Goal: Task Accomplishment & Management: Complete application form

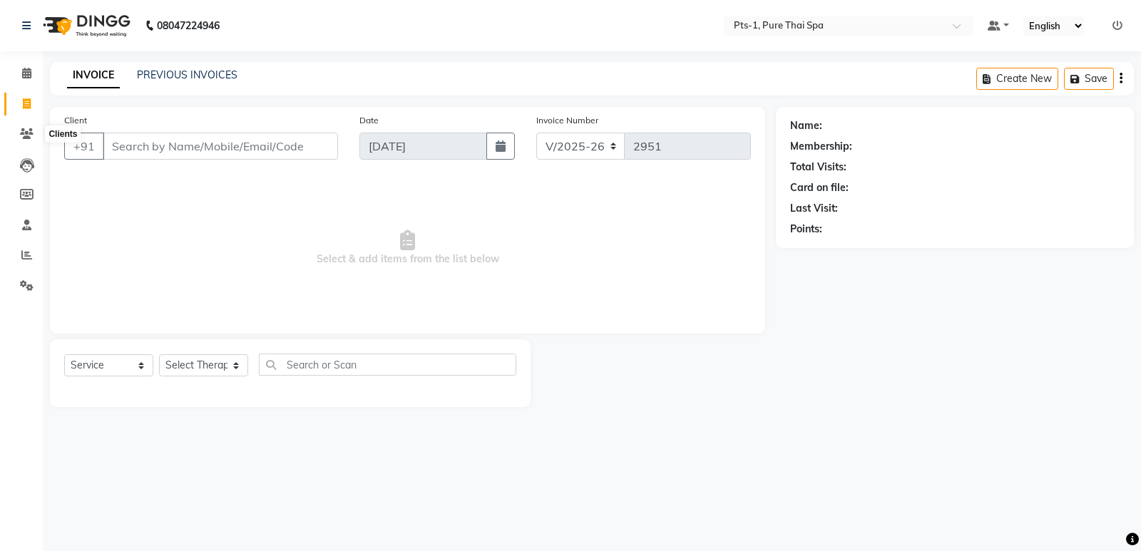
select select "5296"
select select "service"
click at [117, 143] on input "Client" at bounding box center [220, 146] width 235 height 27
click at [215, 150] on input "766993333" at bounding box center [184, 146] width 163 height 27
type input "76690"
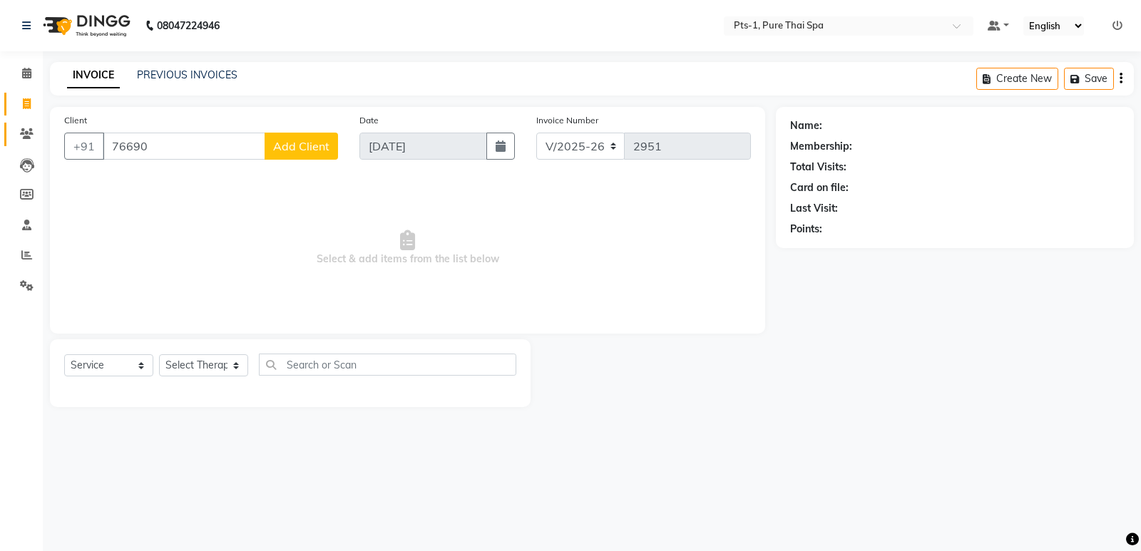
click at [22, 133] on icon at bounding box center [27, 133] width 14 height 11
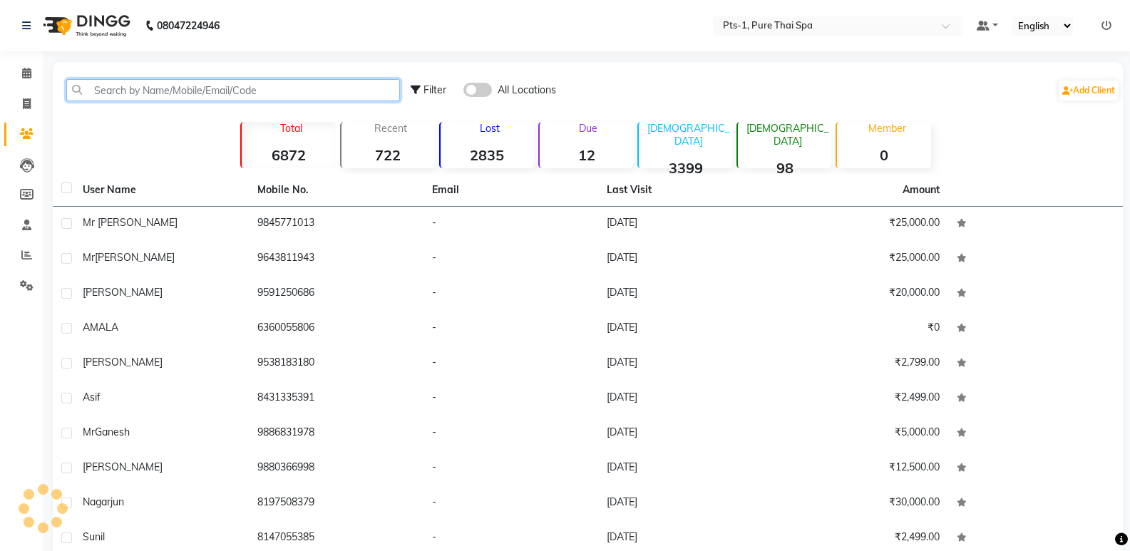
click at [232, 96] on input "text" at bounding box center [233, 90] width 334 height 22
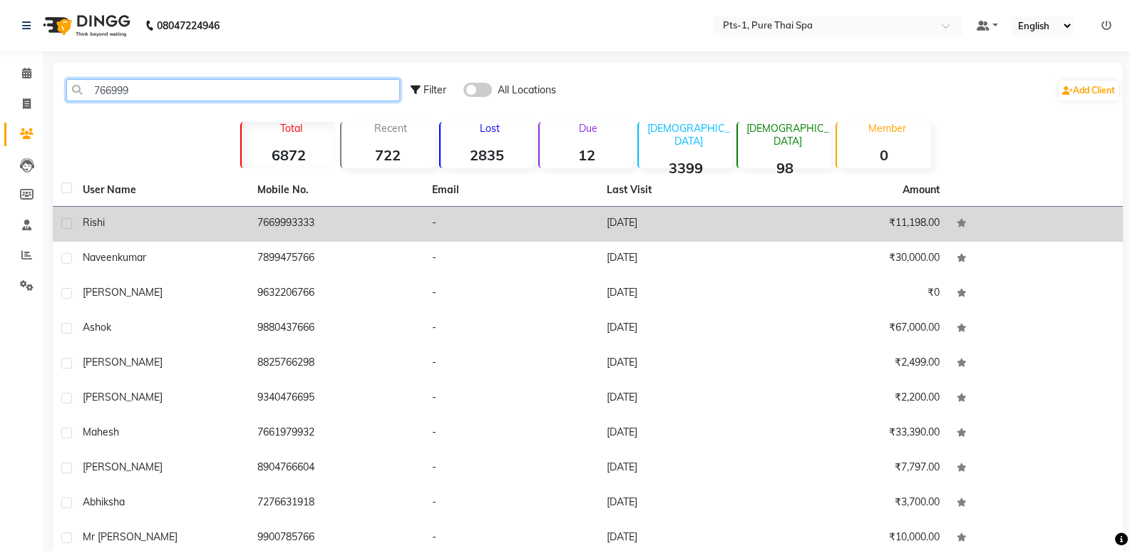
type input "766999"
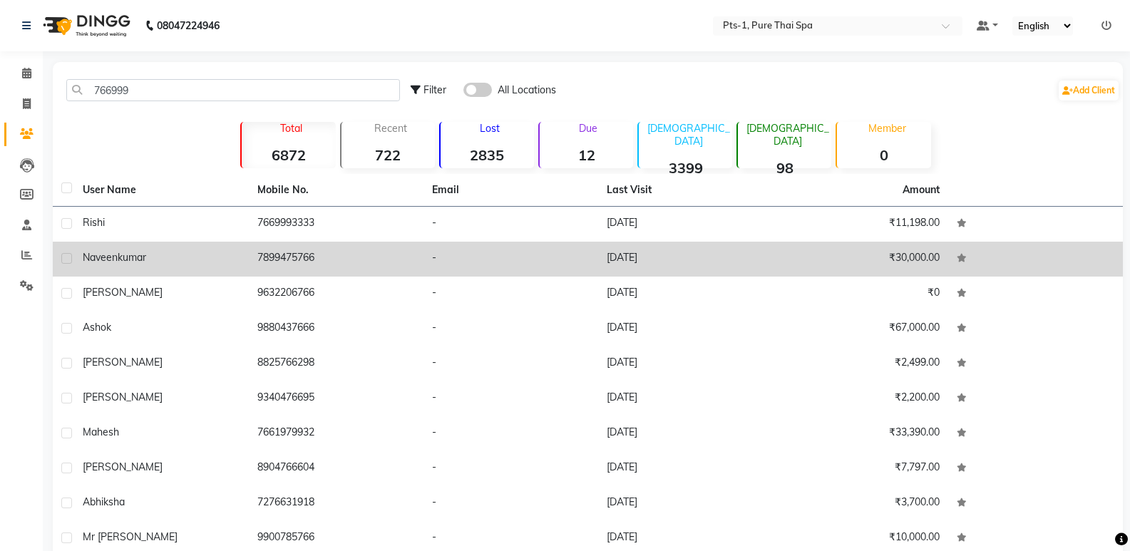
drag, startPoint x: 292, startPoint y: 210, endPoint x: 364, endPoint y: 251, distance: 83.3
click at [291, 210] on td "7669993333" at bounding box center [336, 224] width 175 height 35
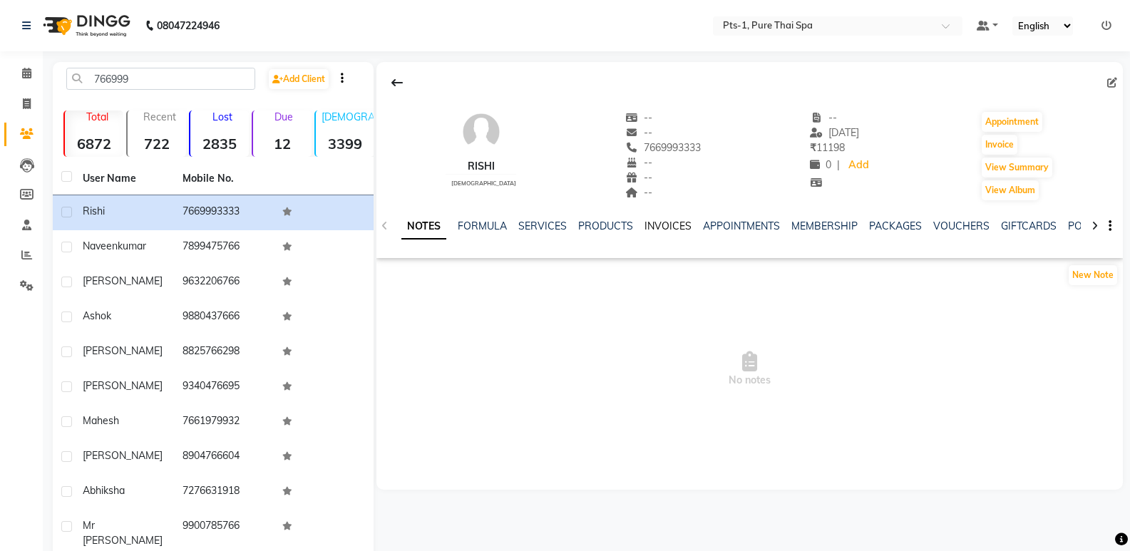
click at [664, 223] on link "INVOICES" at bounding box center [668, 226] width 47 height 13
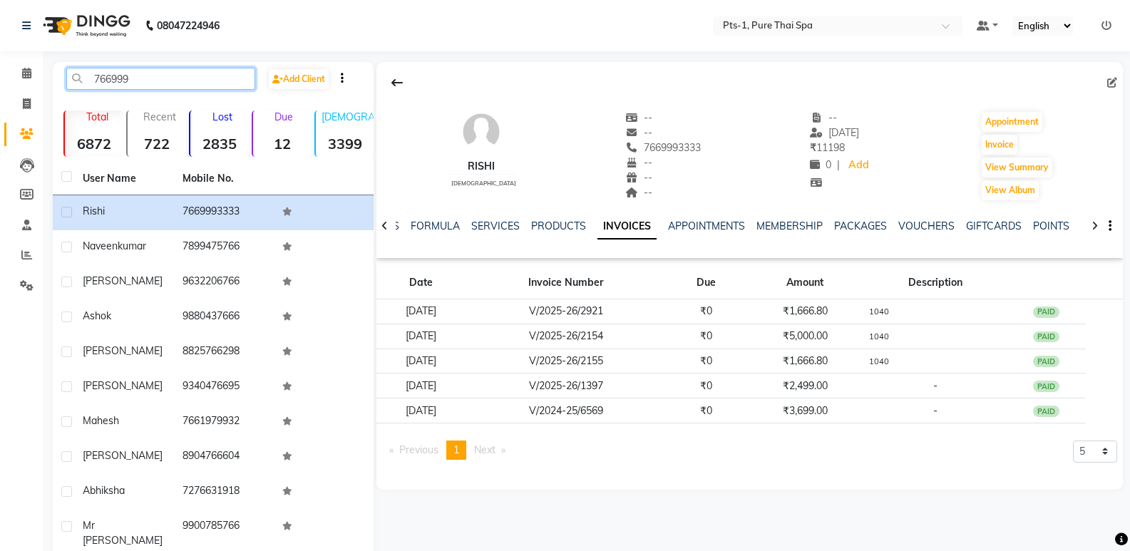
drag, startPoint x: 149, startPoint y: 70, endPoint x: 57, endPoint y: 74, distance: 92.1
click at [57, 74] on div "766999" at bounding box center [161, 79] width 210 height 22
click at [26, 102] on icon at bounding box center [27, 103] width 8 height 11
select select "service"
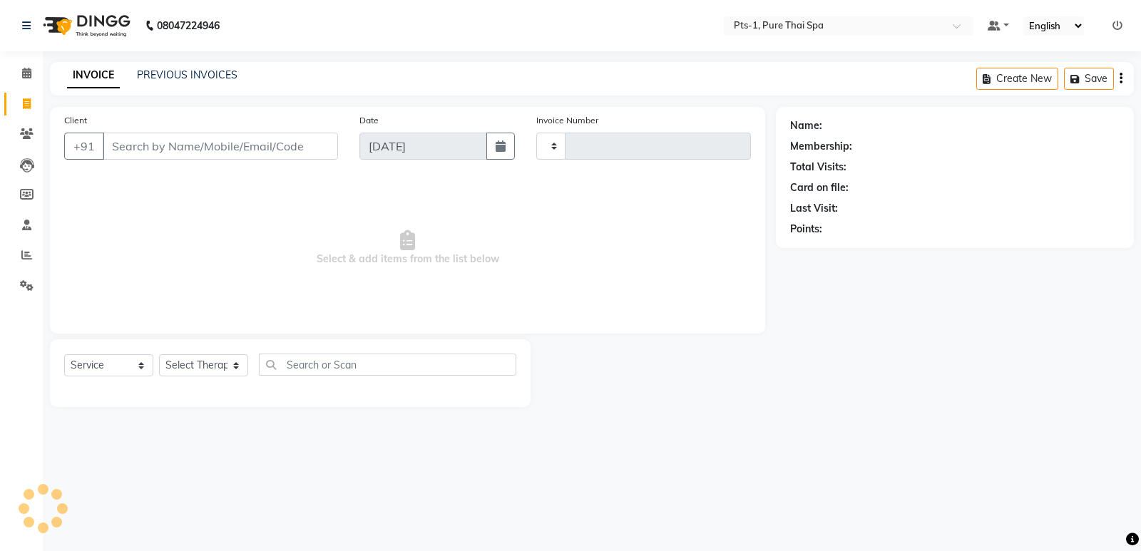
type input "2951"
select select "5296"
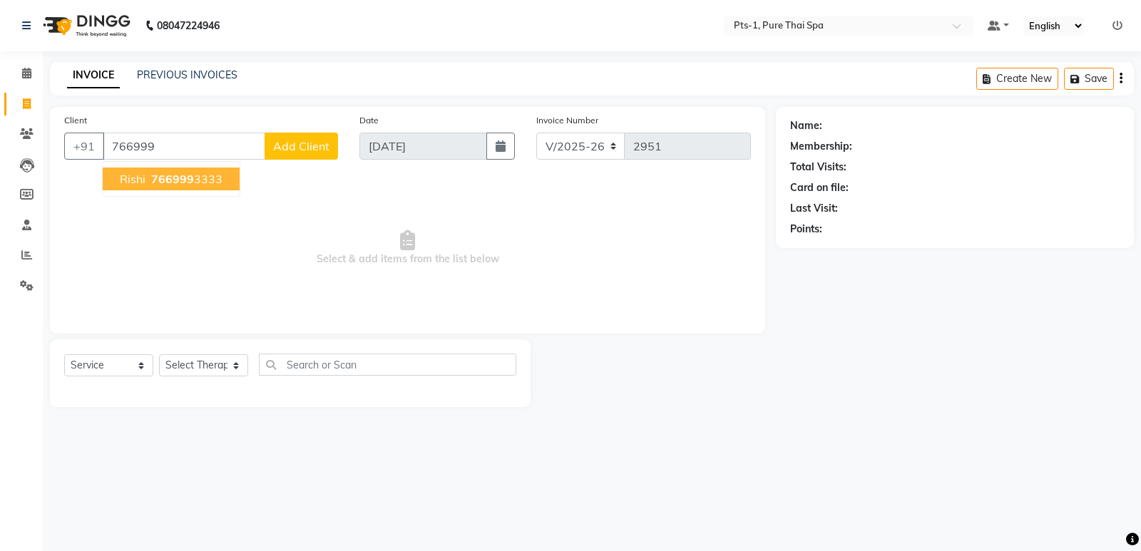
click at [200, 184] on ngb-highlight "766999 3333" at bounding box center [185, 179] width 74 height 14
type input "7669993333"
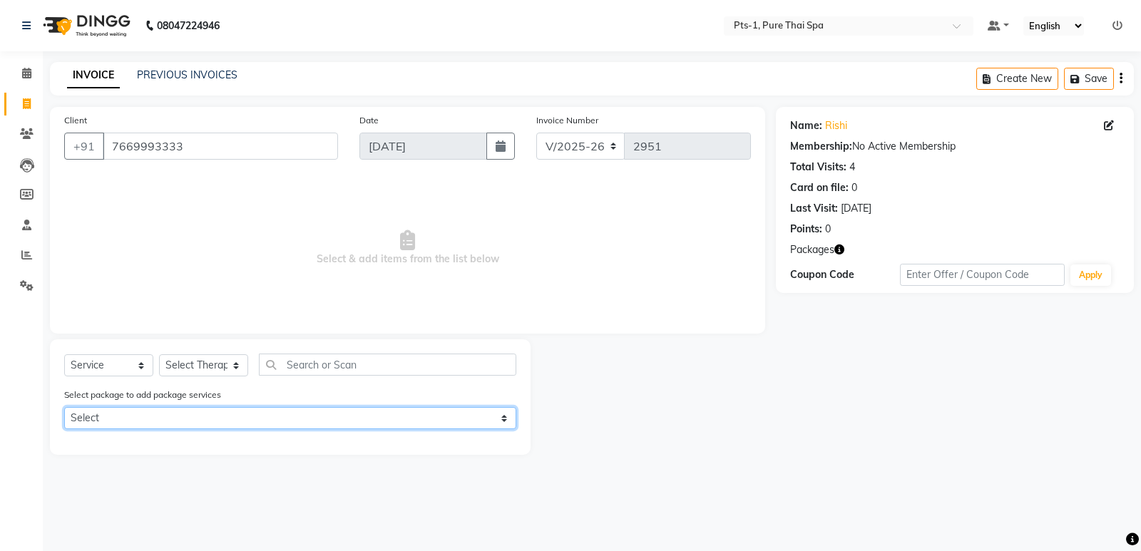
click at [185, 414] on select "Select PTS PACKAGE (5K) 3 SERVICES WITH STEAM" at bounding box center [290, 418] width 452 height 22
select select "1: Object"
click at [64, 407] on select "Select PTS PACKAGE (5K) 3 SERVICES WITH STEAM" at bounding box center [290, 418] width 452 height 22
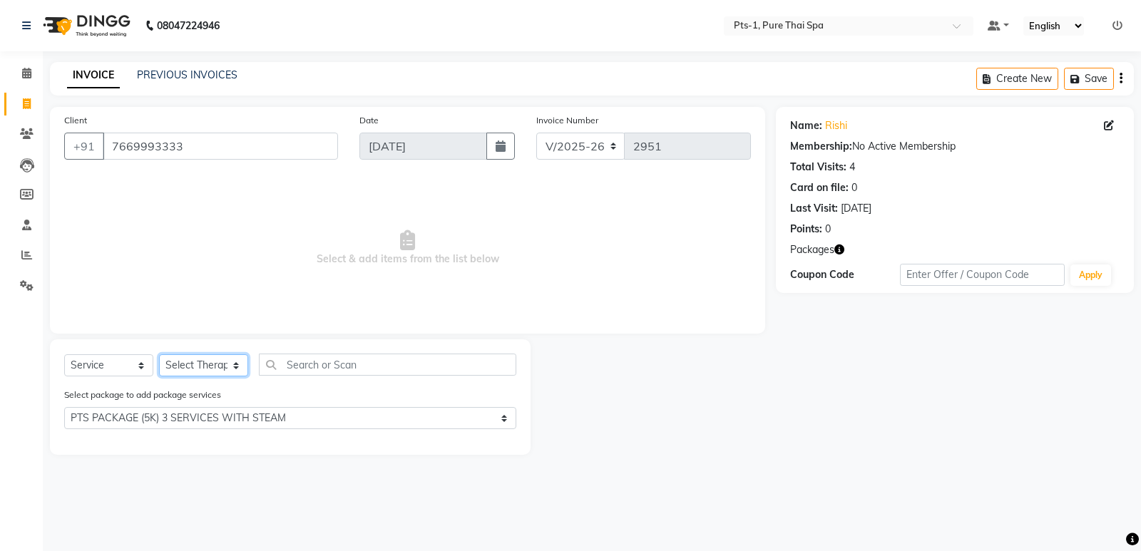
click at [192, 369] on select "Select Therapist [PERSON_NAME] anyone Babu Bela Gia Jeje [PERSON_NAME] [PERSON_…" at bounding box center [203, 365] width 89 height 22
select select "61014"
click at [159, 354] on select "Select Therapist [PERSON_NAME] anyone Babu Bela Gia Jeje [PERSON_NAME] [PERSON_…" at bounding box center [203, 365] width 89 height 22
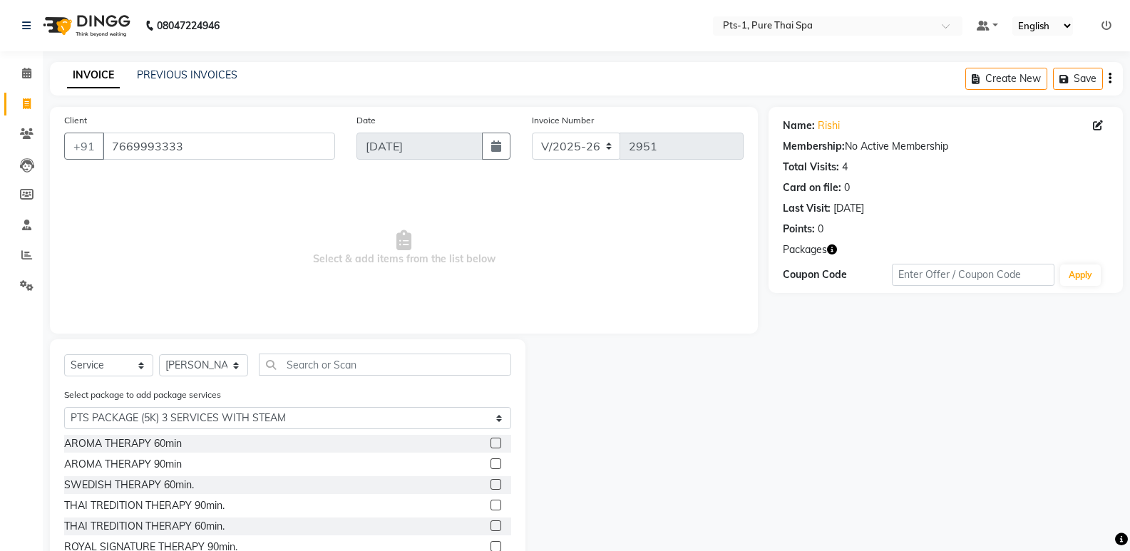
click at [491, 484] on label at bounding box center [496, 484] width 11 height 11
click at [491, 484] on input "checkbox" at bounding box center [495, 485] width 9 height 9
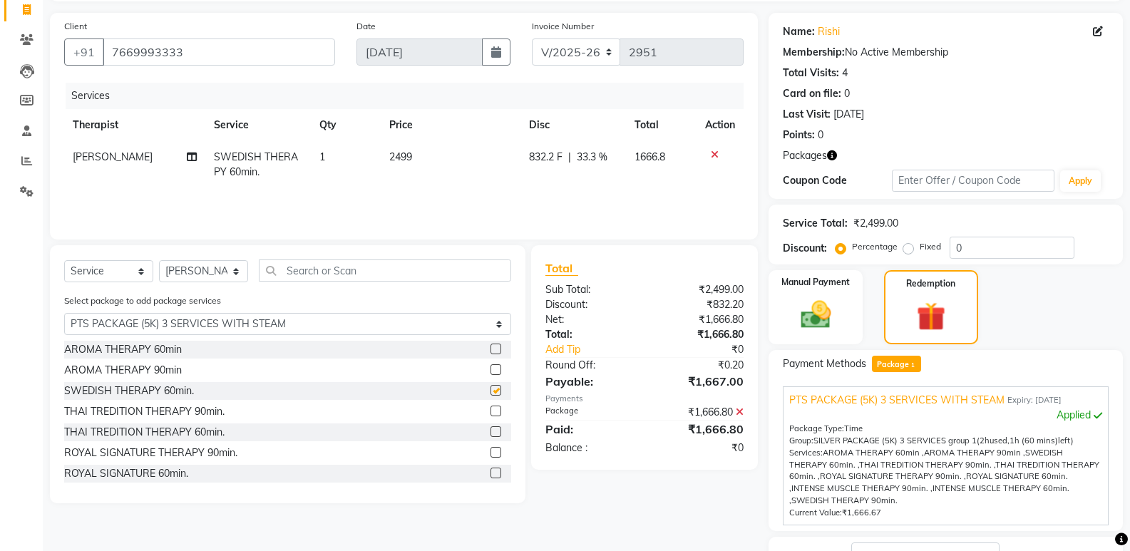
checkbox input "false"
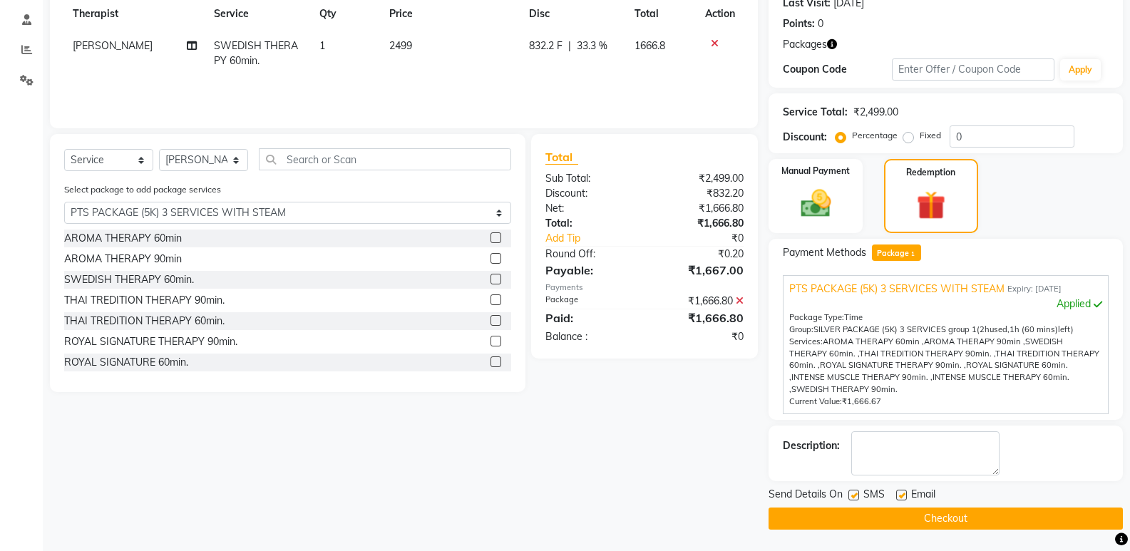
click at [857, 494] on label at bounding box center [854, 495] width 11 height 11
click at [857, 494] on input "checkbox" at bounding box center [853, 495] width 9 height 9
checkbox input "false"
click at [902, 494] on label at bounding box center [902, 495] width 11 height 11
click at [902, 494] on input "checkbox" at bounding box center [901, 495] width 9 height 9
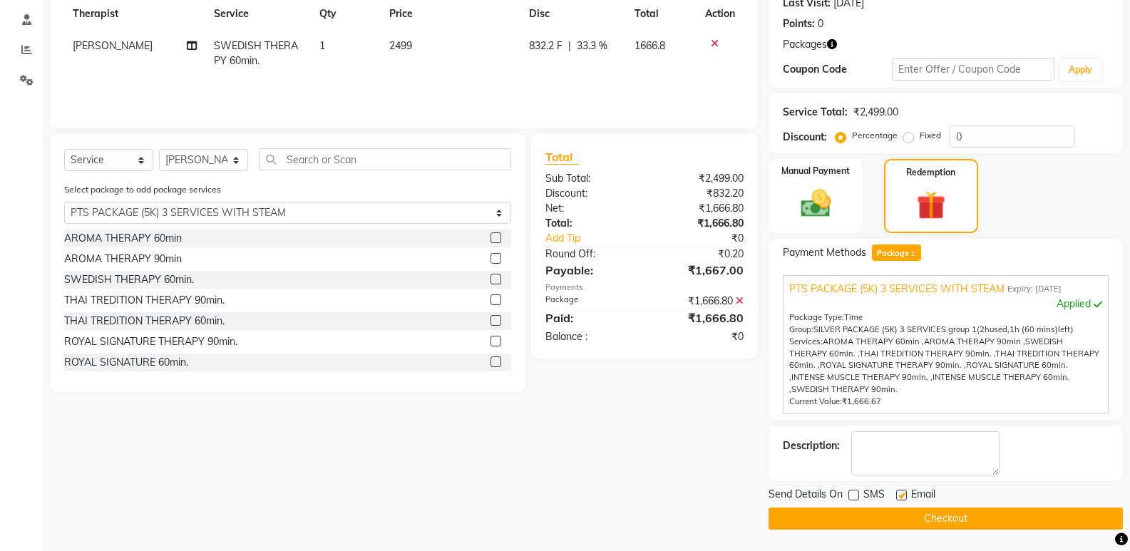
checkbox input "false"
click at [902, 436] on textarea at bounding box center [926, 454] width 148 height 44
type textarea "1040"
drag, startPoint x: 894, startPoint y: 513, endPoint x: 885, endPoint y: 521, distance: 11.6
click at [892, 513] on button "Checkout" at bounding box center [946, 519] width 354 height 22
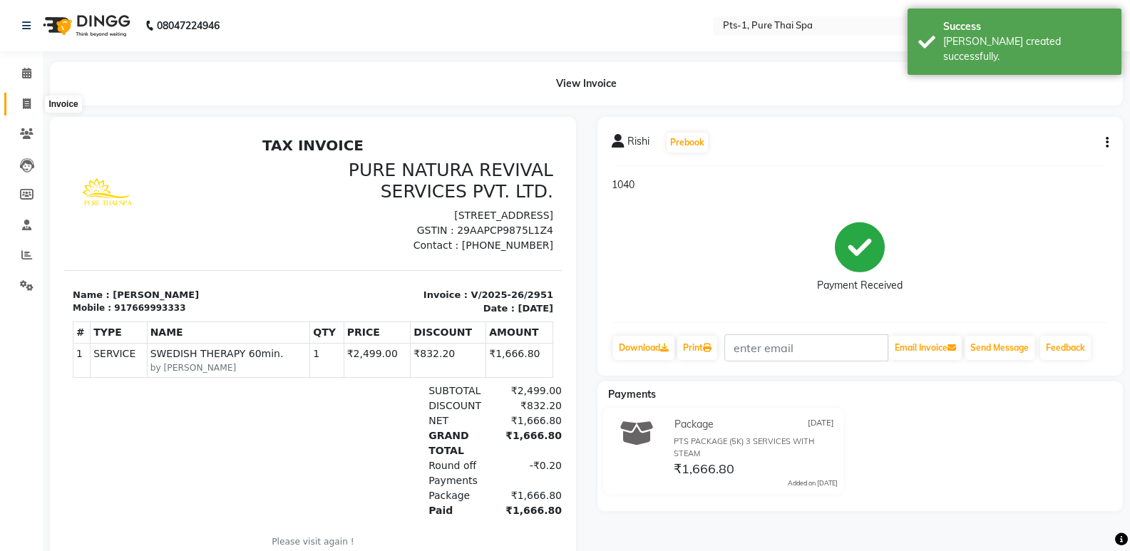
click at [23, 103] on icon at bounding box center [27, 103] width 8 height 11
select select "5296"
select select "service"
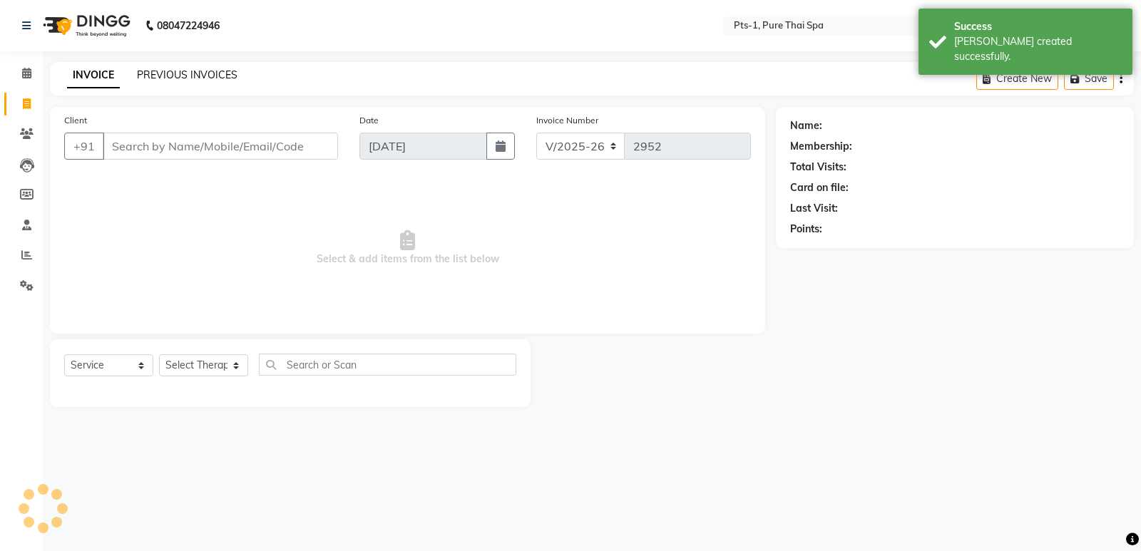
click at [162, 72] on link "PREVIOUS INVOICES" at bounding box center [187, 74] width 101 height 13
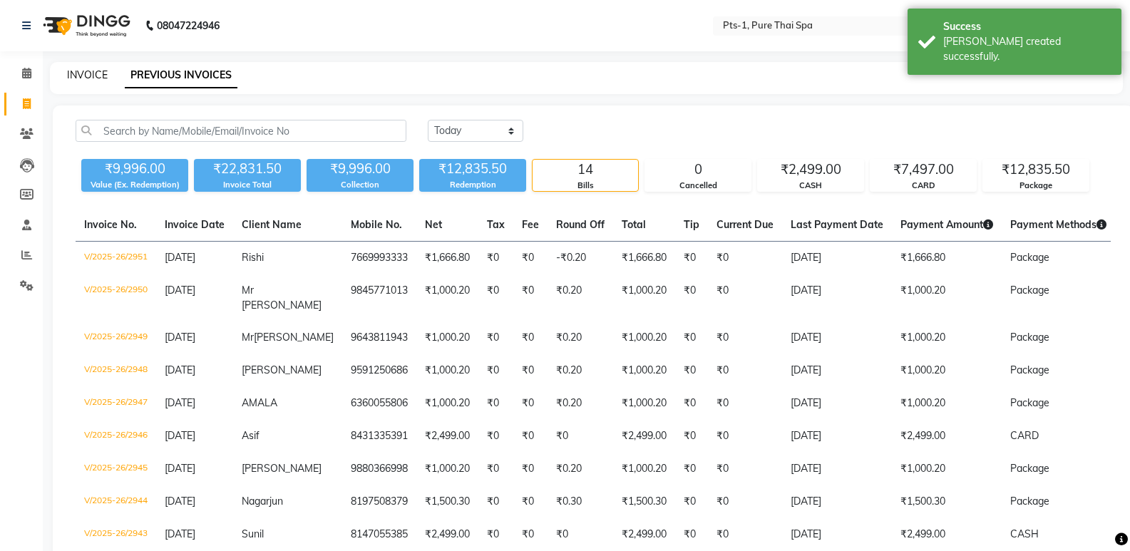
click at [92, 74] on link "INVOICE" at bounding box center [87, 74] width 41 height 13
select select "5296"
select select "service"
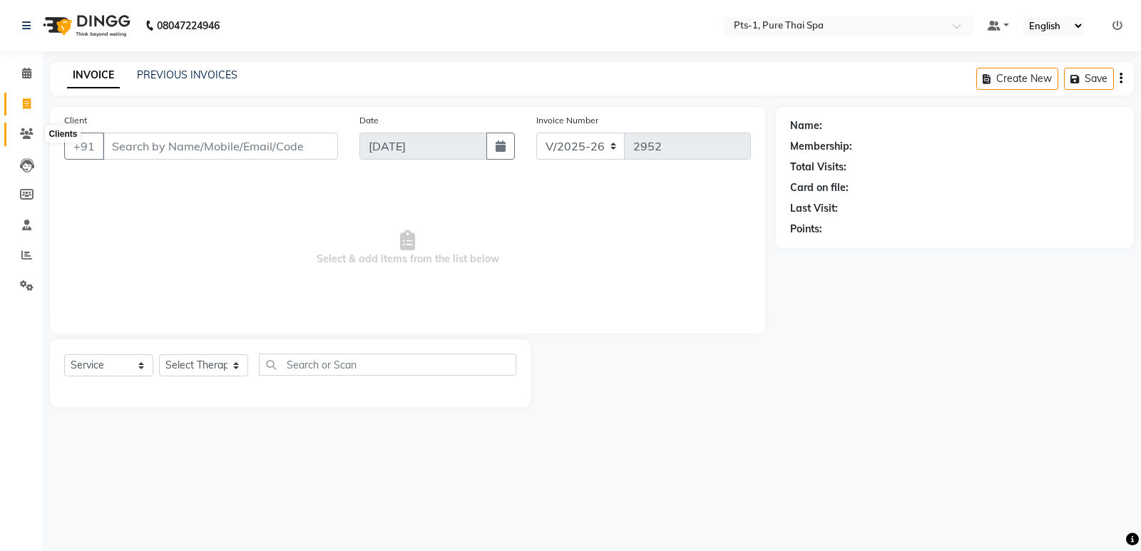
click at [21, 135] on icon at bounding box center [27, 133] width 14 height 11
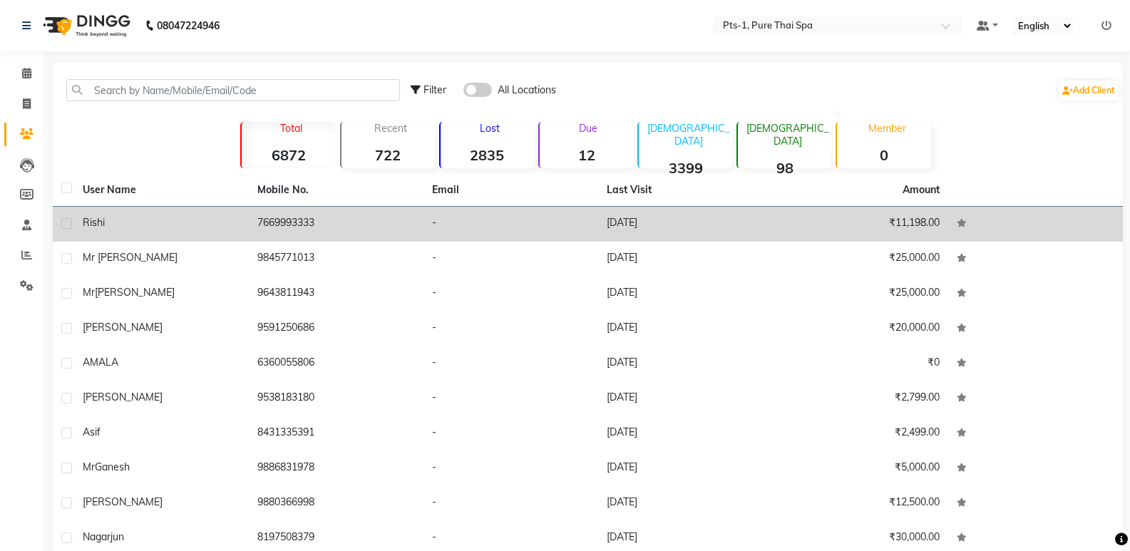
click at [188, 222] on div "Rishi" at bounding box center [162, 222] width 158 height 15
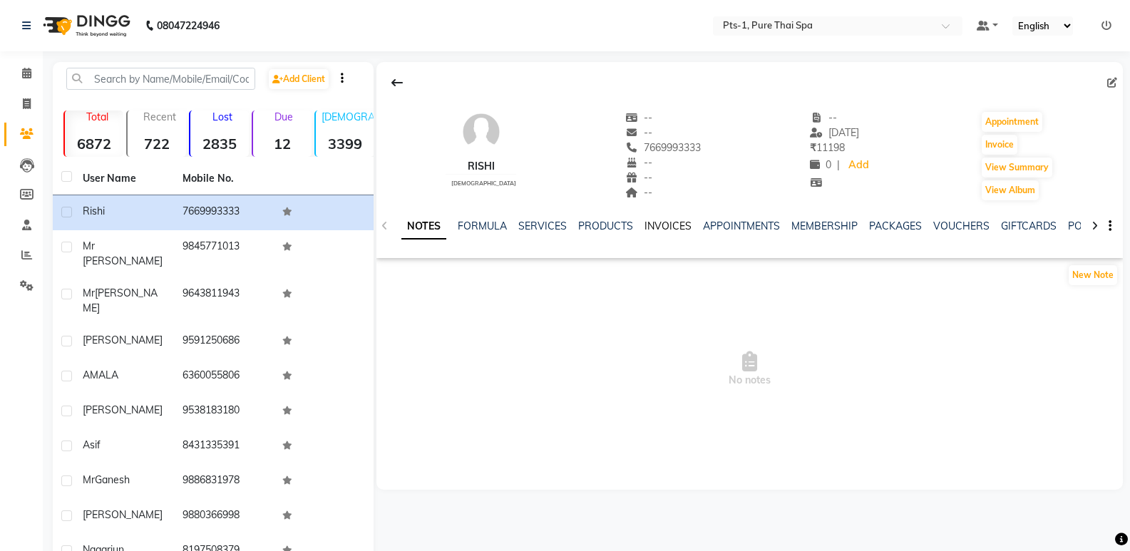
click at [670, 221] on link "INVOICES" at bounding box center [668, 226] width 47 height 13
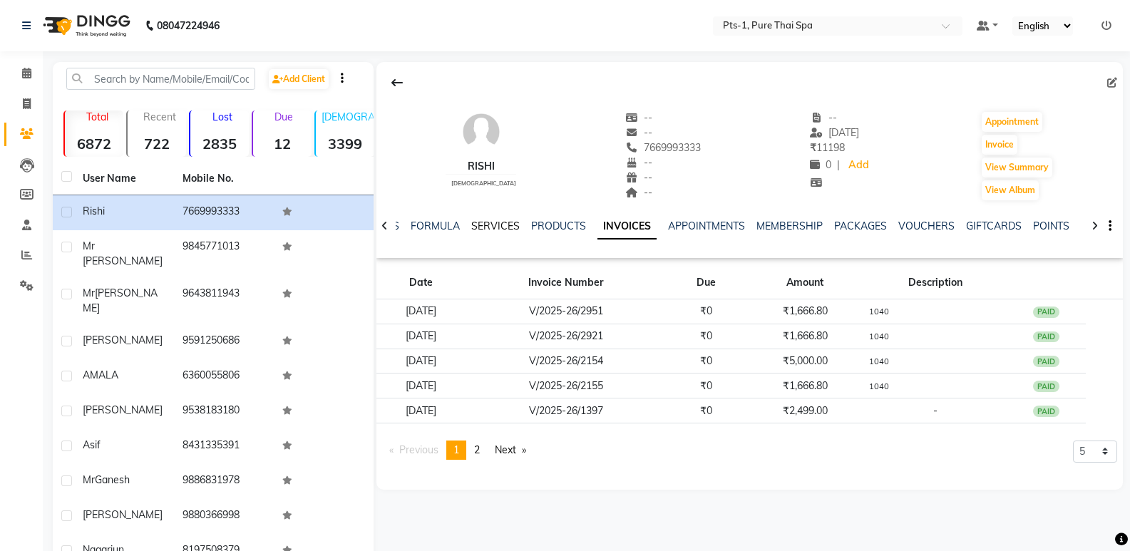
click at [499, 222] on link "SERVICES" at bounding box center [495, 226] width 49 height 13
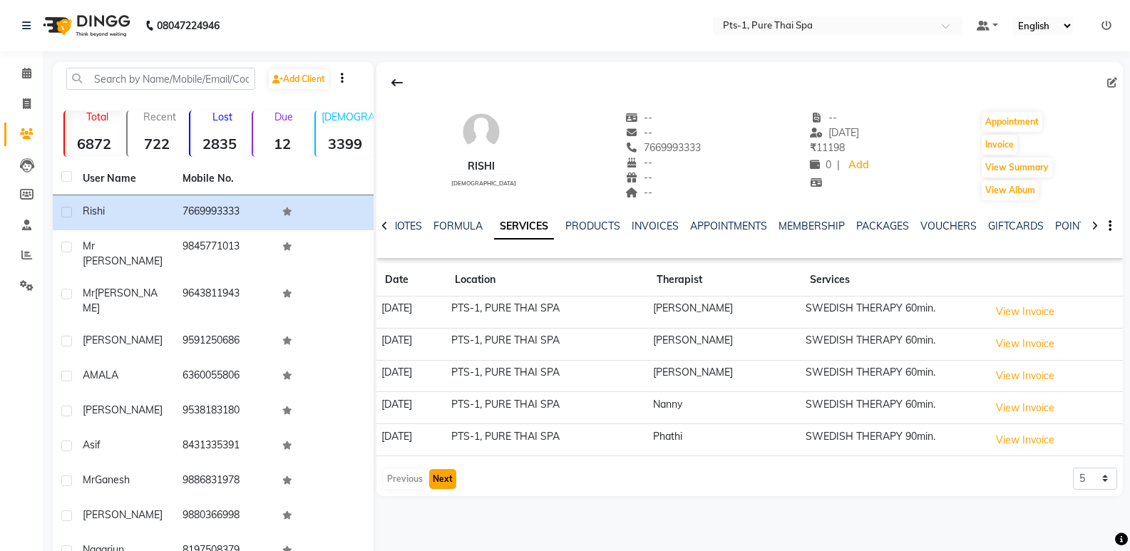
click at [441, 477] on button "Next" at bounding box center [442, 479] width 27 height 20
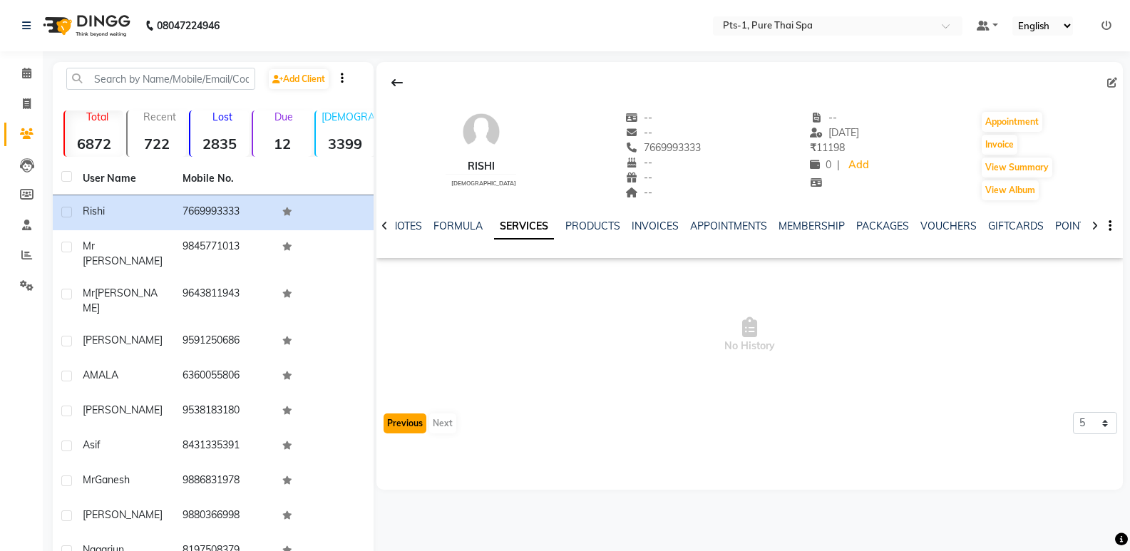
click at [402, 419] on button "Previous" at bounding box center [405, 424] width 43 height 20
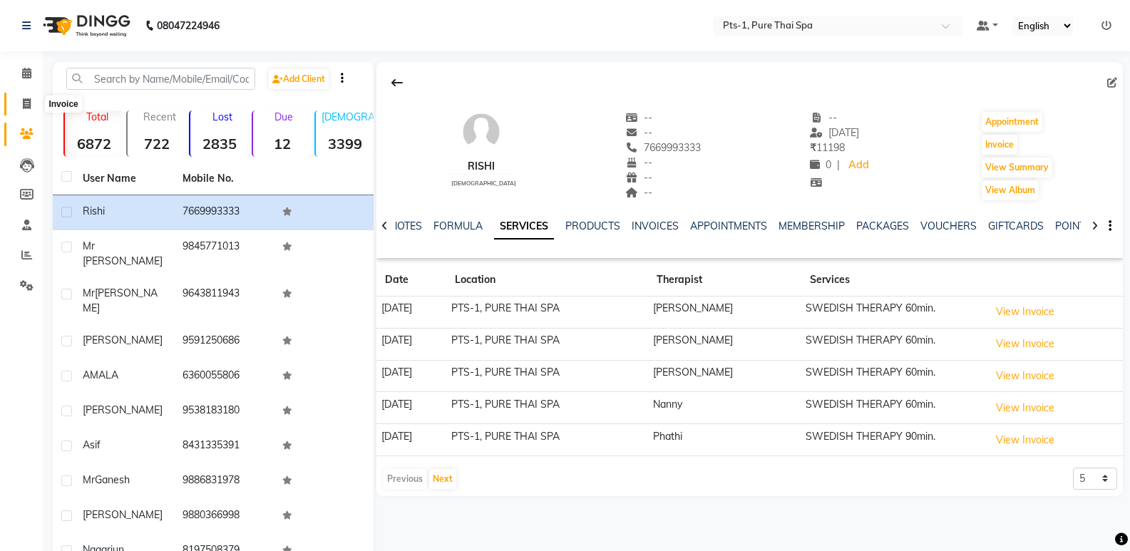
click at [25, 101] on icon at bounding box center [27, 103] width 8 height 11
select select "5296"
select select "service"
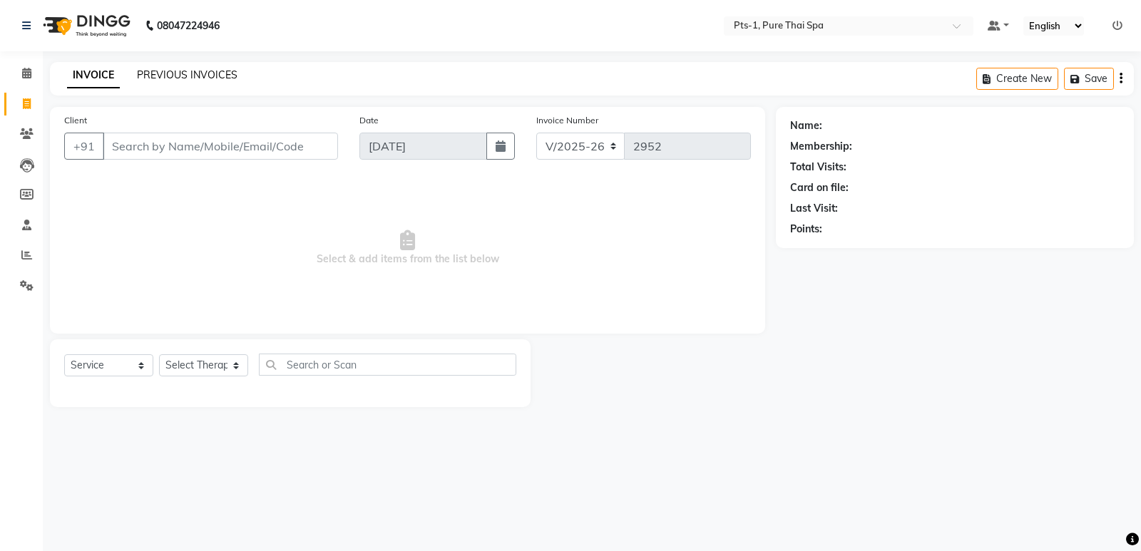
click at [182, 74] on link "PREVIOUS INVOICES" at bounding box center [187, 74] width 101 height 13
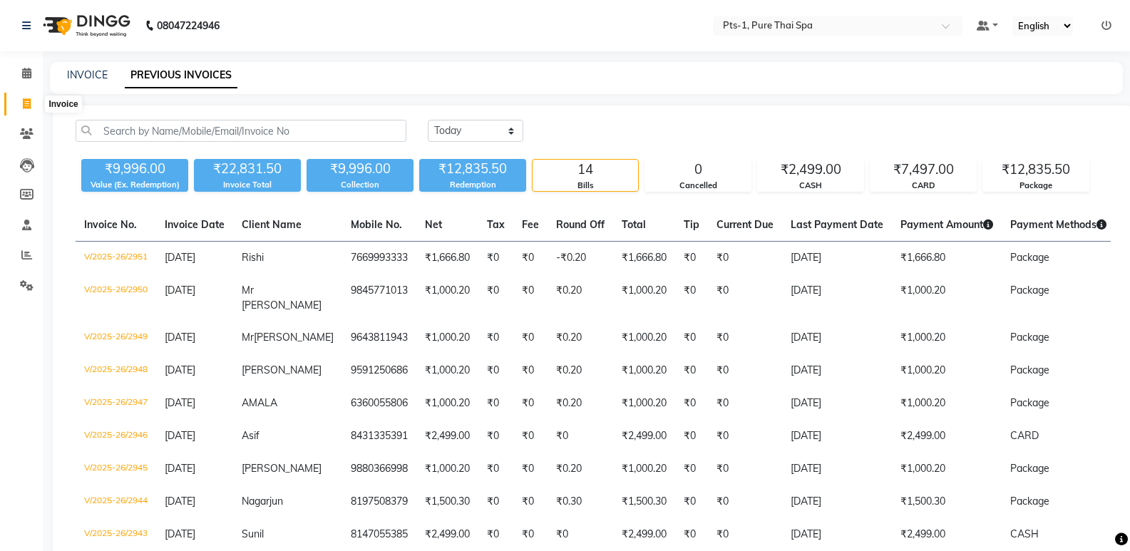
click at [21, 98] on span at bounding box center [26, 104] width 25 height 16
select select "5296"
select select "service"
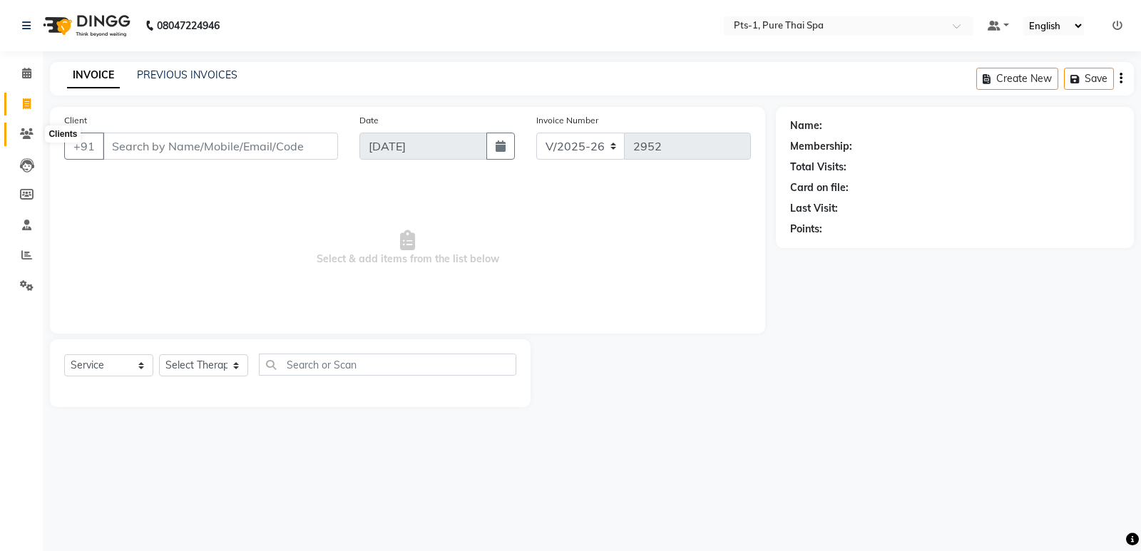
click at [26, 131] on icon at bounding box center [27, 133] width 14 height 11
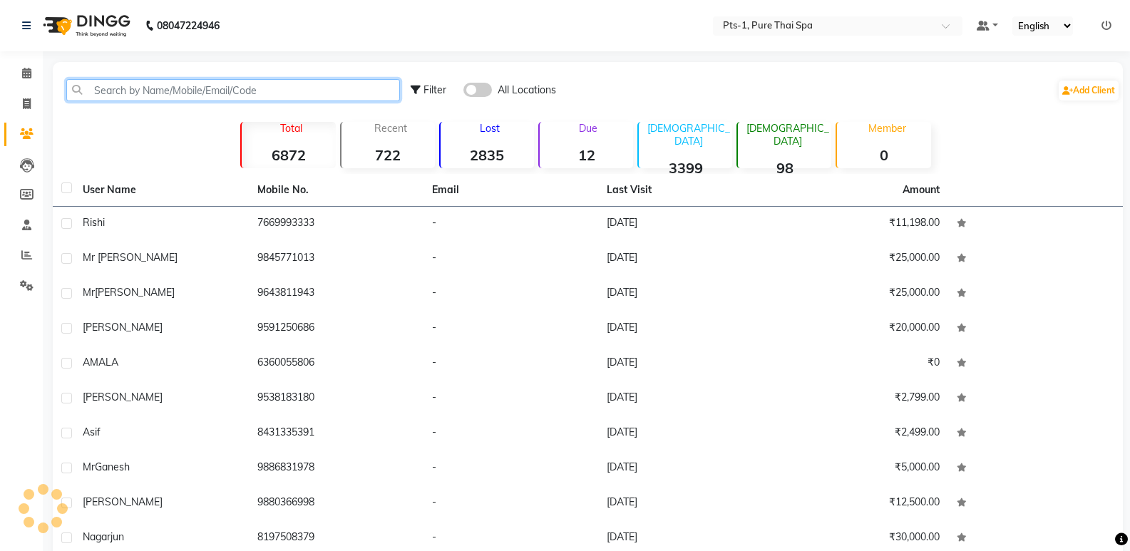
click at [113, 96] on input "text" at bounding box center [233, 90] width 334 height 22
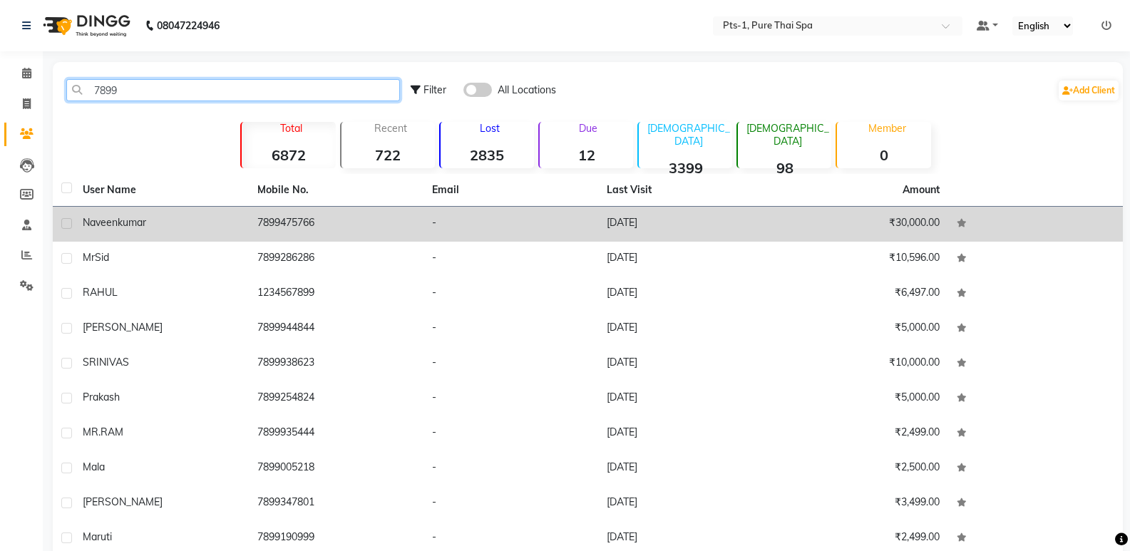
type input "7899"
click at [328, 210] on td "7899475766" at bounding box center [336, 224] width 175 height 35
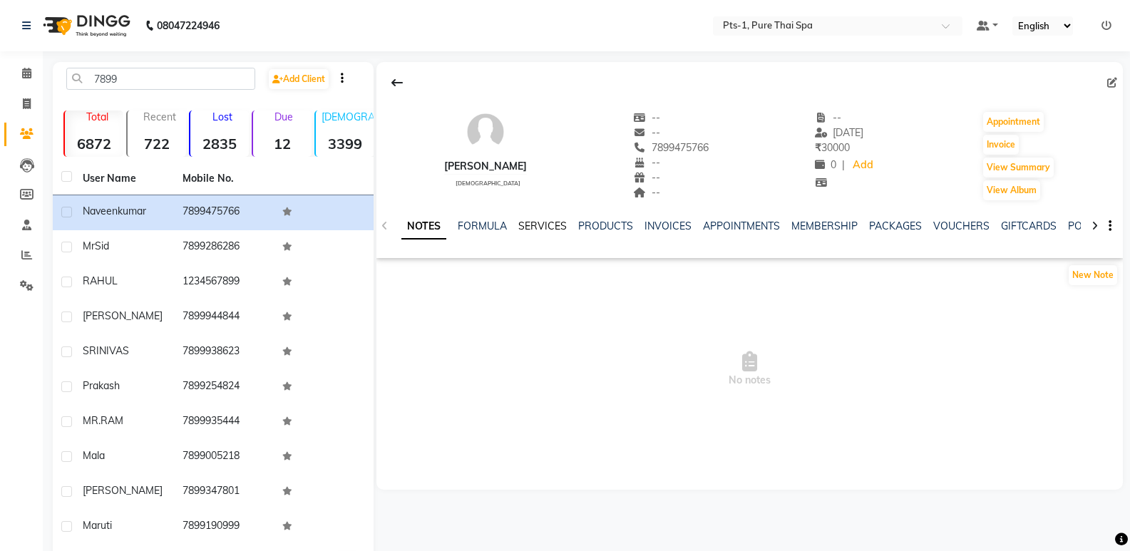
click at [531, 225] on link "SERVICES" at bounding box center [543, 226] width 49 height 13
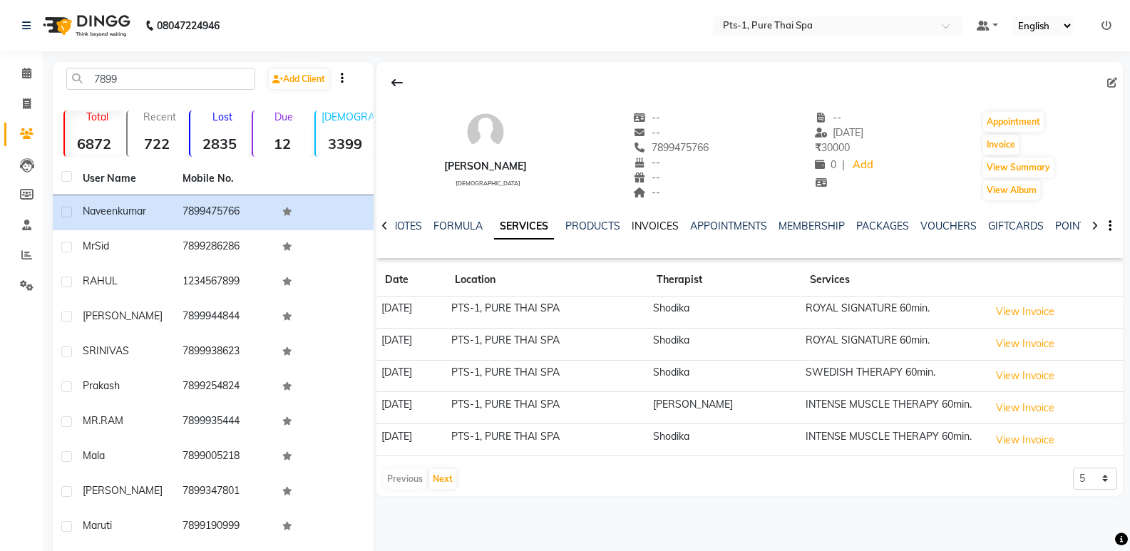
click at [658, 222] on link "INVOICES" at bounding box center [655, 226] width 47 height 13
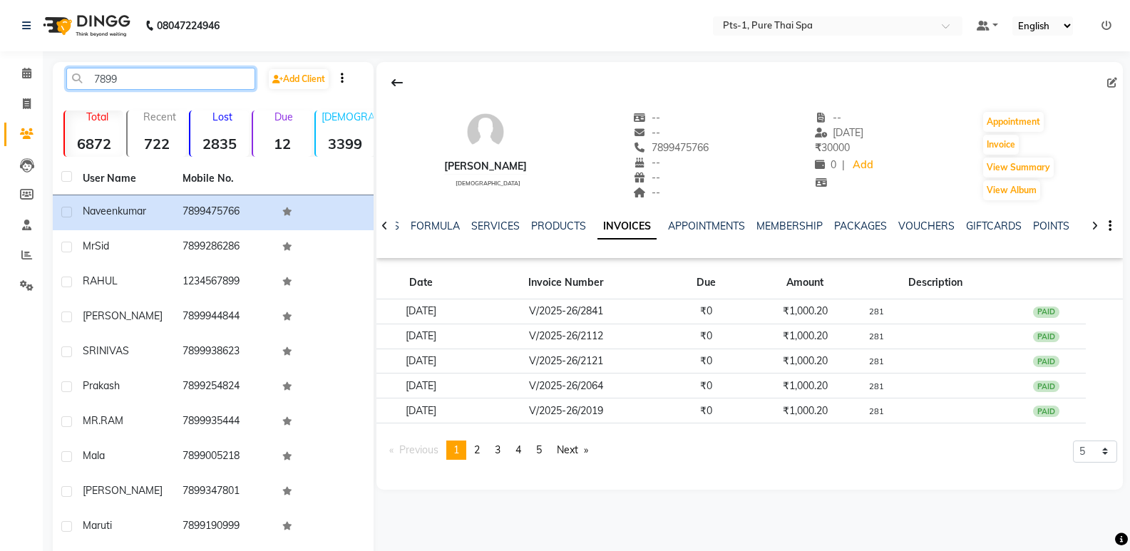
click at [131, 83] on input "7899" at bounding box center [160, 79] width 189 height 22
drag, startPoint x: 150, startPoint y: 83, endPoint x: 140, endPoint y: 82, distance: 10.0
click at [150, 82] on input "7899" at bounding box center [160, 79] width 189 height 22
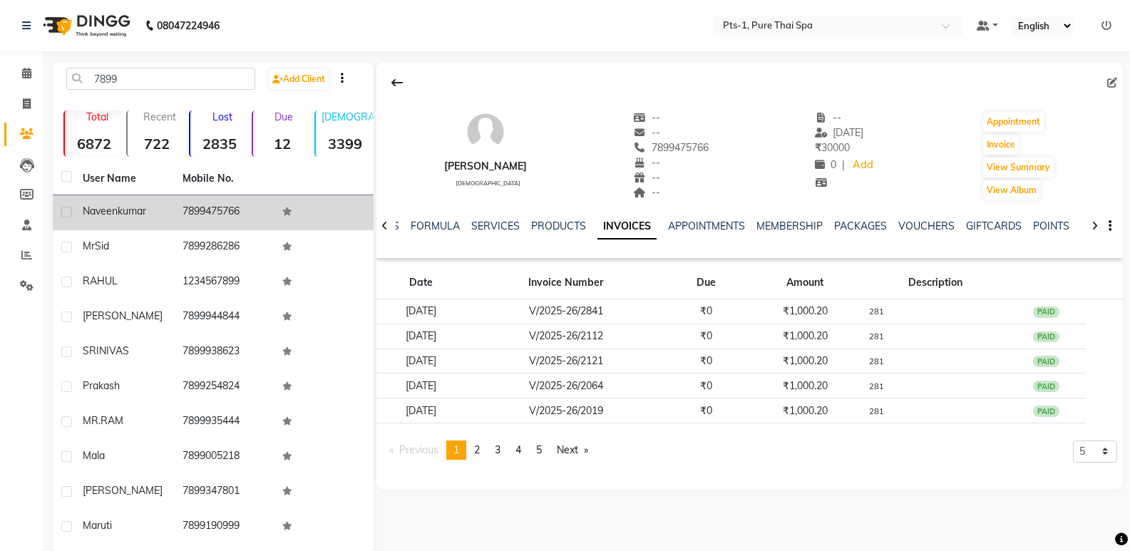
drag, startPoint x: 181, startPoint y: 209, endPoint x: 229, endPoint y: 219, distance: 48.8
click at [251, 213] on td "7899475766" at bounding box center [224, 212] width 100 height 35
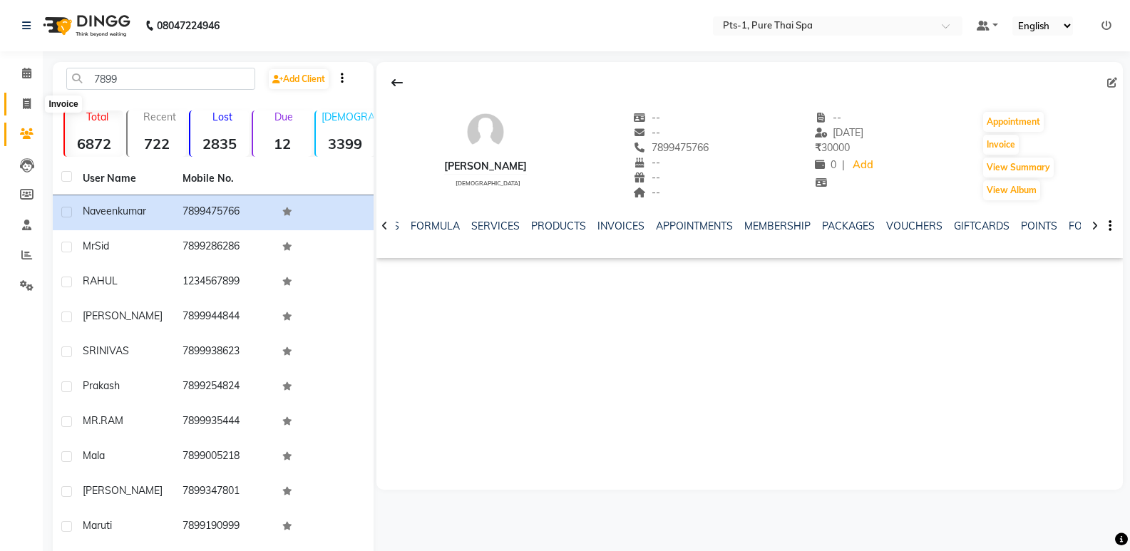
click at [29, 98] on icon at bounding box center [27, 103] width 8 height 11
select select "5296"
select select "service"
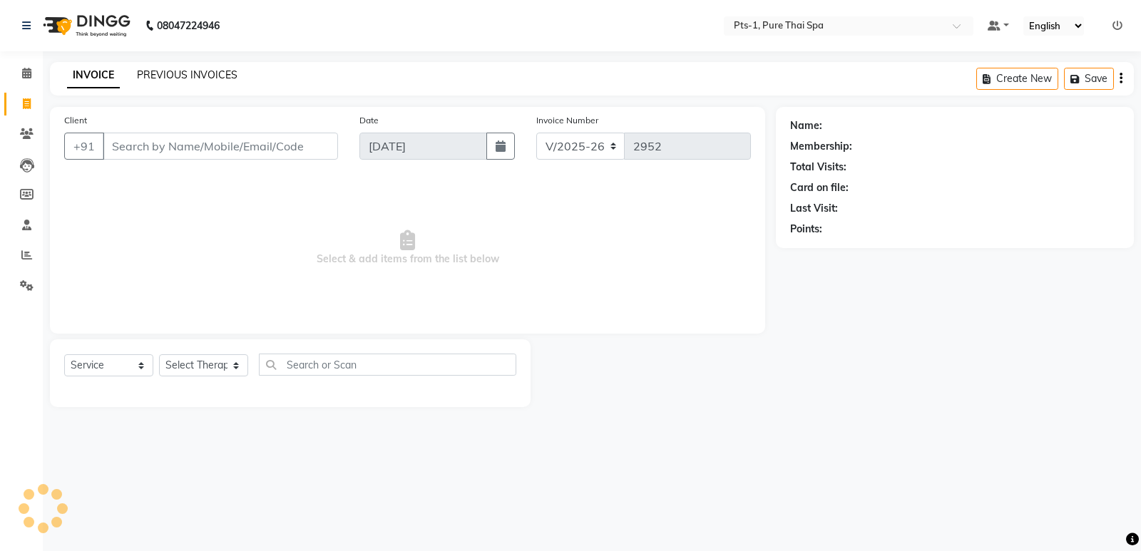
click at [205, 76] on link "PREVIOUS INVOICES" at bounding box center [187, 74] width 101 height 13
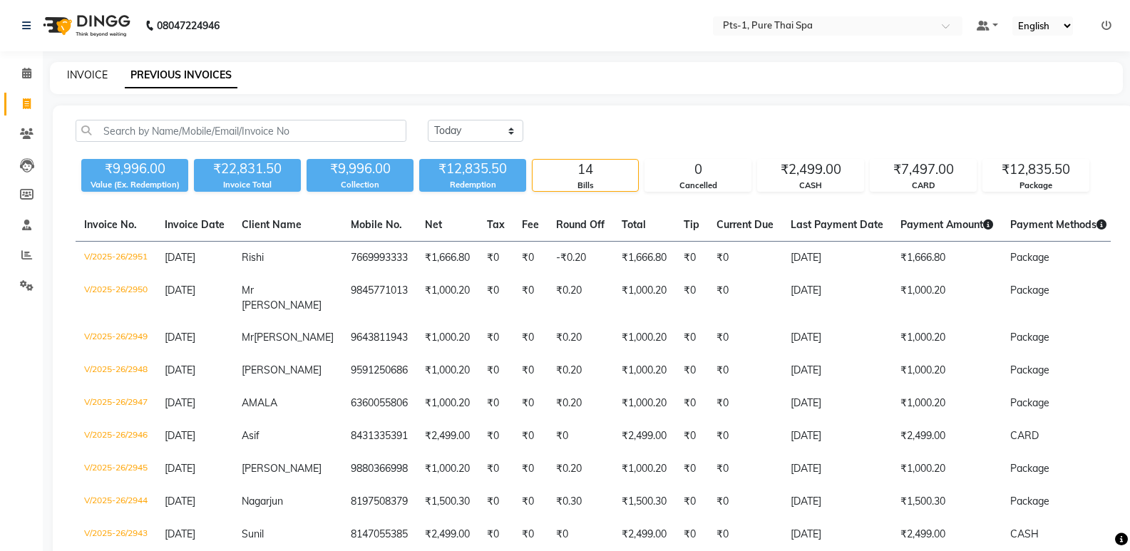
click at [80, 74] on link "INVOICE" at bounding box center [87, 74] width 41 height 13
select select "5296"
select select "service"
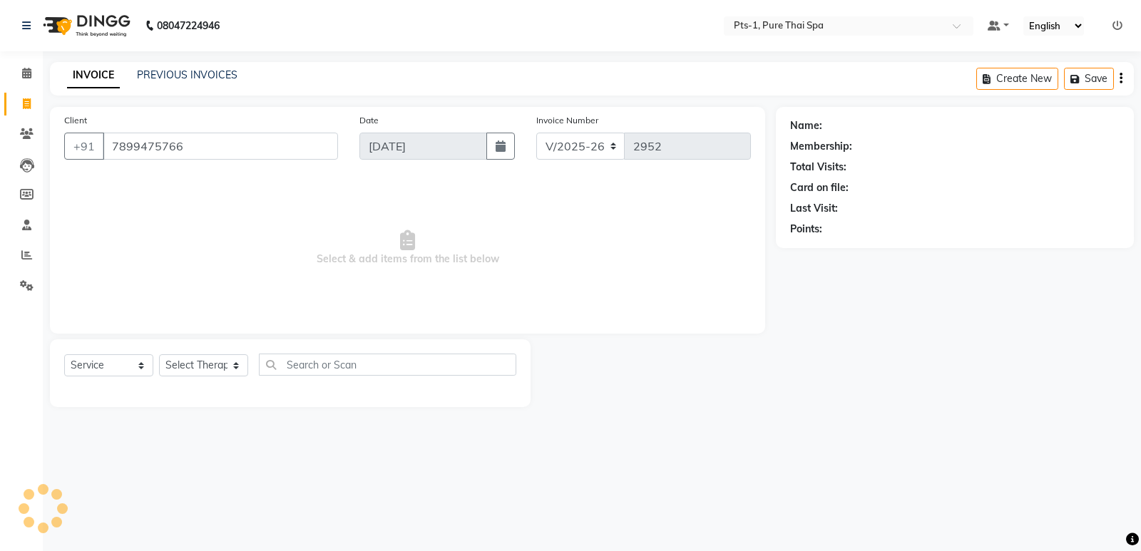
type input "7899475766"
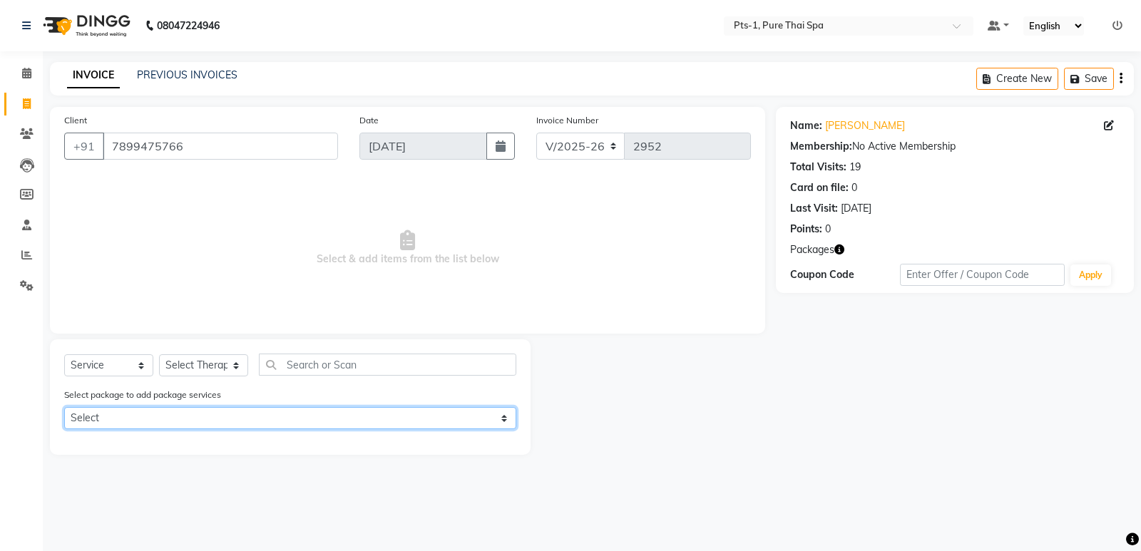
drag, startPoint x: 176, startPoint y: 413, endPoint x: 178, endPoint y: 421, distance: 8.0
click at [176, 415] on select "Select PTS PACKAGE (10K) 10 SERVICES" at bounding box center [290, 418] width 452 height 22
select select "1: Object"
click at [64, 407] on select "Select PTS PACKAGE (10K) 10 SERVICES" at bounding box center [290, 418] width 452 height 22
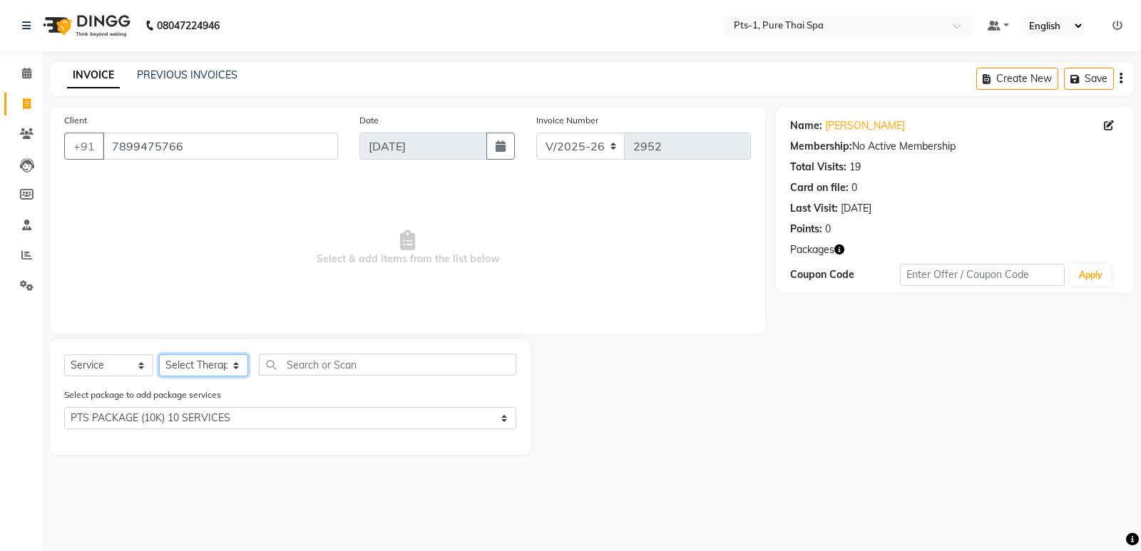
click at [193, 360] on select "Select Therapist [PERSON_NAME] anyone Babu Bela Gia Jeje [PERSON_NAME] [PERSON_…" at bounding box center [203, 365] width 89 height 22
select select "61014"
click at [159, 354] on select "Select Therapist [PERSON_NAME] anyone Babu Bela Gia Jeje [PERSON_NAME] [PERSON_…" at bounding box center [203, 365] width 89 height 22
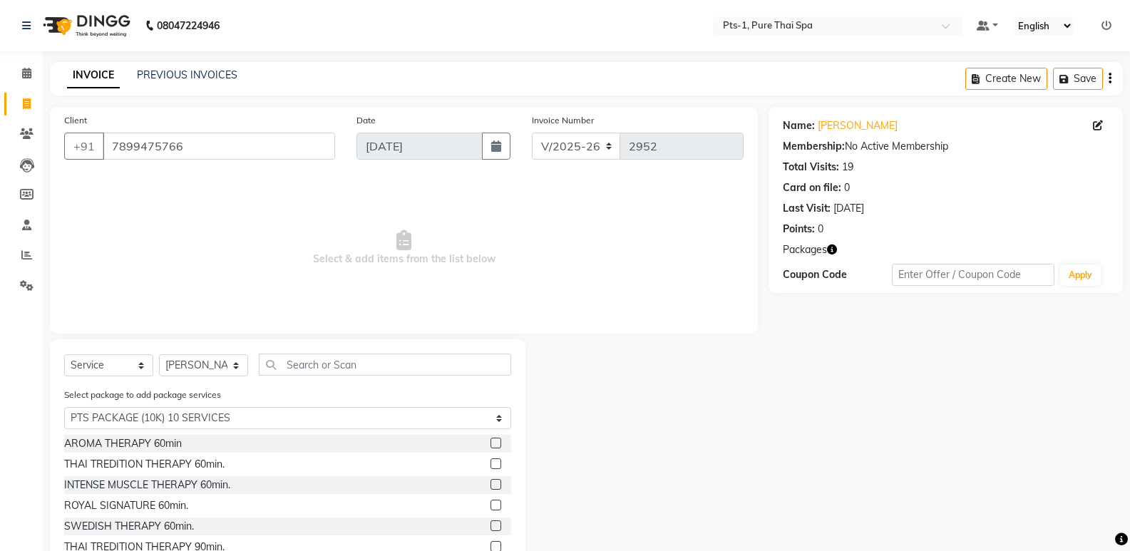
click at [491, 480] on label at bounding box center [496, 484] width 11 height 11
click at [491, 481] on input "checkbox" at bounding box center [495, 485] width 9 height 9
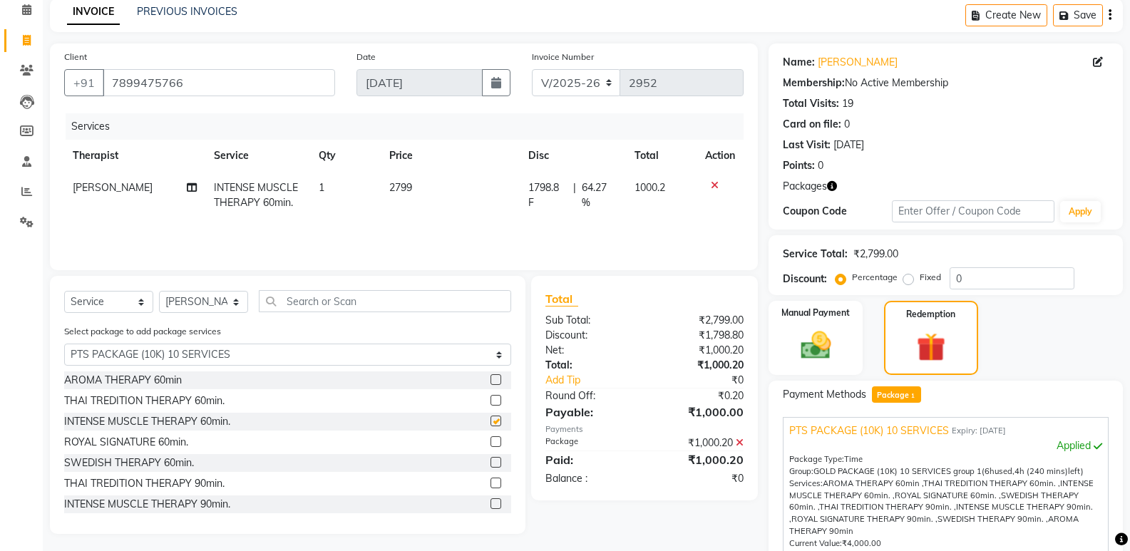
checkbox input "false"
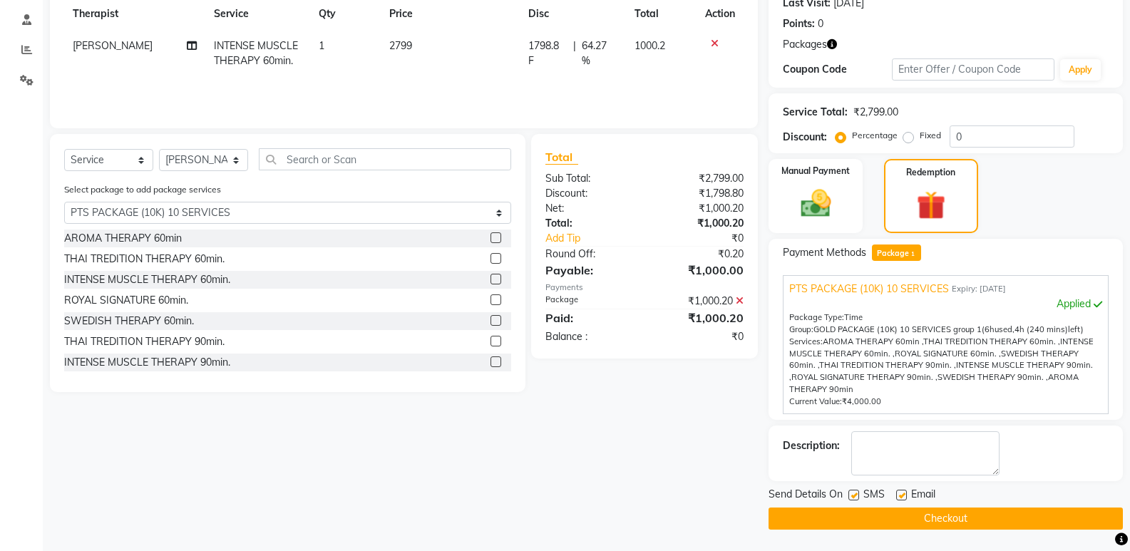
click at [855, 494] on label at bounding box center [854, 495] width 11 height 11
click at [855, 494] on input "checkbox" at bounding box center [853, 495] width 9 height 9
checkbox input "false"
click at [907, 494] on label at bounding box center [902, 495] width 11 height 11
click at [906, 494] on input "checkbox" at bounding box center [901, 495] width 9 height 9
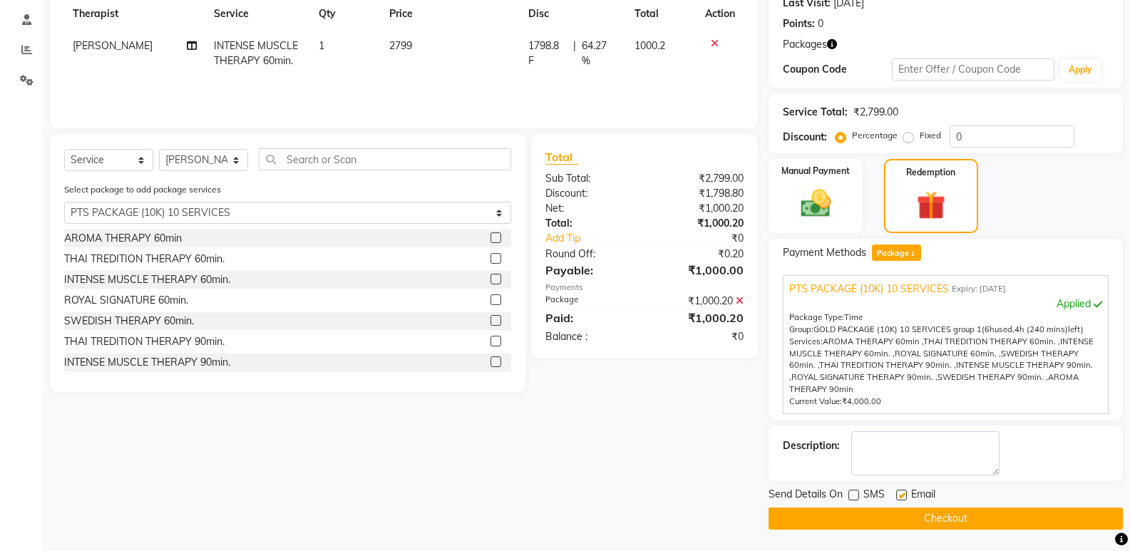
checkbox input "false"
click at [908, 451] on textarea at bounding box center [926, 454] width 148 height 44
type textarea "281"
click at [852, 514] on button "Checkout" at bounding box center [946, 519] width 354 height 22
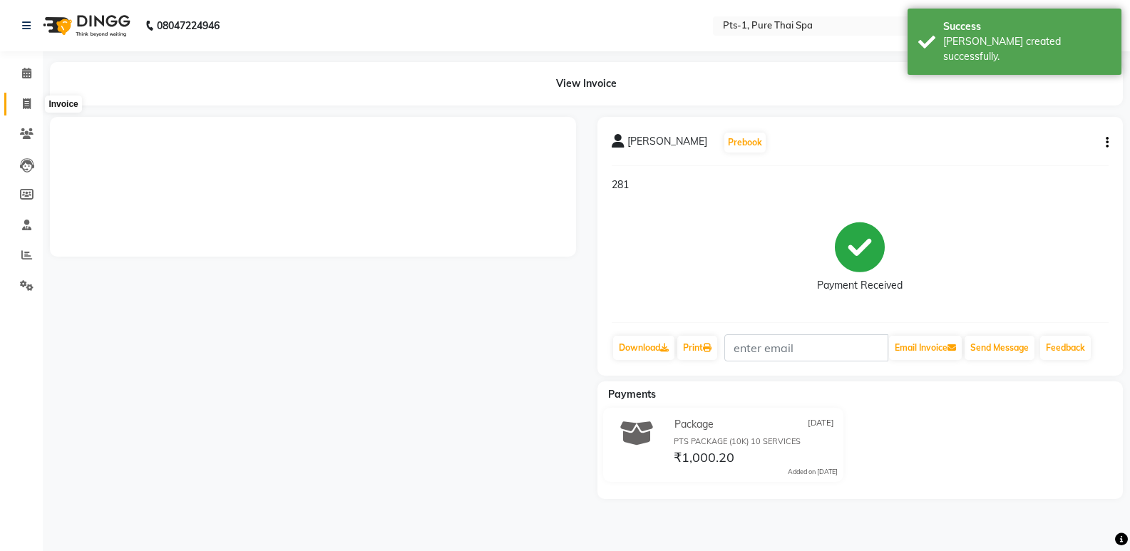
click at [32, 106] on span at bounding box center [26, 104] width 25 height 16
select select "service"
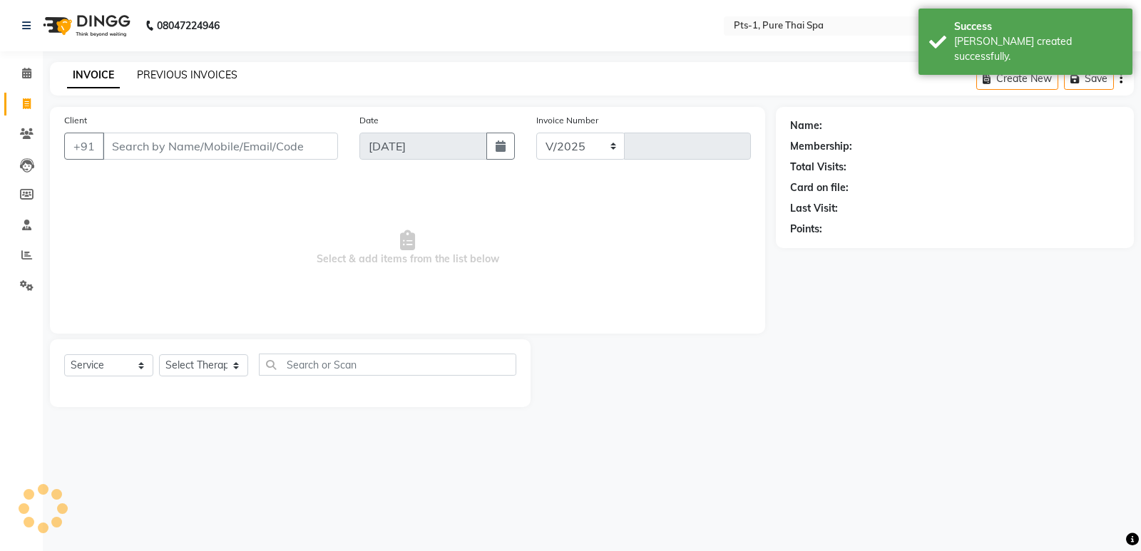
select select "5296"
type input "2953"
click at [213, 70] on link "PREVIOUS INVOICES" at bounding box center [187, 74] width 101 height 13
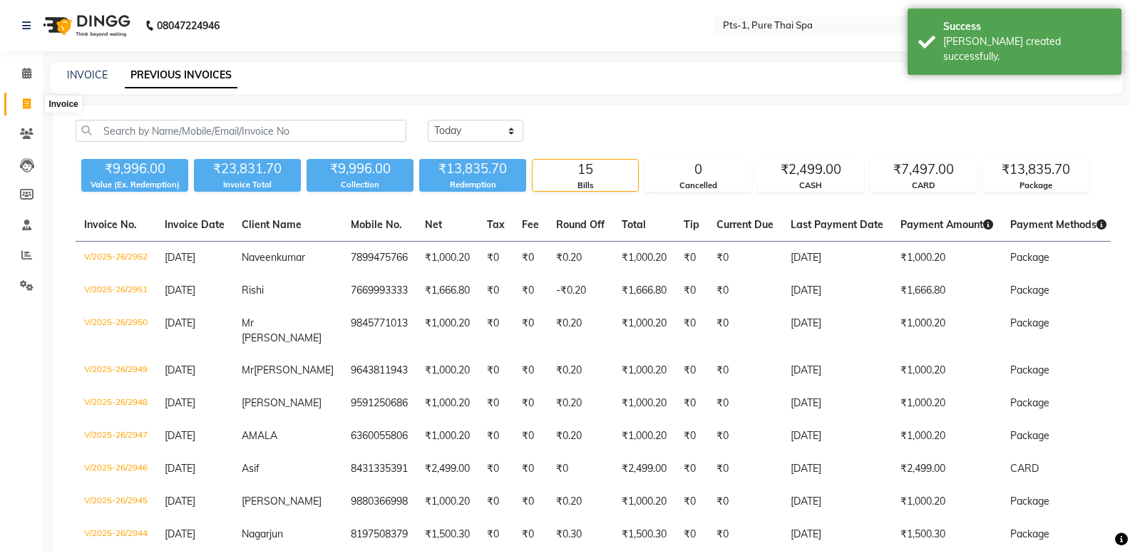
drag, startPoint x: 23, startPoint y: 98, endPoint x: 36, endPoint y: 106, distance: 15.3
click at [23, 98] on icon at bounding box center [27, 103] width 8 height 11
select select "5296"
select select "service"
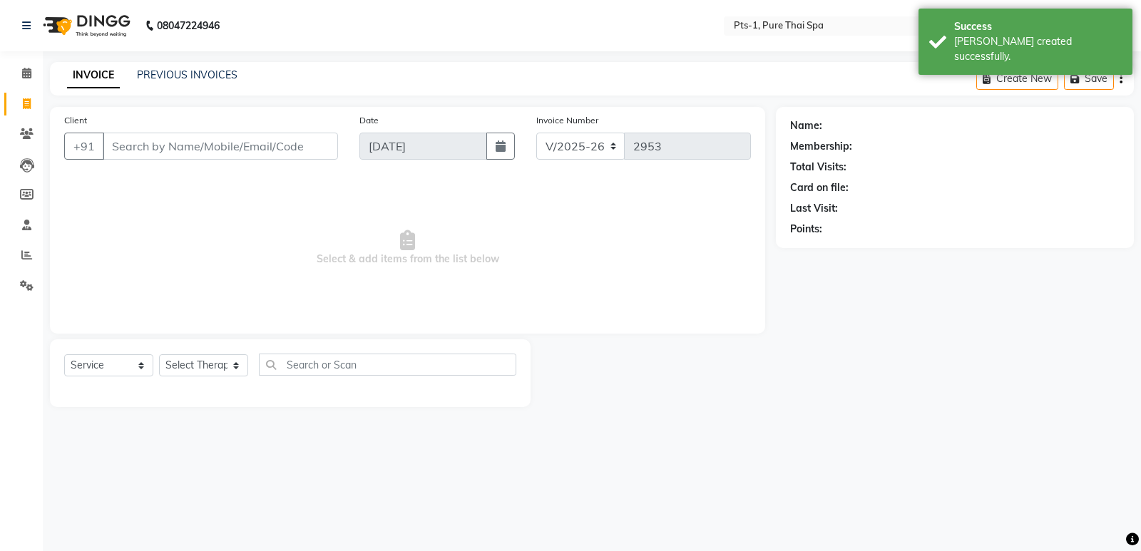
click at [113, 146] on input "Client" at bounding box center [220, 146] width 235 height 27
click at [41, 128] on div "Client +91 Date [DATE] Invoice Number V/2025 V/[PHONE_NUMBER] Select & add item…" at bounding box center [407, 257] width 737 height 300
click at [32, 131] on icon at bounding box center [27, 133] width 14 height 11
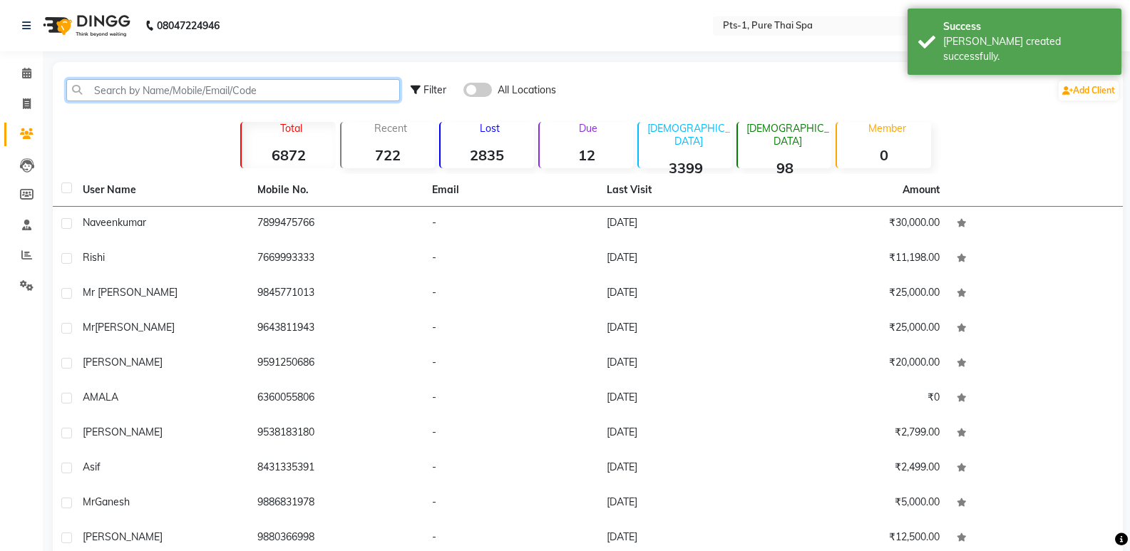
click at [100, 93] on input "text" at bounding box center [233, 90] width 334 height 22
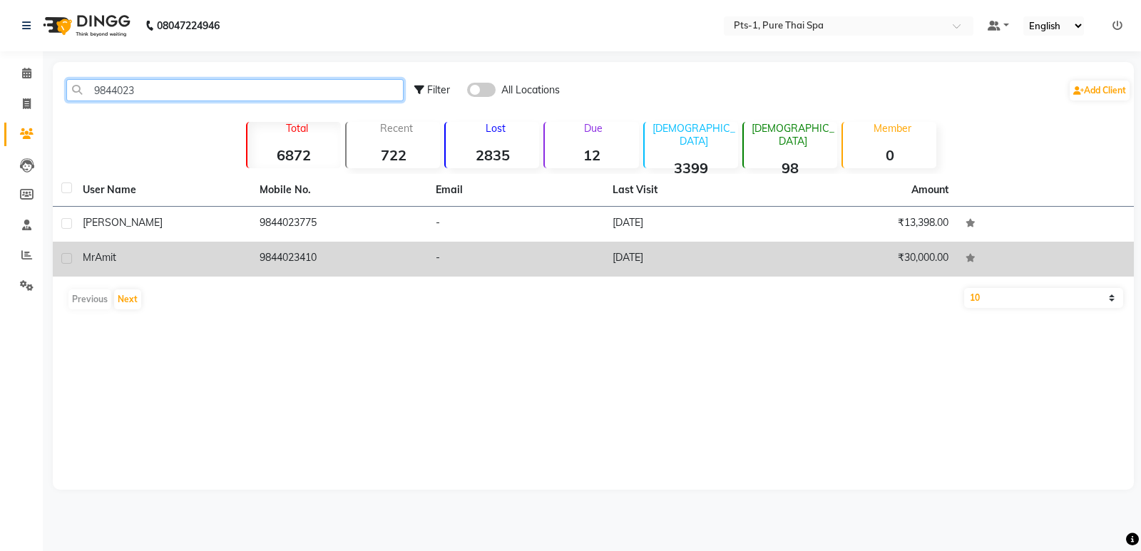
type input "9844023"
click at [302, 265] on td "9844023410" at bounding box center [339, 259] width 177 height 35
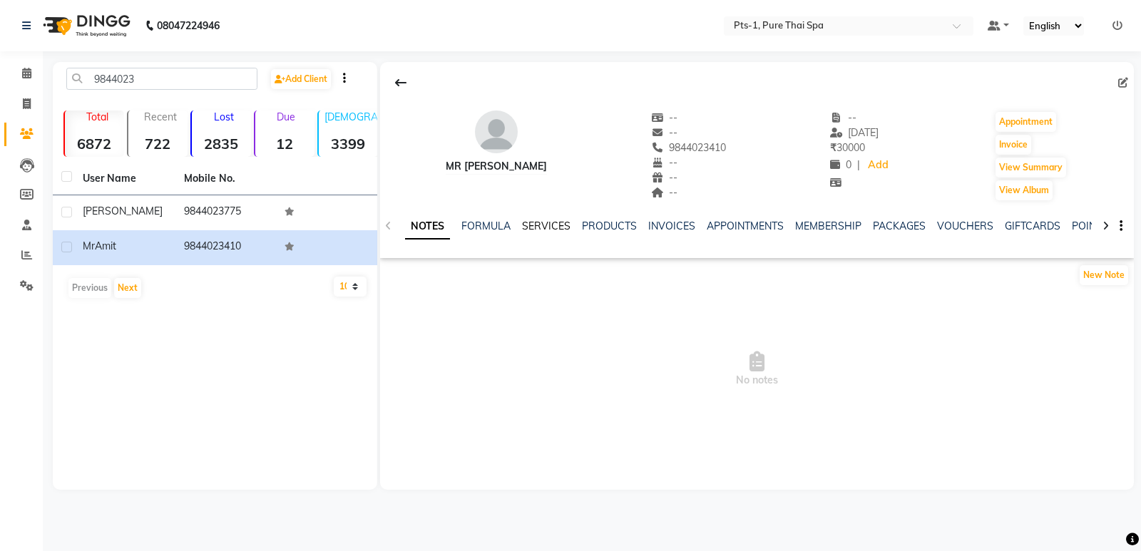
click at [544, 227] on link "SERVICES" at bounding box center [546, 226] width 49 height 13
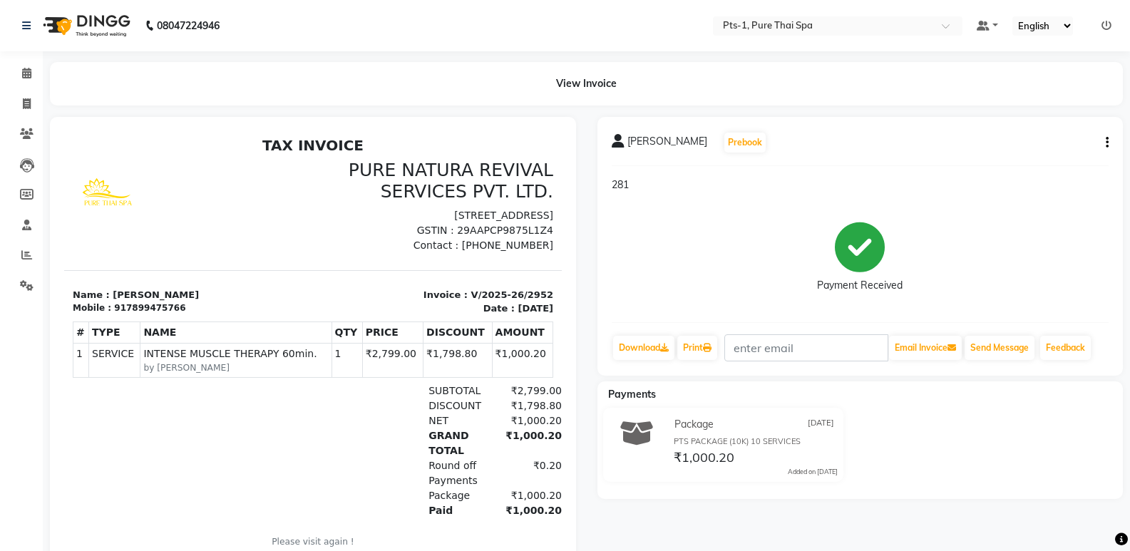
click at [1105, 141] on button "button" at bounding box center [1105, 143] width 9 height 15
click at [1013, 155] on div "Edit Item Staff" at bounding box center [1037, 152] width 98 height 18
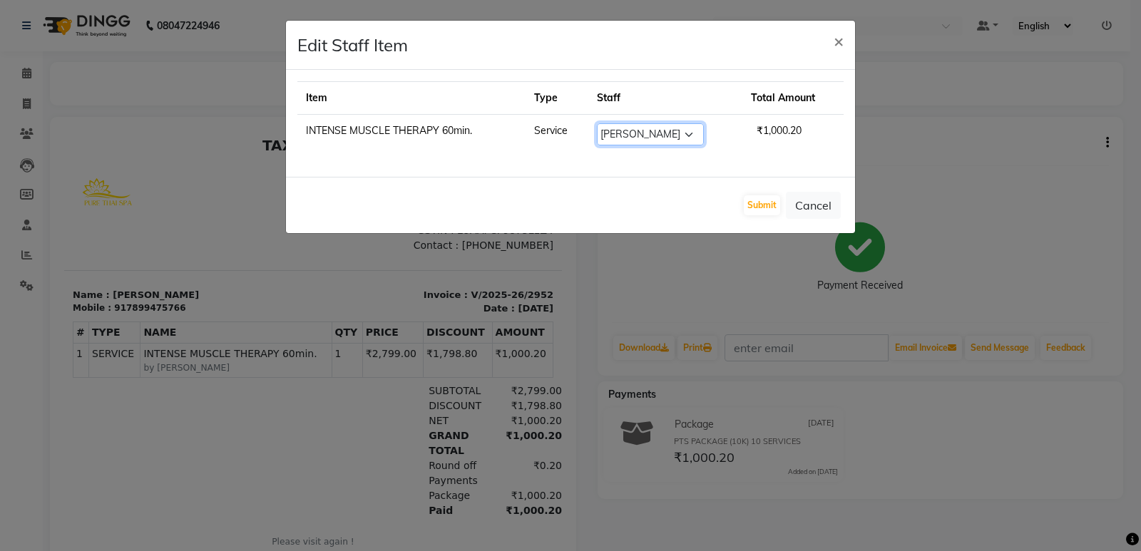
click at [645, 131] on select "Select Anand Annie anyone Babu Bela Gia Jeje Jenny Jincy JOE Lilly Nanny Rita S…" at bounding box center [650, 134] width 107 height 22
select select "85045"
click at [597, 123] on select "Select Anand Annie anyone Babu Bela Gia Jeje Jenny Jincy JOE Lilly Nanny Rita S…" at bounding box center [650, 134] width 107 height 22
click at [769, 195] on button "Submit" at bounding box center [762, 205] width 36 height 20
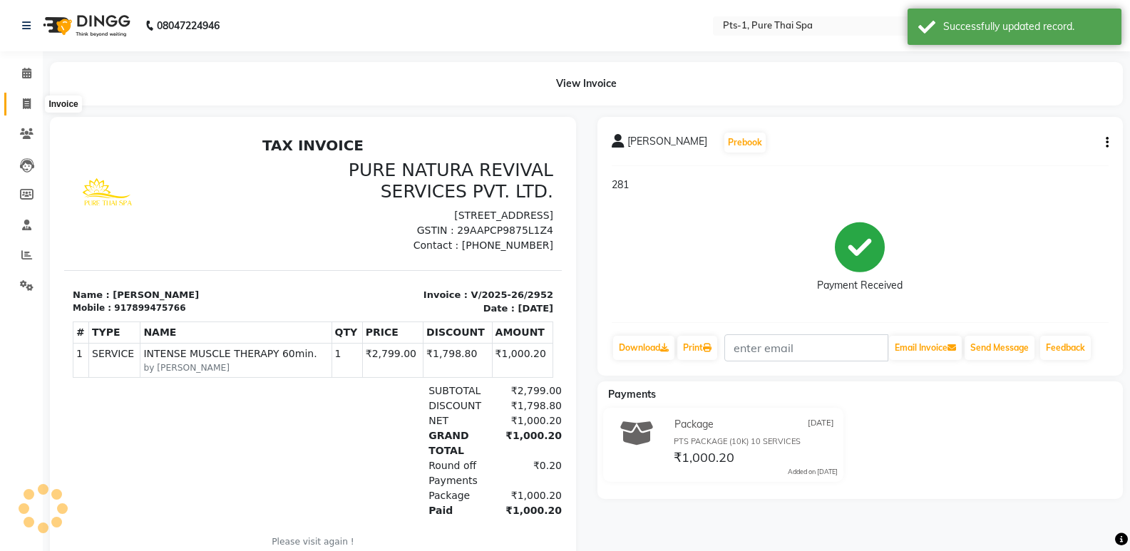
click at [36, 103] on span at bounding box center [26, 104] width 25 height 16
select select "service"
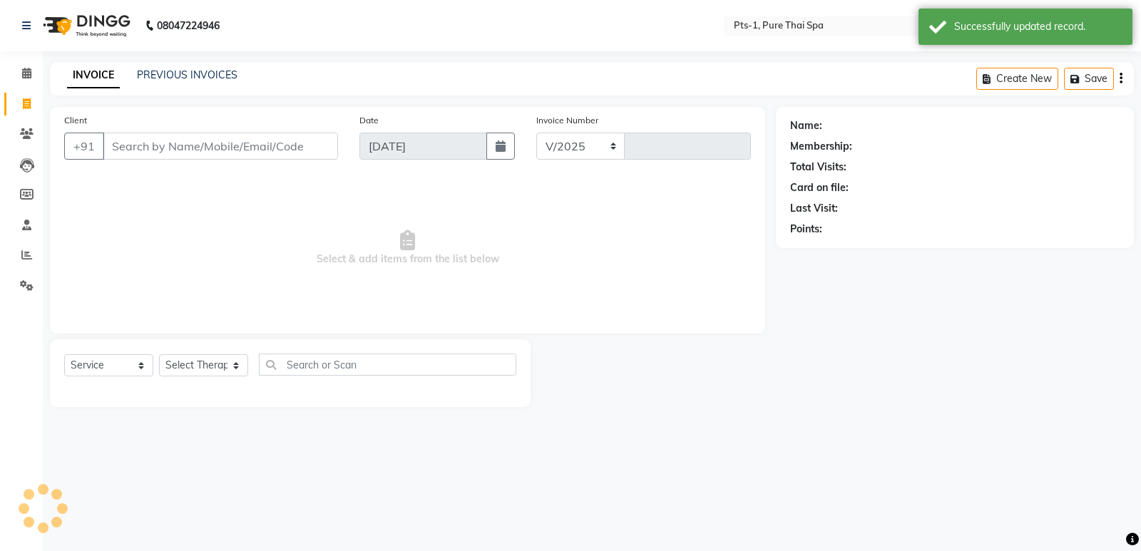
select select "5296"
type input "2953"
click at [158, 80] on link "PREVIOUS INVOICES" at bounding box center [187, 74] width 101 height 13
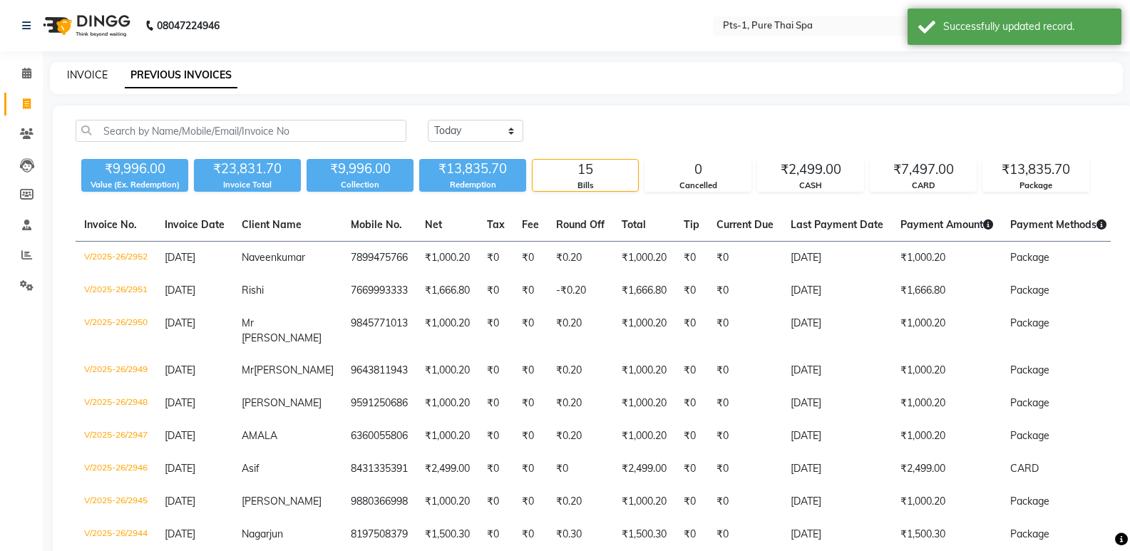
click at [83, 76] on link "INVOICE" at bounding box center [87, 74] width 41 height 13
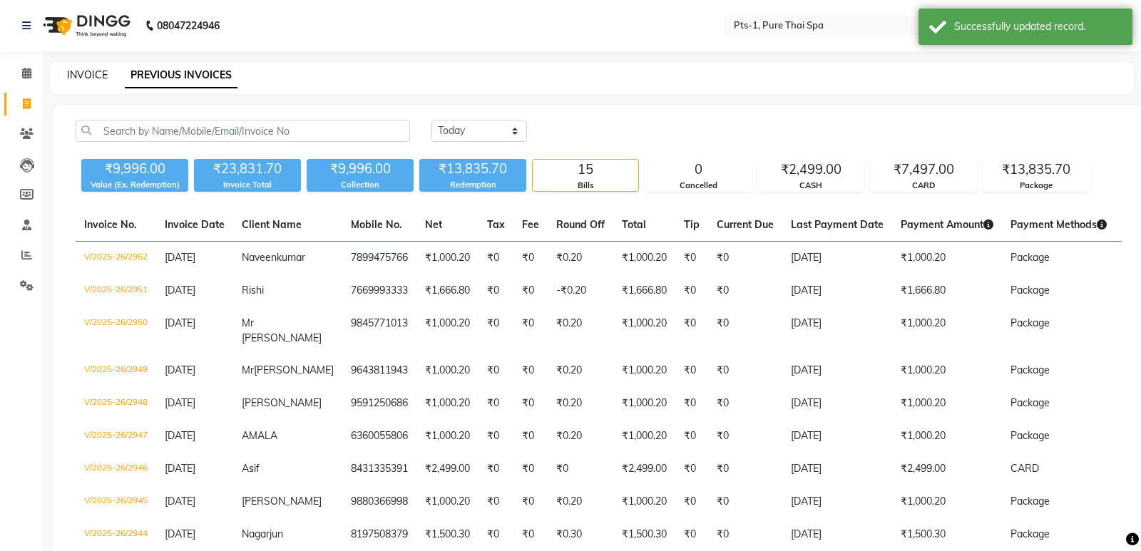
select select "service"
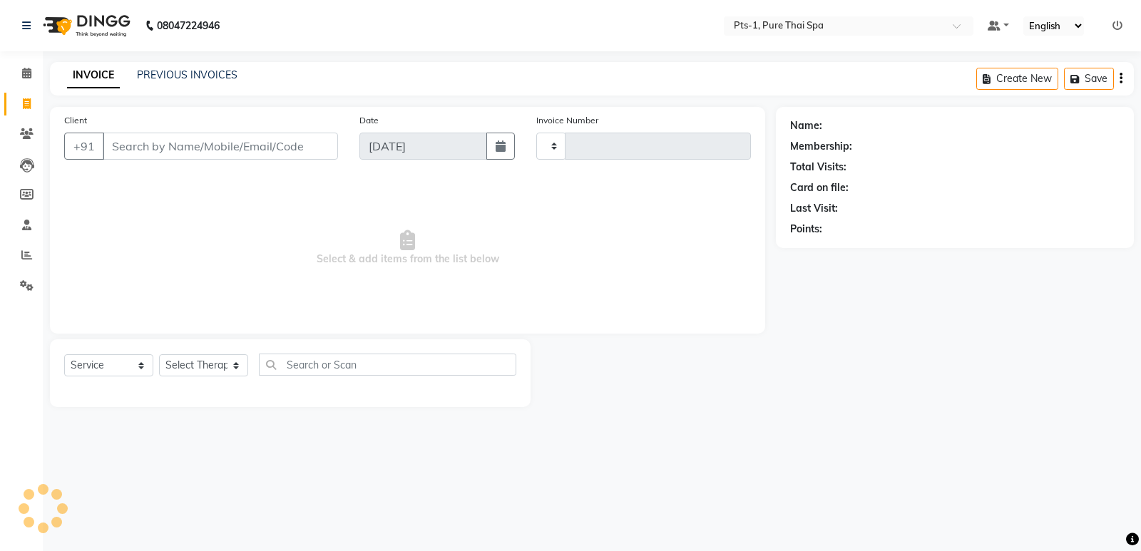
type input "2953"
select select "5296"
click at [28, 131] on icon at bounding box center [27, 133] width 14 height 11
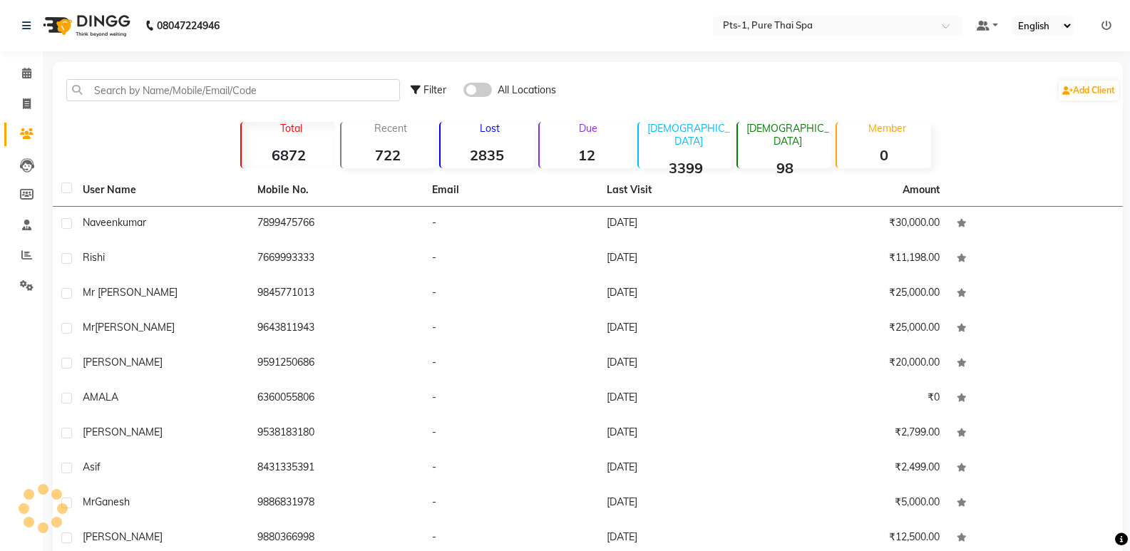
click at [205, 77] on div "Filter All Locations Add Client" at bounding box center [588, 90] width 1065 height 45
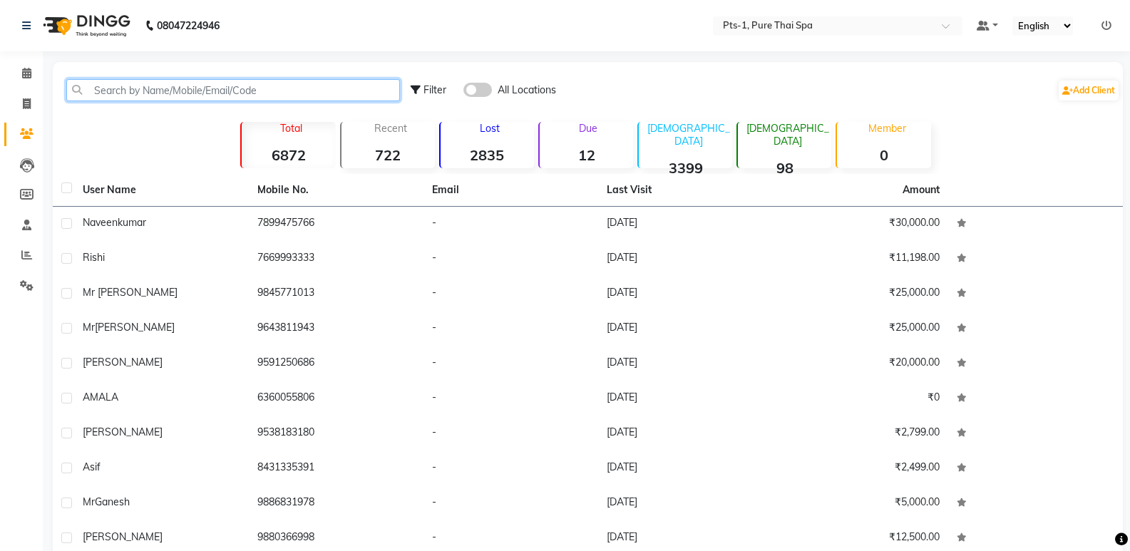
click at [200, 89] on input "text" at bounding box center [233, 90] width 334 height 22
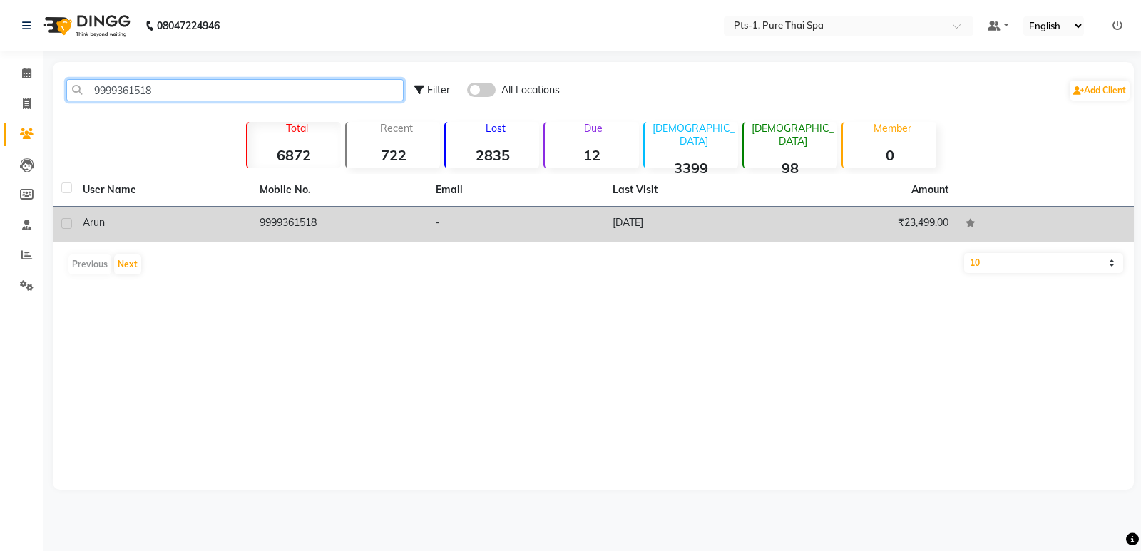
type input "9999361518"
click at [277, 215] on td "9999361518" at bounding box center [339, 224] width 177 height 35
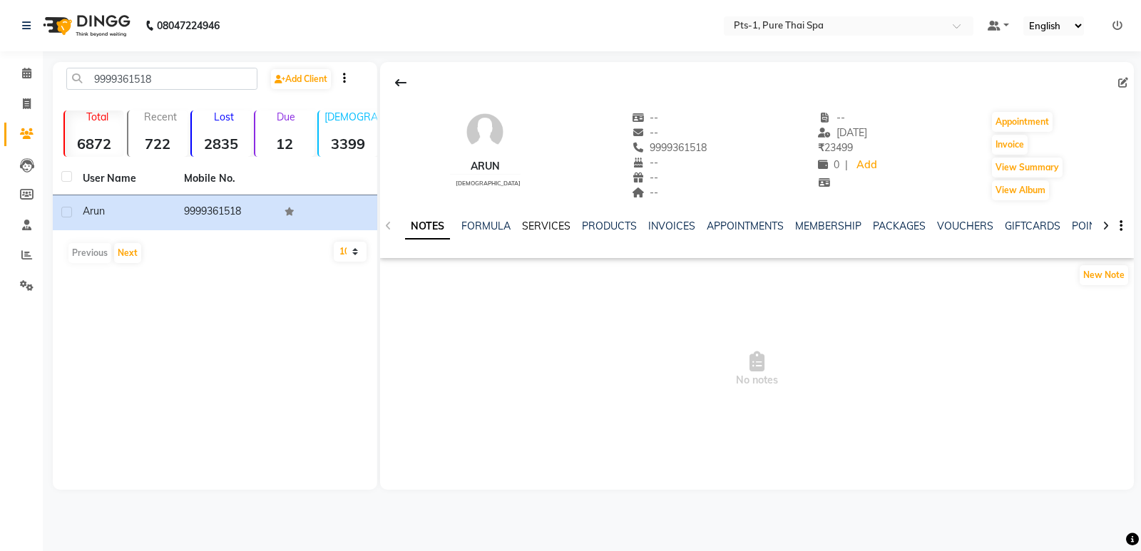
click at [539, 228] on link "SERVICES" at bounding box center [546, 226] width 49 height 13
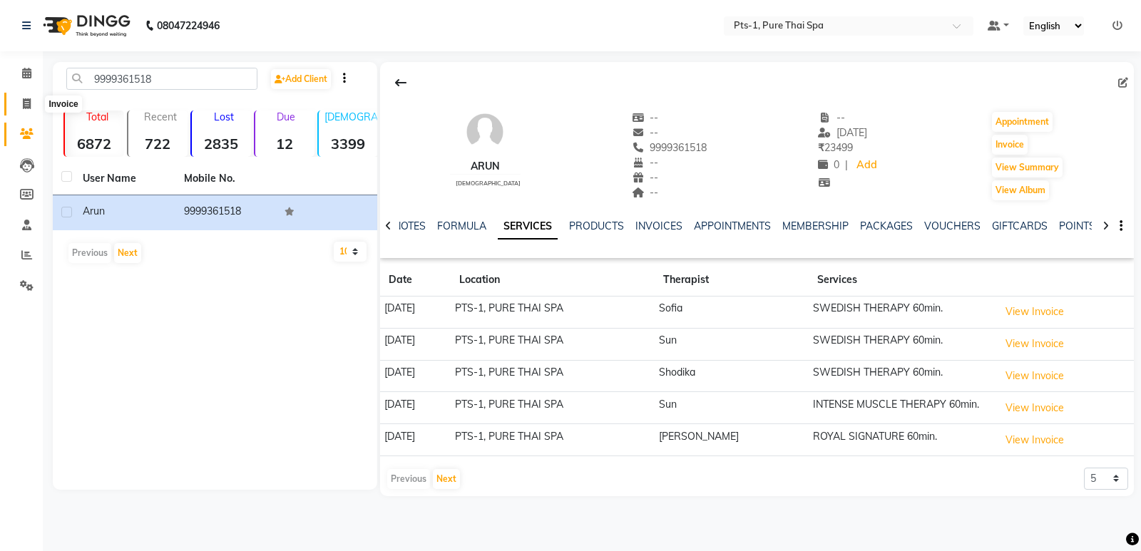
click at [23, 106] on icon at bounding box center [27, 103] width 8 height 11
select select "service"
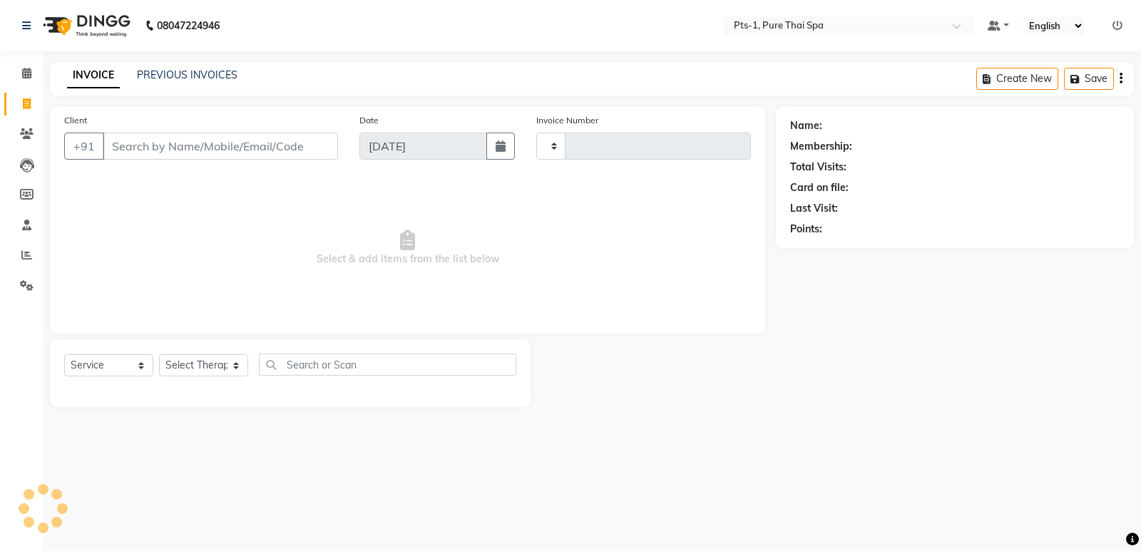
type input "2953"
select select "5296"
click at [131, 150] on input "Client" at bounding box center [220, 146] width 235 height 27
drag, startPoint x: 21, startPoint y: 138, endPoint x: 51, endPoint y: 126, distance: 31.4
click at [22, 137] on icon at bounding box center [27, 133] width 14 height 11
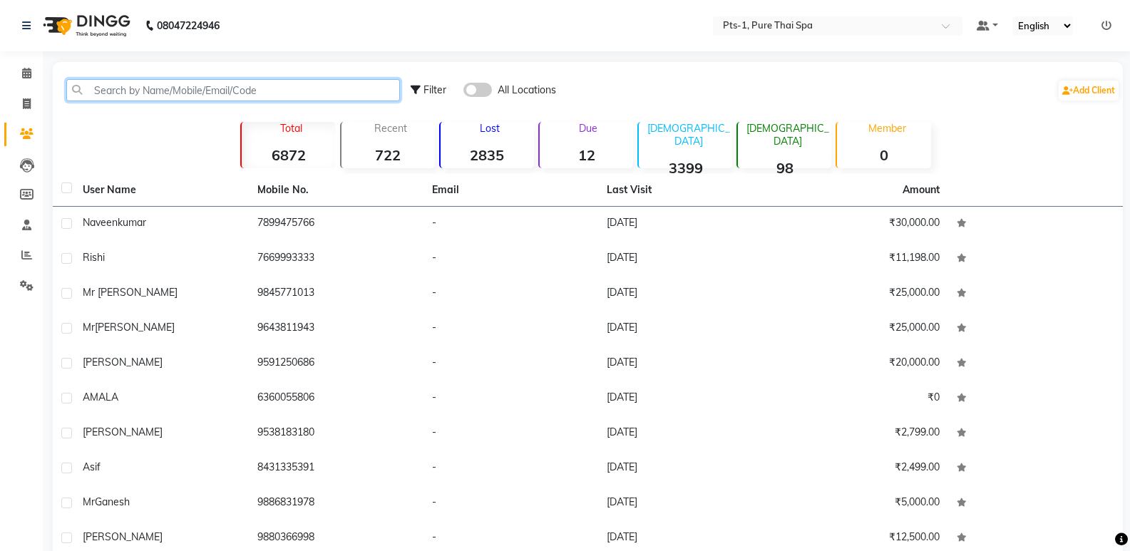
click at [245, 95] on input "text" at bounding box center [233, 90] width 334 height 22
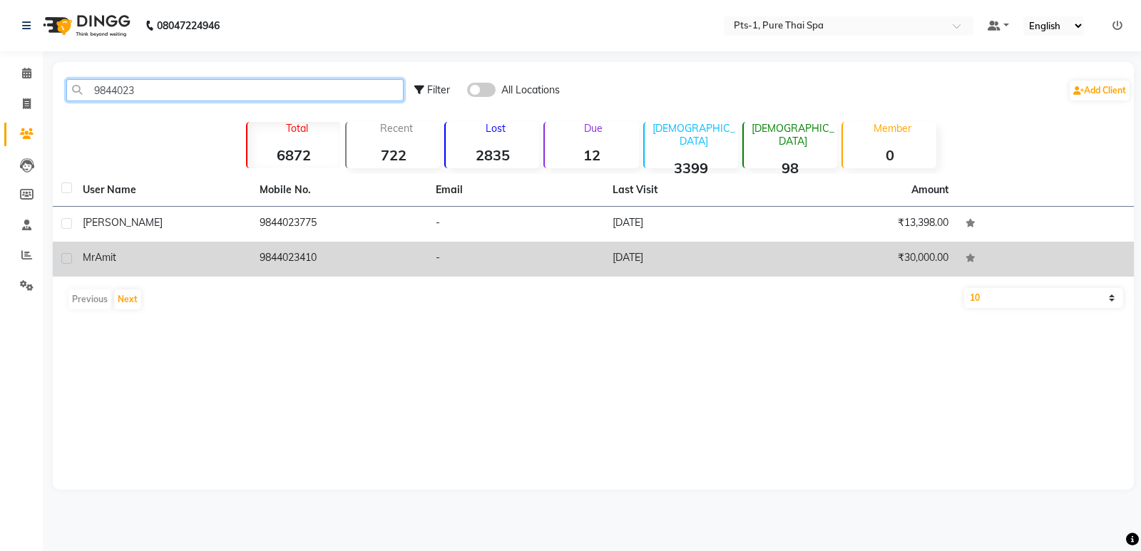
type input "9844023"
click at [301, 259] on td "9844023410" at bounding box center [339, 259] width 177 height 35
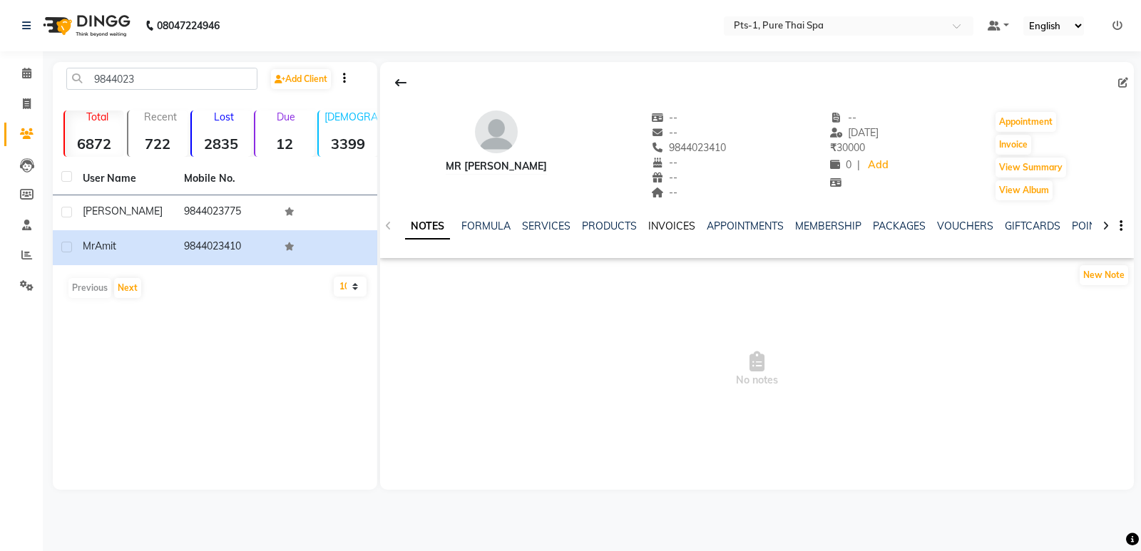
click at [662, 224] on link "INVOICES" at bounding box center [671, 226] width 47 height 13
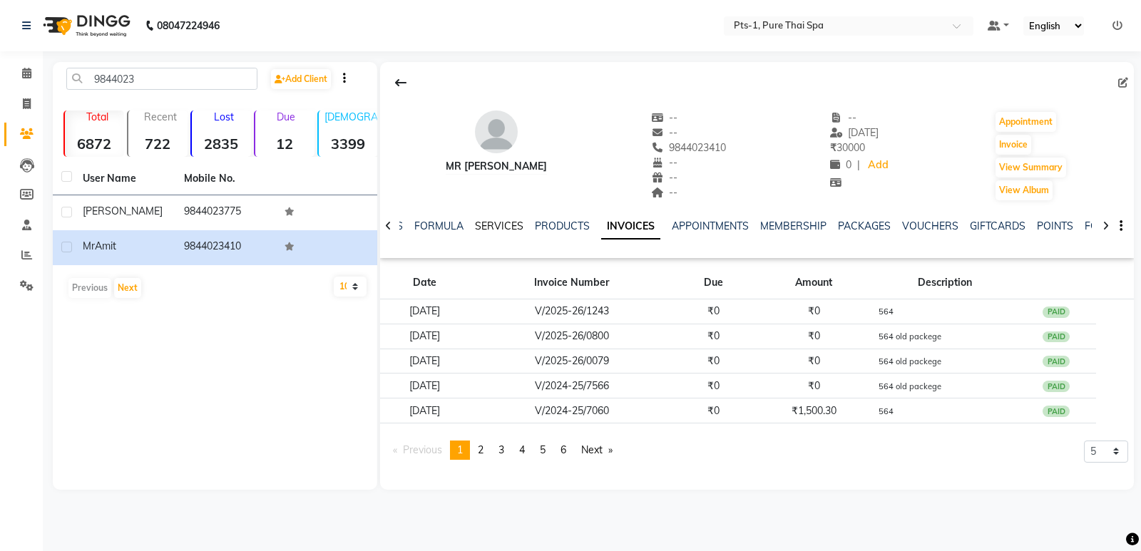
click at [506, 228] on link "SERVICES" at bounding box center [499, 226] width 49 height 13
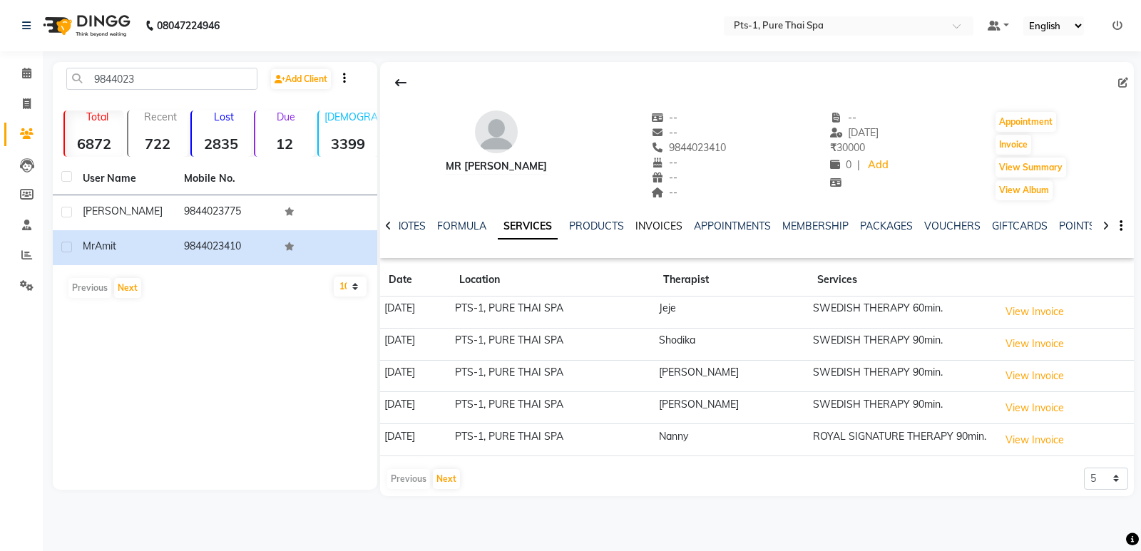
click at [663, 222] on link "INVOICES" at bounding box center [658, 226] width 47 height 13
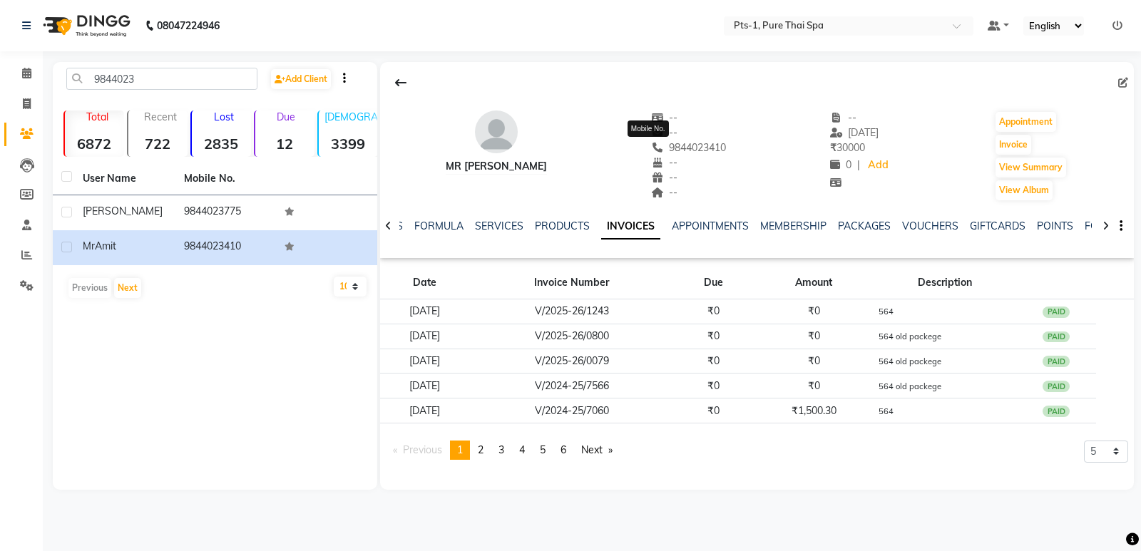
drag, startPoint x: 688, startPoint y: 146, endPoint x: 628, endPoint y: 152, distance: 60.9
click at [651, 152] on div "9844023410 Mobile No." at bounding box center [689, 148] width 76 height 15
copy span "9844023410"
click at [29, 101] on icon at bounding box center [27, 103] width 8 height 11
select select "service"
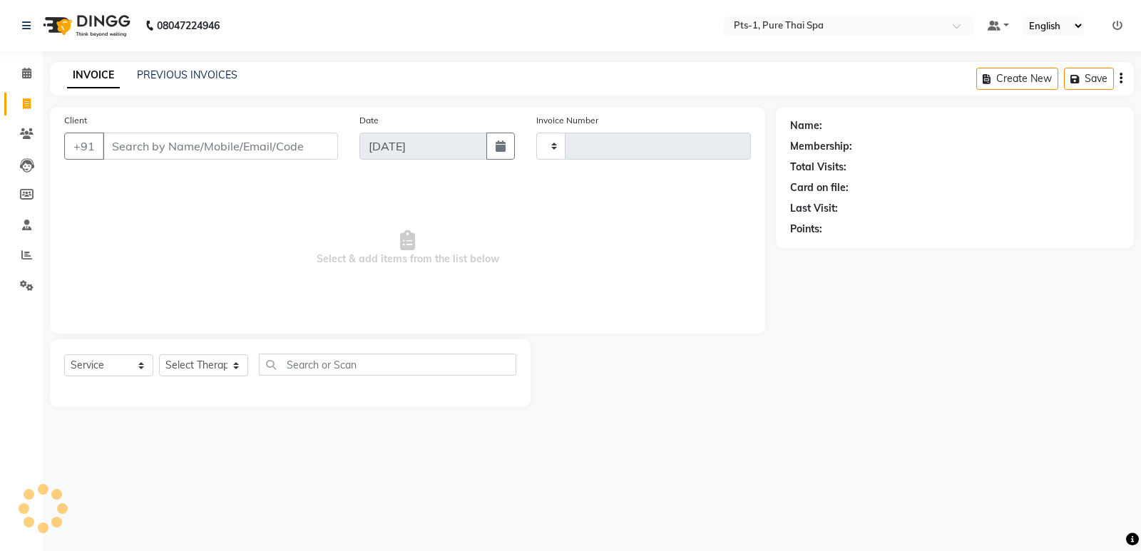
type input "2953"
select select "5296"
click at [141, 143] on input "Client" at bounding box center [220, 146] width 235 height 27
type input "9844023410"
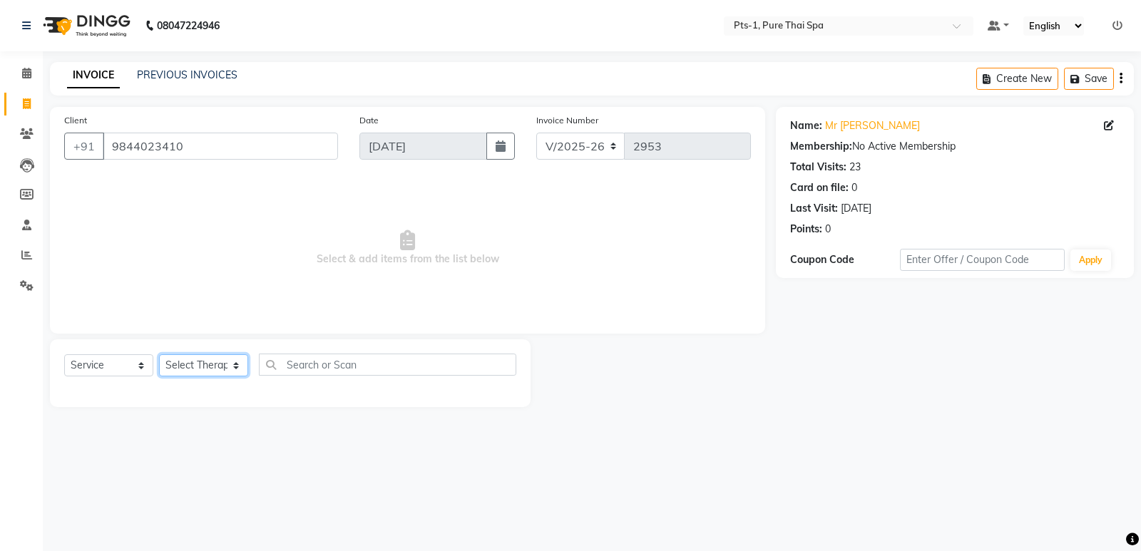
click at [232, 370] on select "Select Therapist [PERSON_NAME] anyone Babu Bela Gia Jeje [PERSON_NAME] [PERSON_…" at bounding box center [203, 365] width 89 height 22
select select "34866"
click at [159, 354] on select "Select Therapist [PERSON_NAME] anyone Babu Bela Gia Jeje [PERSON_NAME] [PERSON_…" at bounding box center [203, 365] width 89 height 22
click at [116, 373] on select "Select Service Product Membership Package Voucher Prepaid Gift Card" at bounding box center [108, 365] width 89 height 22
select select "package"
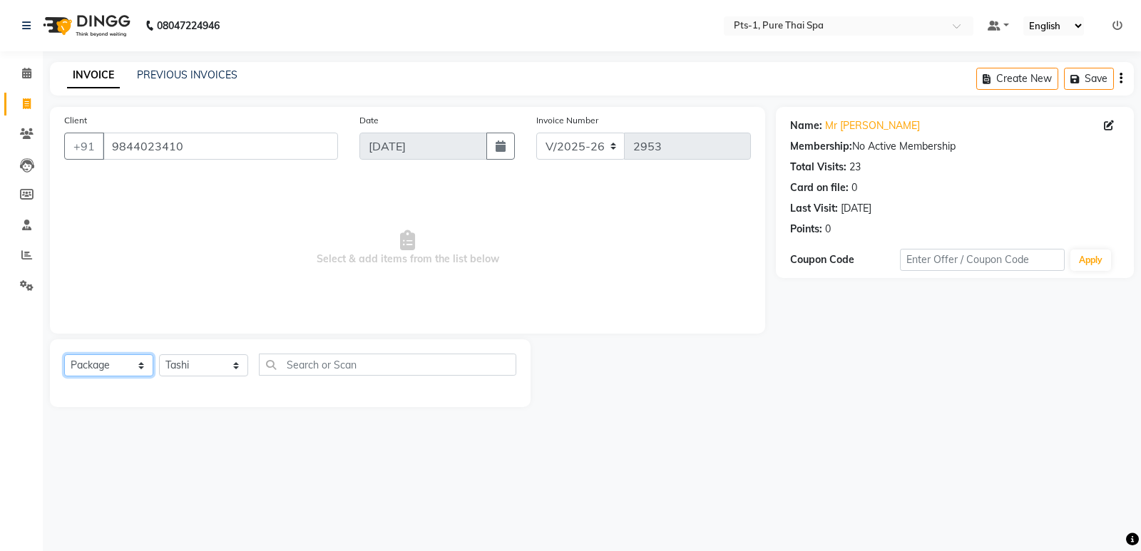
click at [64, 354] on select "Select Service Product Membership Package Voucher Prepaid Gift Card" at bounding box center [108, 365] width 89 height 22
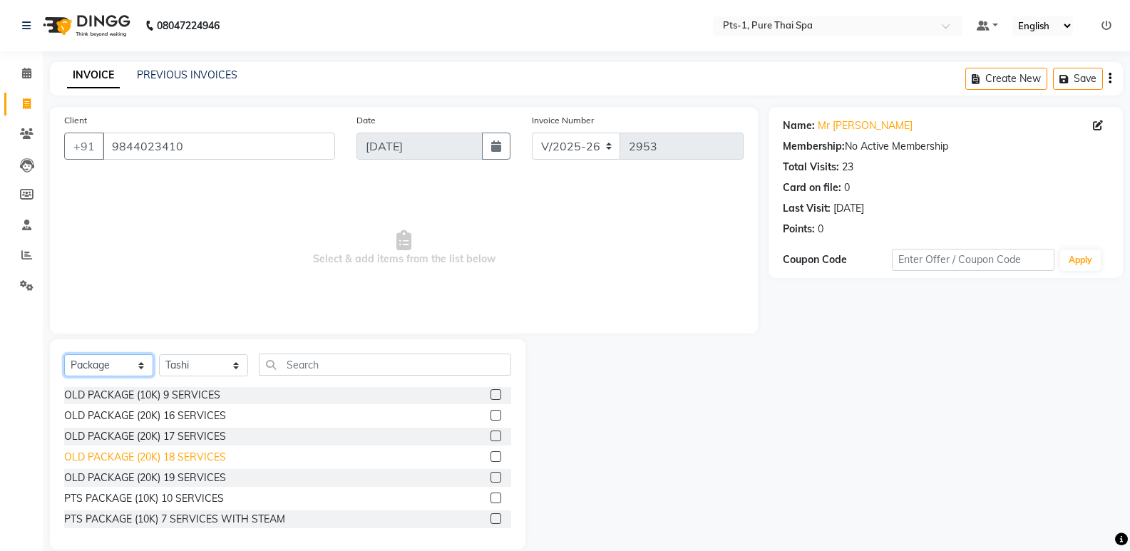
scroll to position [71, 0]
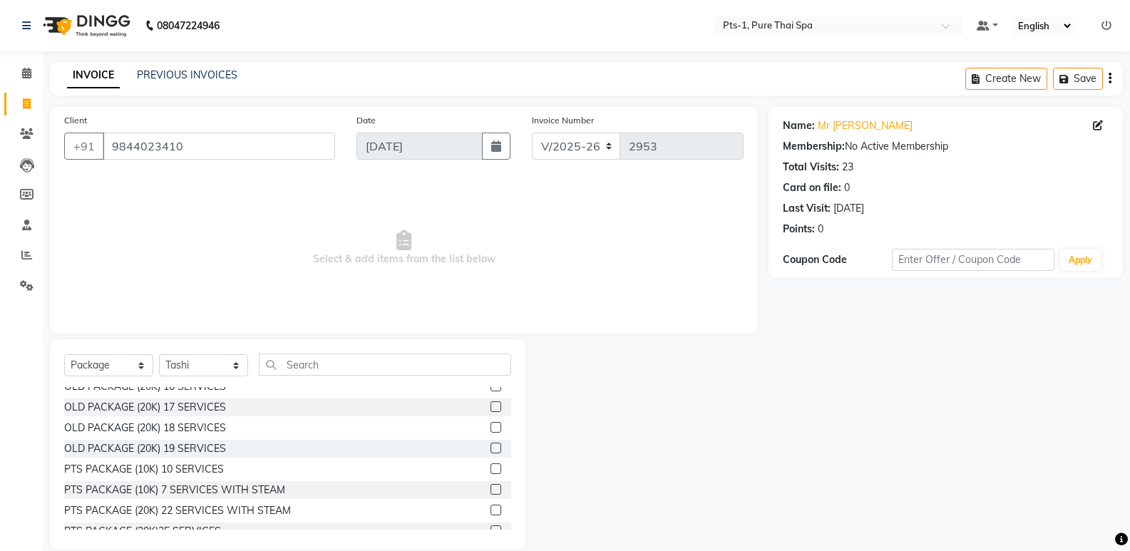
click at [491, 466] on label at bounding box center [496, 469] width 11 height 11
click at [491, 466] on input "checkbox" at bounding box center [495, 469] width 9 height 9
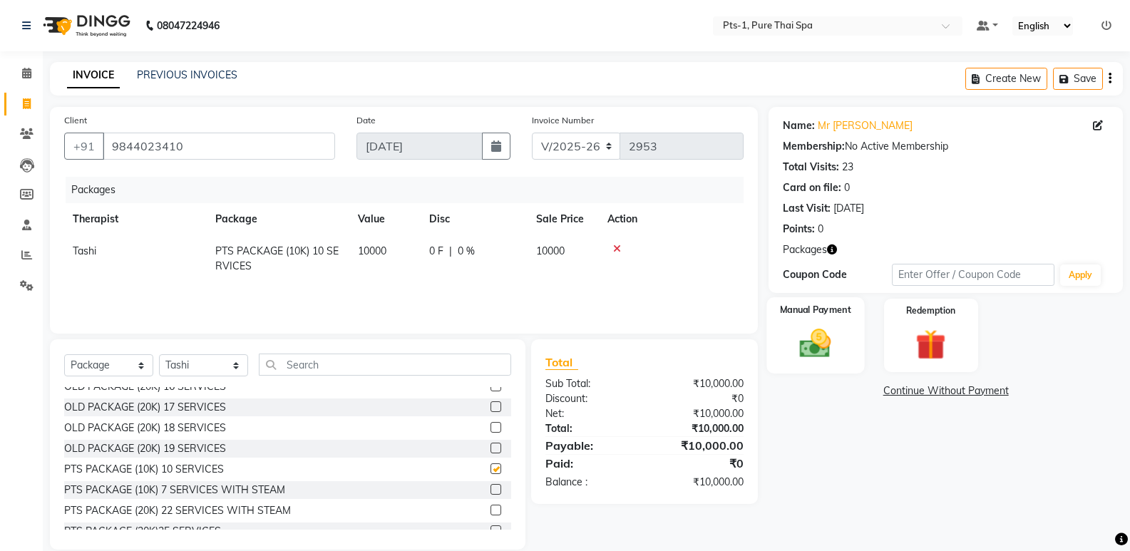
checkbox input "false"
click at [817, 344] on img at bounding box center [815, 343] width 51 height 36
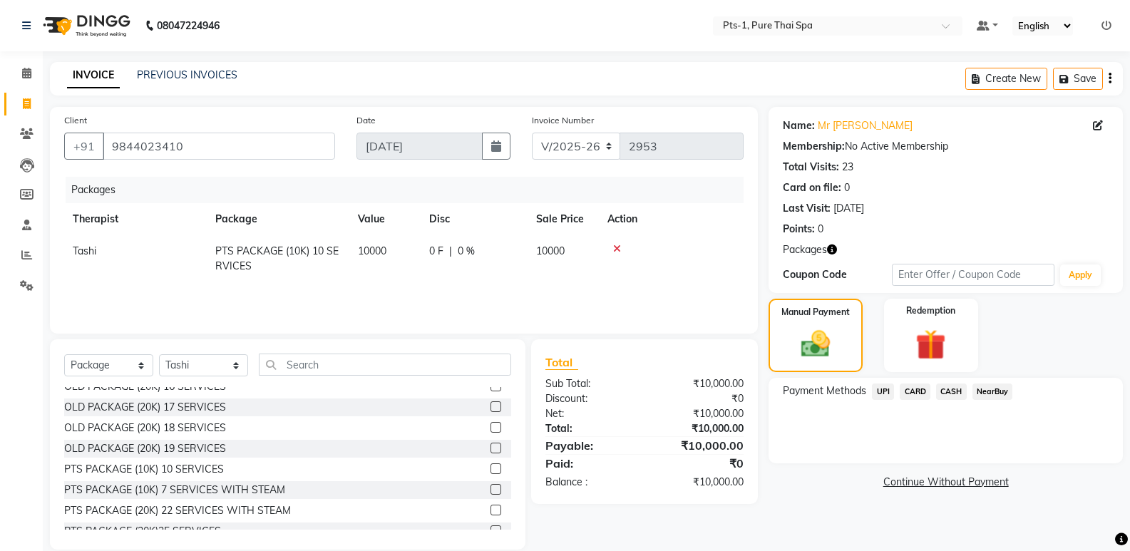
click at [952, 388] on span "CASH" at bounding box center [951, 392] width 31 height 16
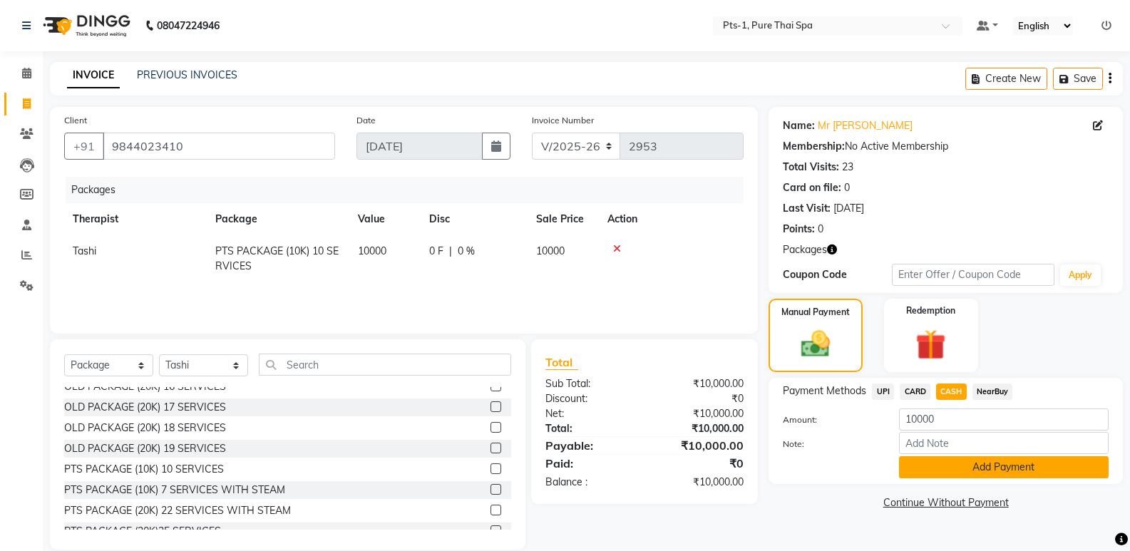
click at [937, 474] on button "Add Payment" at bounding box center [1004, 467] width 210 height 22
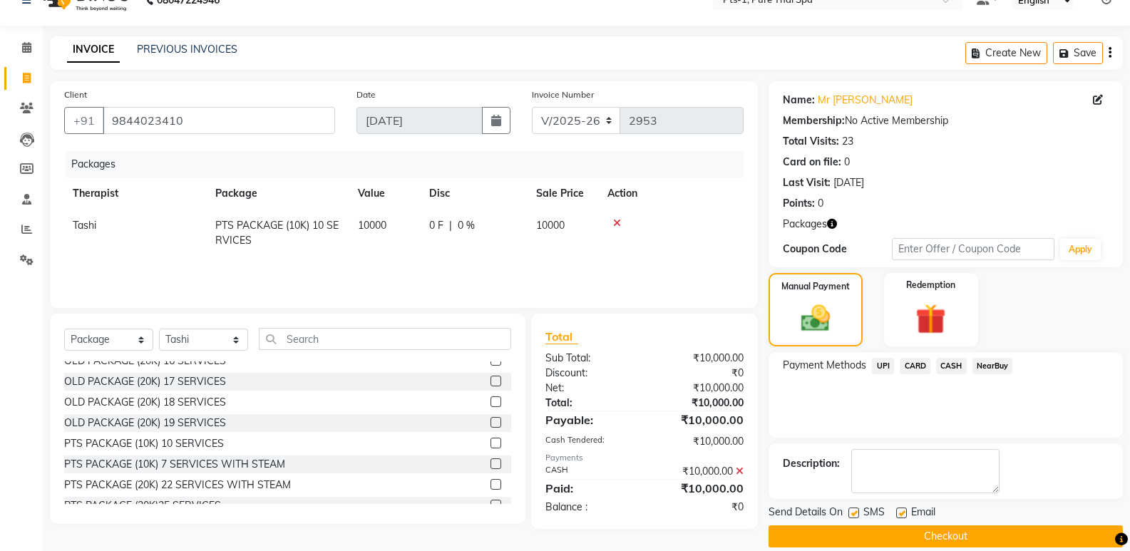
scroll to position [44, 0]
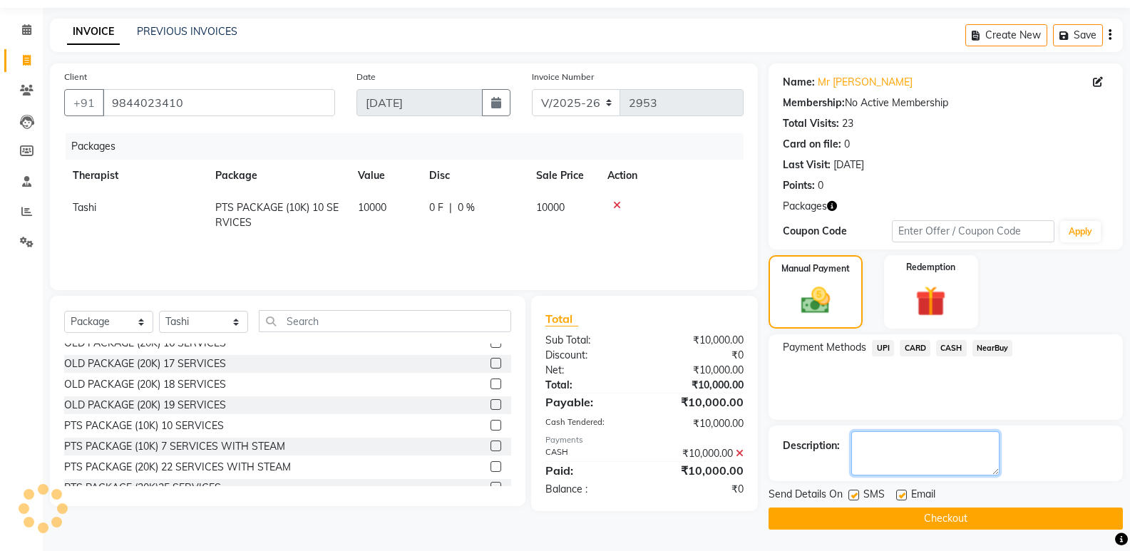
click at [867, 454] on textarea at bounding box center [926, 454] width 148 height 44
type textarea "564"
click at [903, 500] on label at bounding box center [902, 495] width 11 height 11
click at [903, 500] on input "checkbox" at bounding box center [901, 495] width 9 height 9
checkbox input "false"
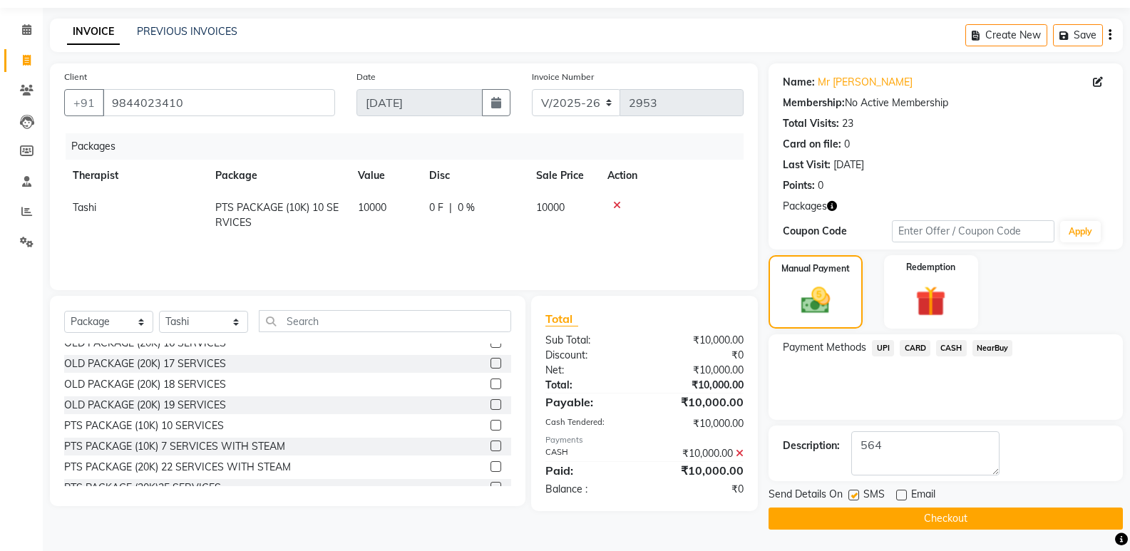
click at [852, 494] on label at bounding box center [854, 495] width 11 height 11
click at [852, 494] on input "checkbox" at bounding box center [853, 495] width 9 height 9
checkbox input "false"
click at [864, 517] on button "Checkout" at bounding box center [946, 519] width 354 height 22
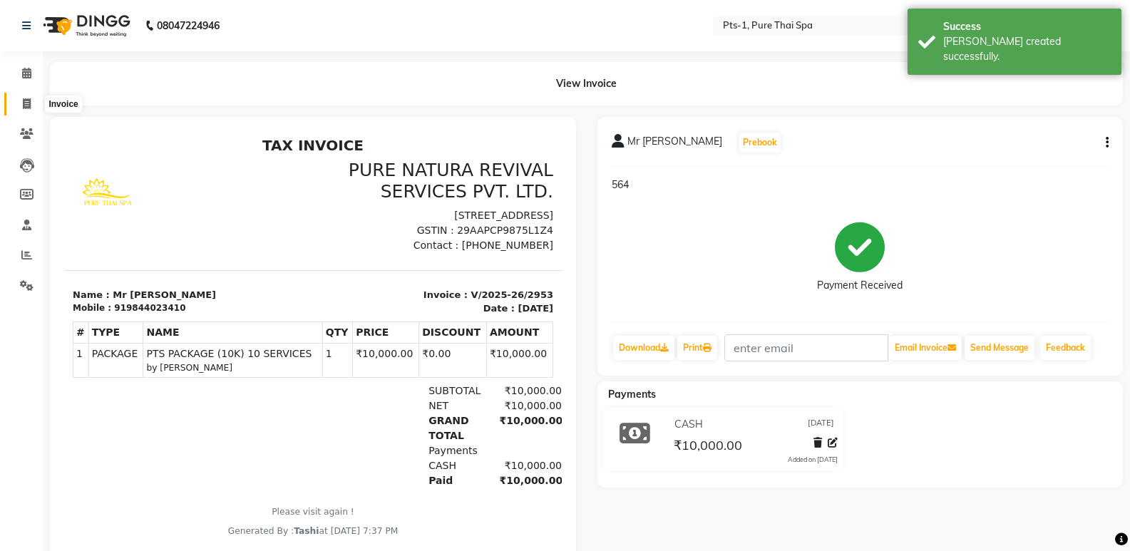
click at [31, 107] on icon at bounding box center [27, 103] width 8 height 11
select select "5296"
select select "service"
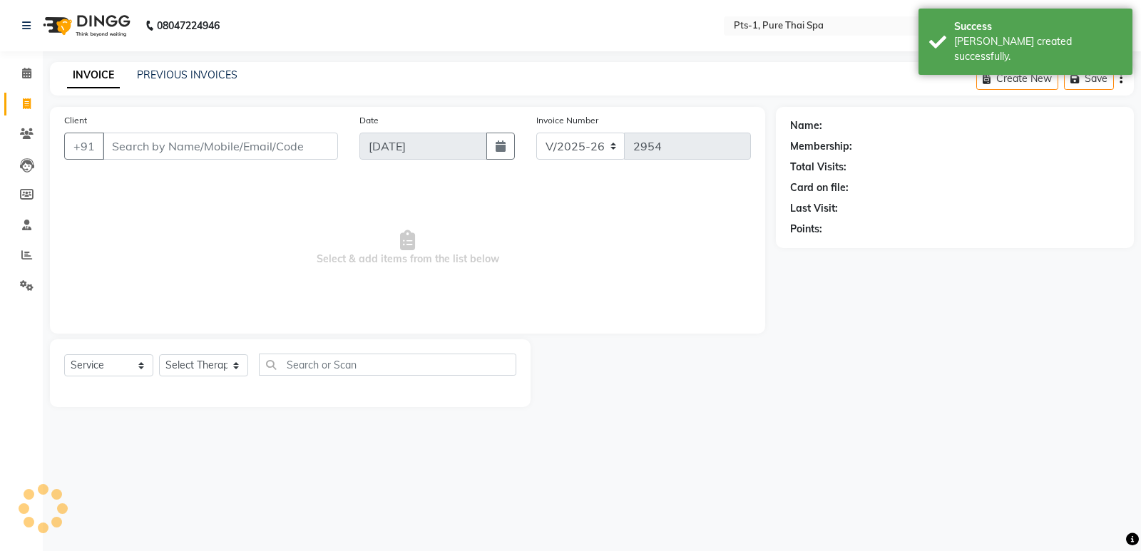
click at [184, 152] on input "Client" at bounding box center [220, 146] width 235 height 27
type input "9844023410"
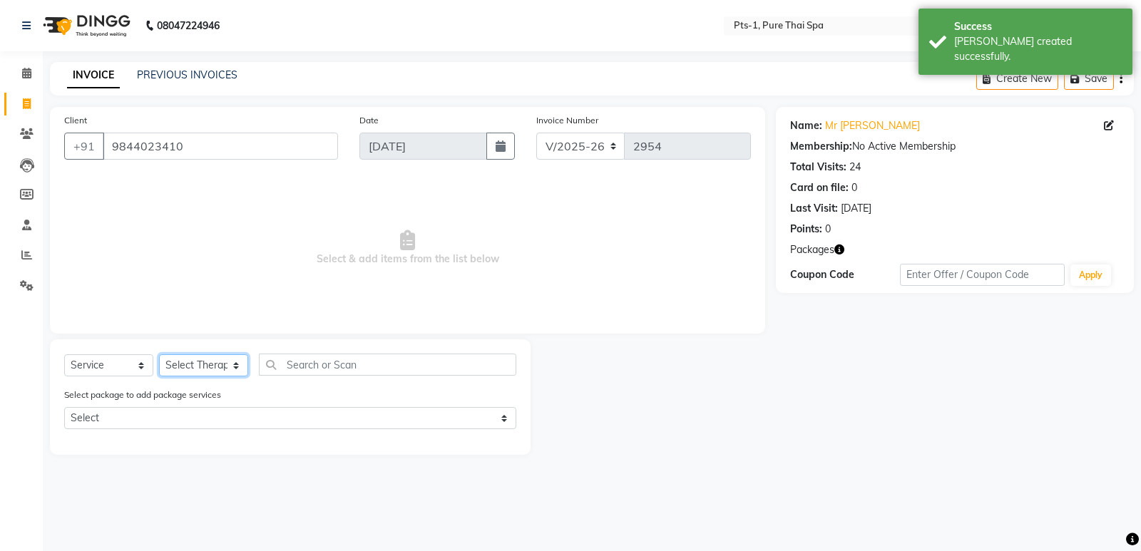
click at [226, 366] on select "Select Therapist [PERSON_NAME] anyone Babu Bela Gia Jeje [PERSON_NAME] [PERSON_…" at bounding box center [203, 365] width 89 height 22
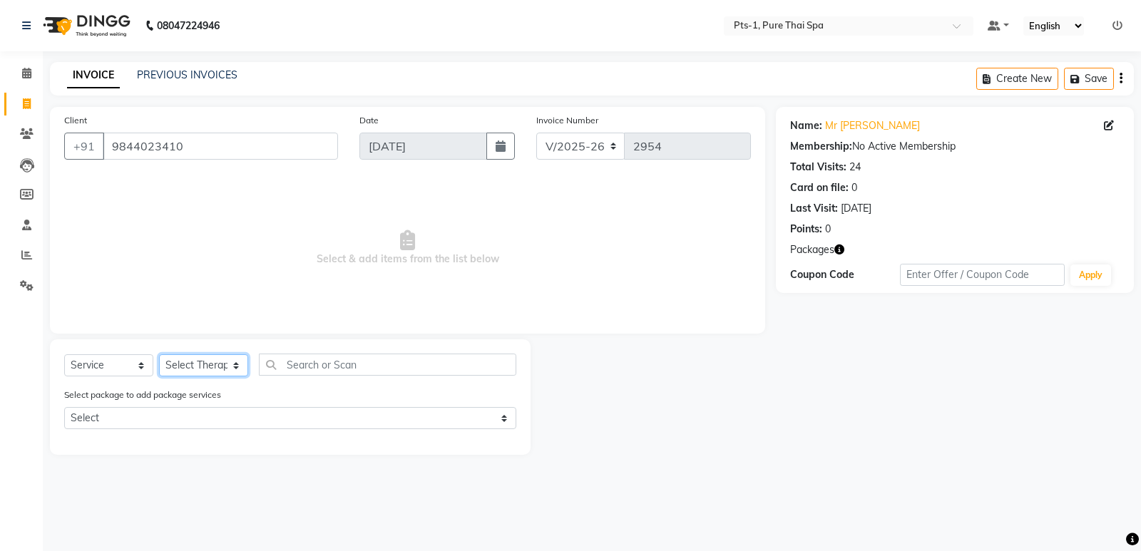
select select "68494"
click at [159, 354] on select "Select Therapist [PERSON_NAME] anyone Babu Bela Gia Jeje [PERSON_NAME] [PERSON_…" at bounding box center [203, 365] width 89 height 22
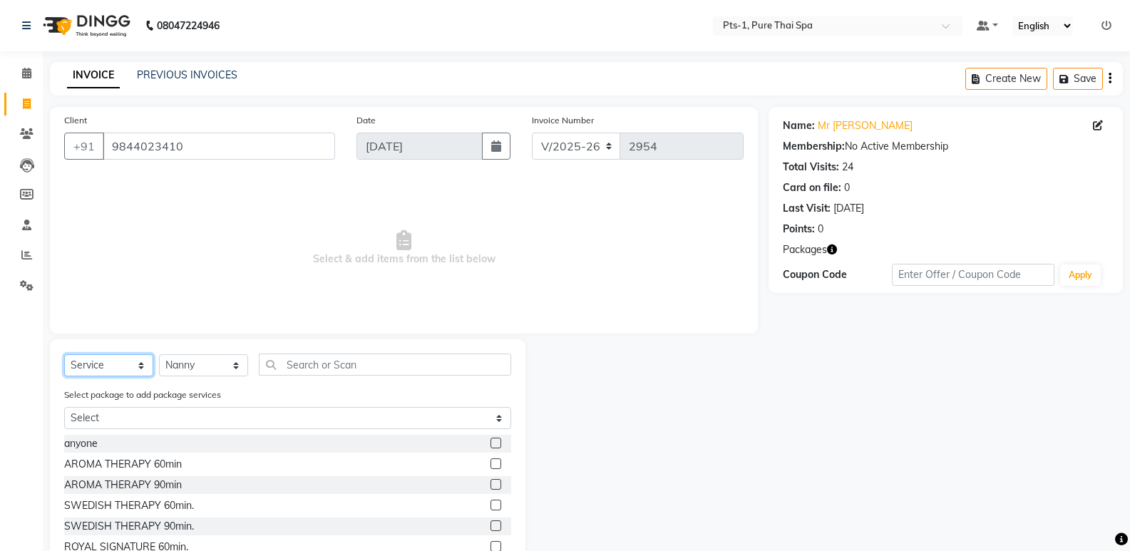
click at [104, 366] on select "Select Service Product Membership Package Voucher Prepaid Gift Card" at bounding box center [108, 365] width 89 height 22
click at [158, 271] on span "Select & add items from the list below" at bounding box center [404, 248] width 680 height 143
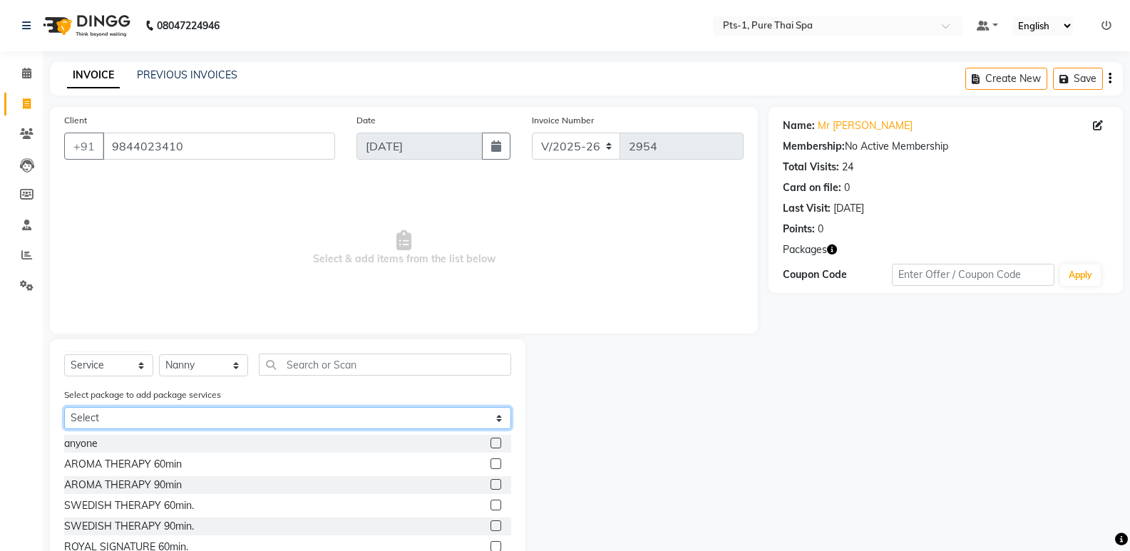
click at [103, 409] on select "Select PTS PACKAGE (10K) 10 SERVICES" at bounding box center [287, 418] width 447 height 22
select select "1: Object"
click at [64, 407] on select "Select PTS PACKAGE (10K) 10 SERVICES" at bounding box center [287, 418] width 447 height 22
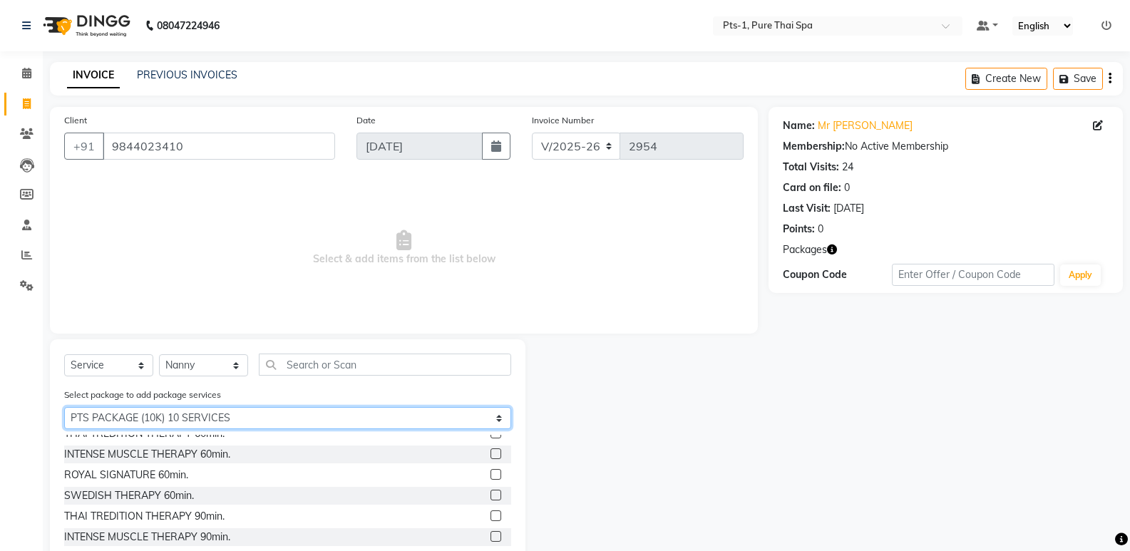
scroll to position [64, 0]
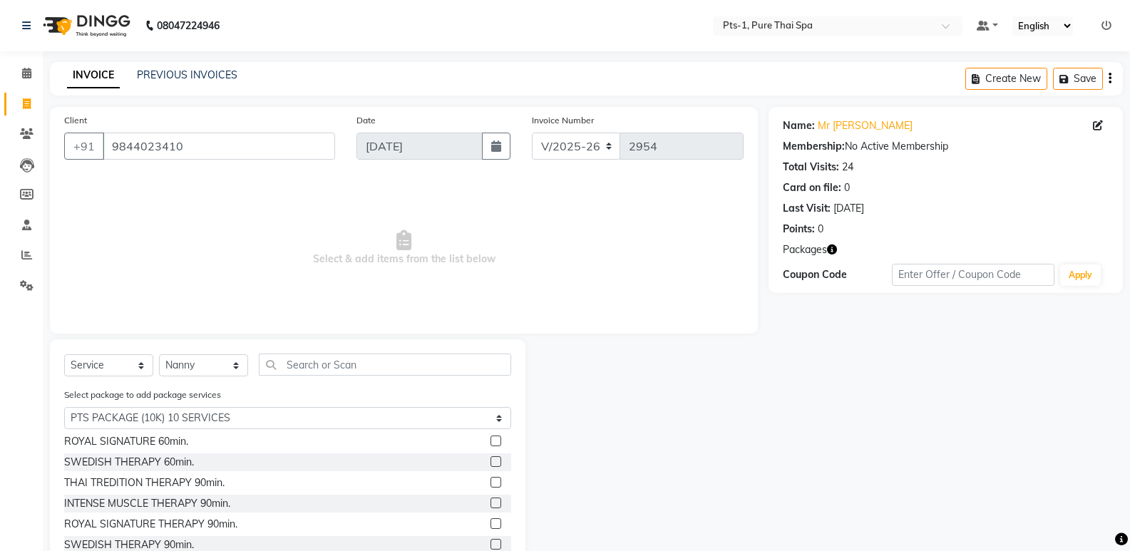
click at [491, 521] on label at bounding box center [496, 524] width 11 height 11
click at [491, 521] on input "checkbox" at bounding box center [495, 524] width 9 height 9
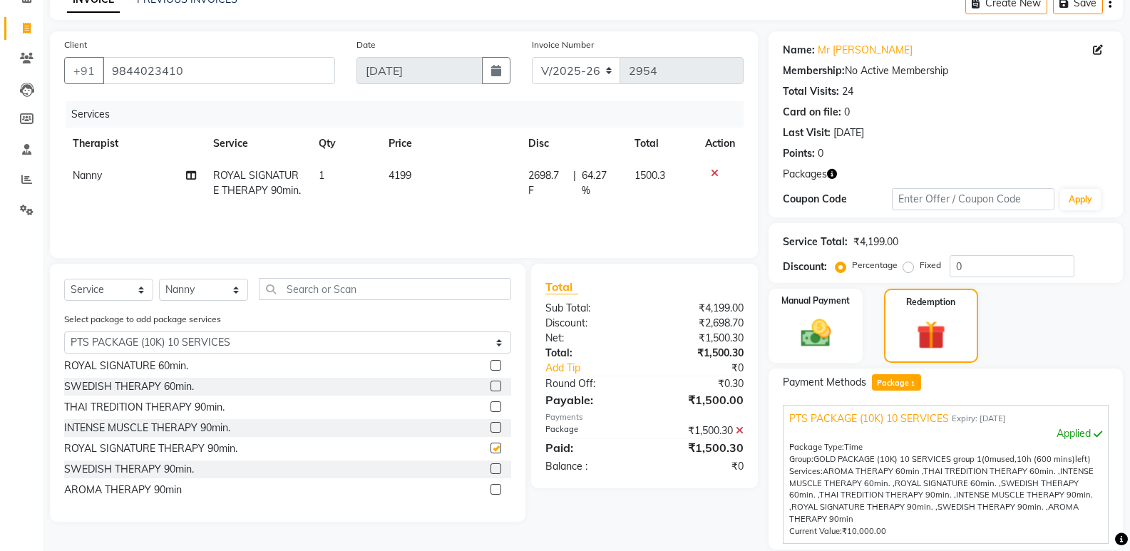
checkbox input "false"
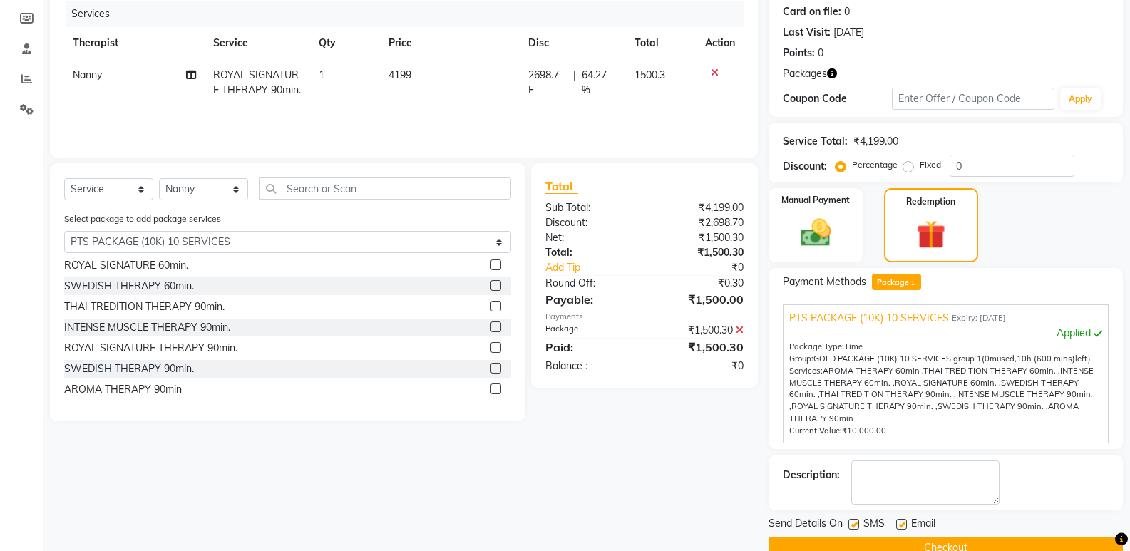
scroll to position [205, 0]
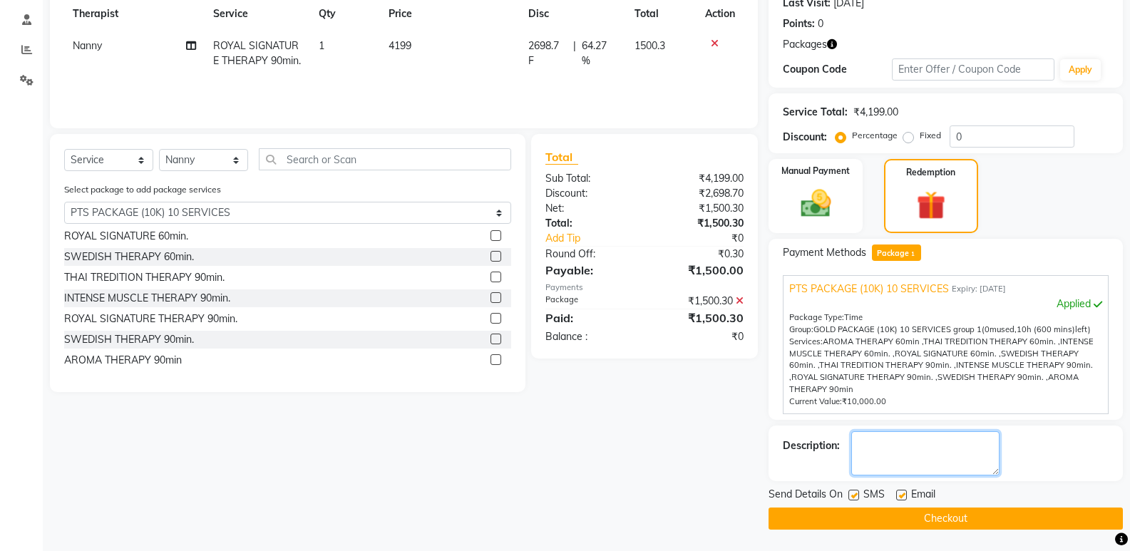
click at [895, 454] on textarea at bounding box center [926, 454] width 148 height 44
type textarea "564"
click at [902, 492] on label at bounding box center [902, 495] width 11 height 11
click at [902, 492] on input "checkbox" at bounding box center [901, 495] width 9 height 9
checkbox input "false"
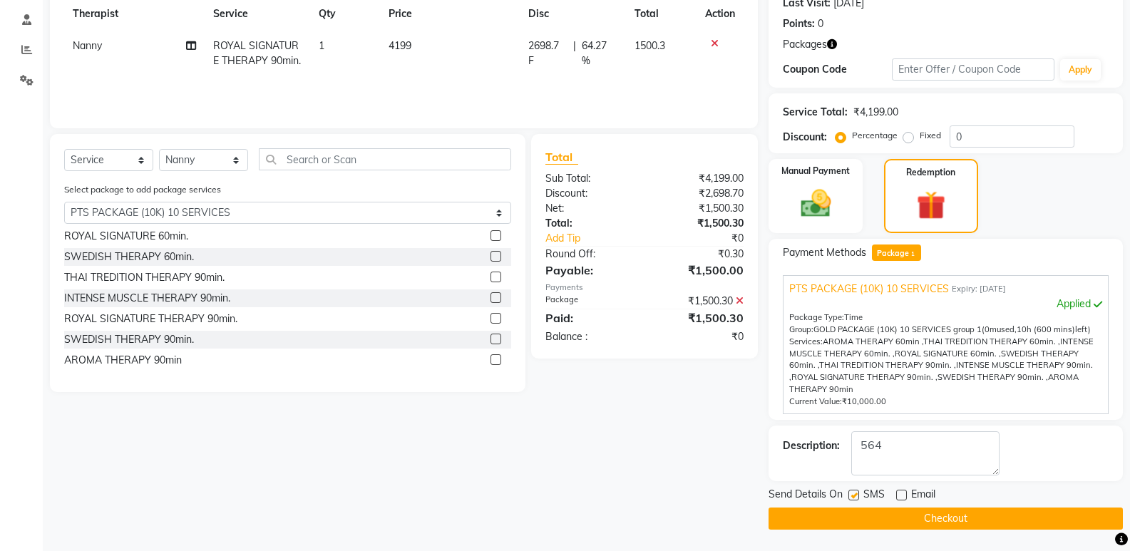
click at [854, 492] on label at bounding box center [854, 495] width 11 height 11
click at [854, 492] on input "checkbox" at bounding box center [853, 495] width 9 height 9
checkbox input "false"
click at [881, 519] on button "Checkout" at bounding box center [946, 519] width 354 height 22
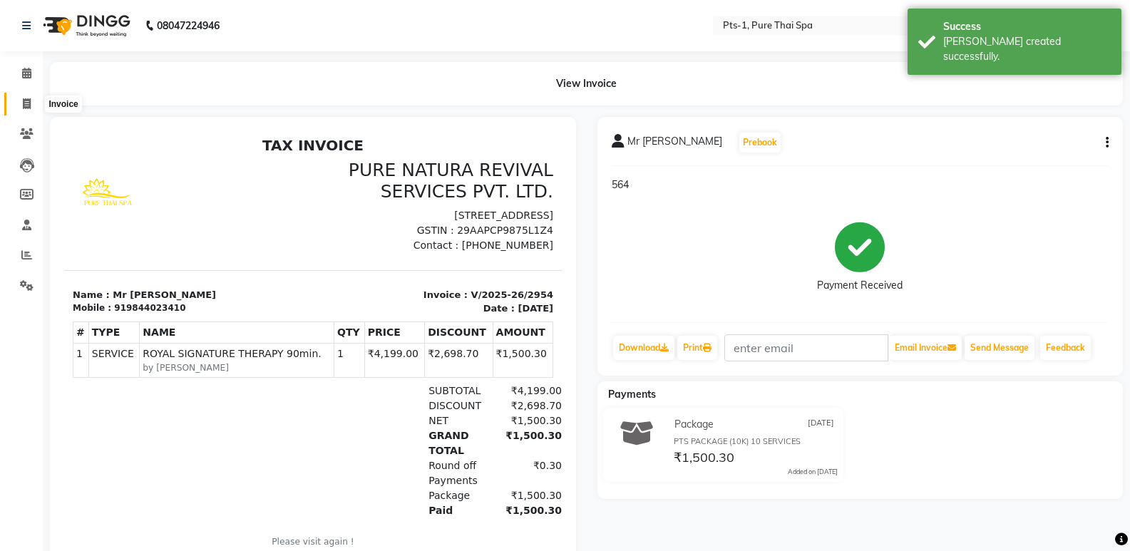
click at [28, 103] on icon at bounding box center [27, 103] width 8 height 11
select select "service"
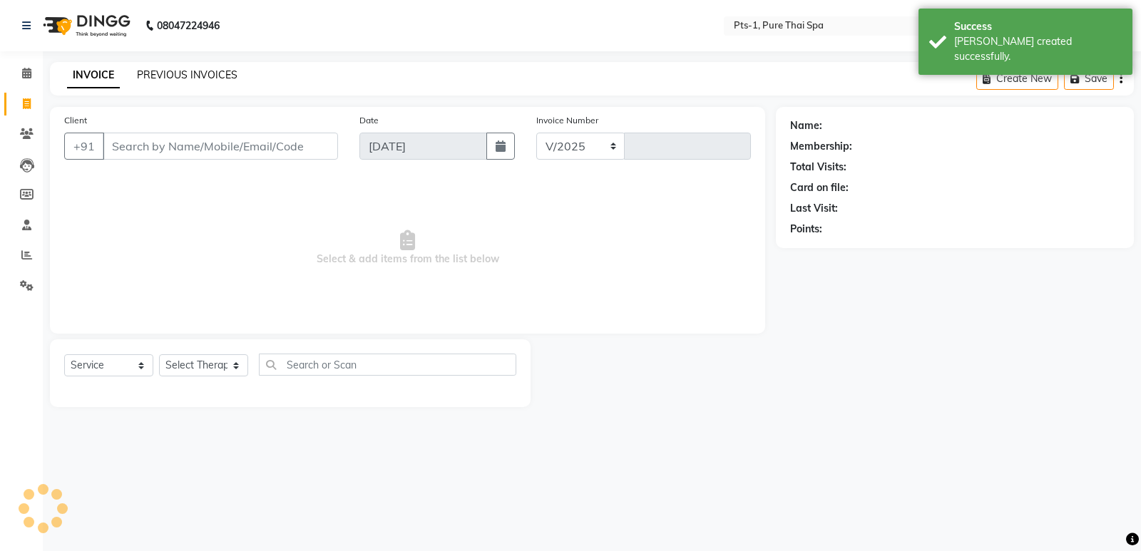
select select "5296"
type input "2955"
click at [178, 73] on link "PREVIOUS INVOICES" at bounding box center [187, 74] width 101 height 13
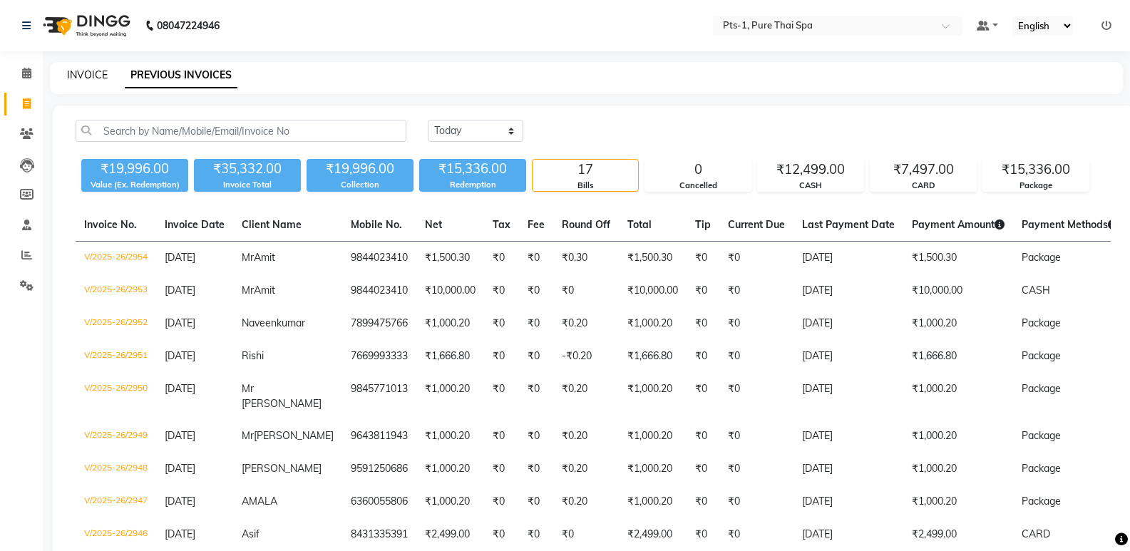
click at [90, 73] on link "INVOICE" at bounding box center [87, 74] width 41 height 13
select select "5296"
select select "service"
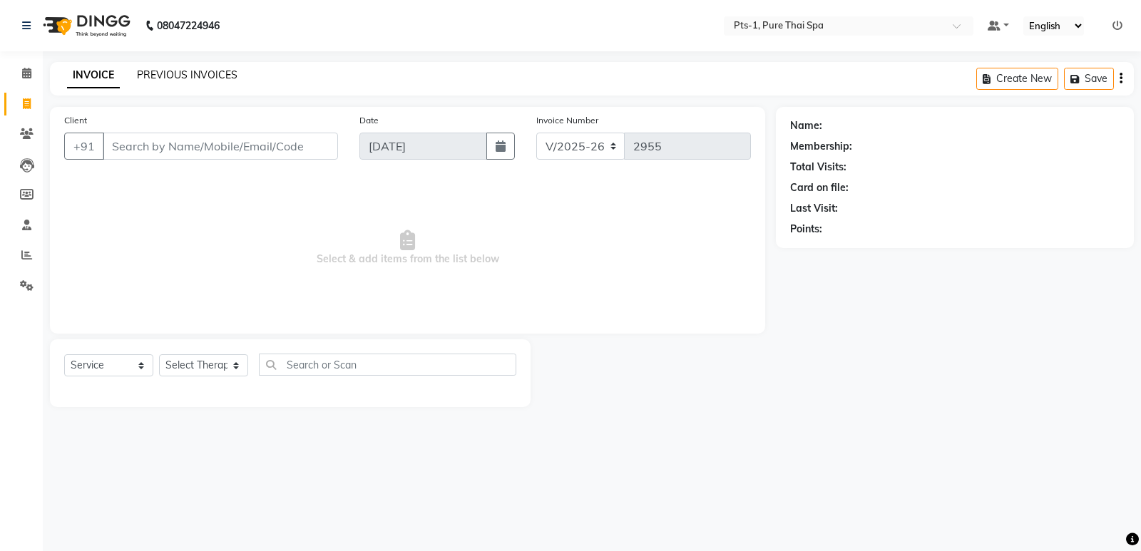
click at [175, 73] on link "PREVIOUS INVOICES" at bounding box center [187, 74] width 101 height 13
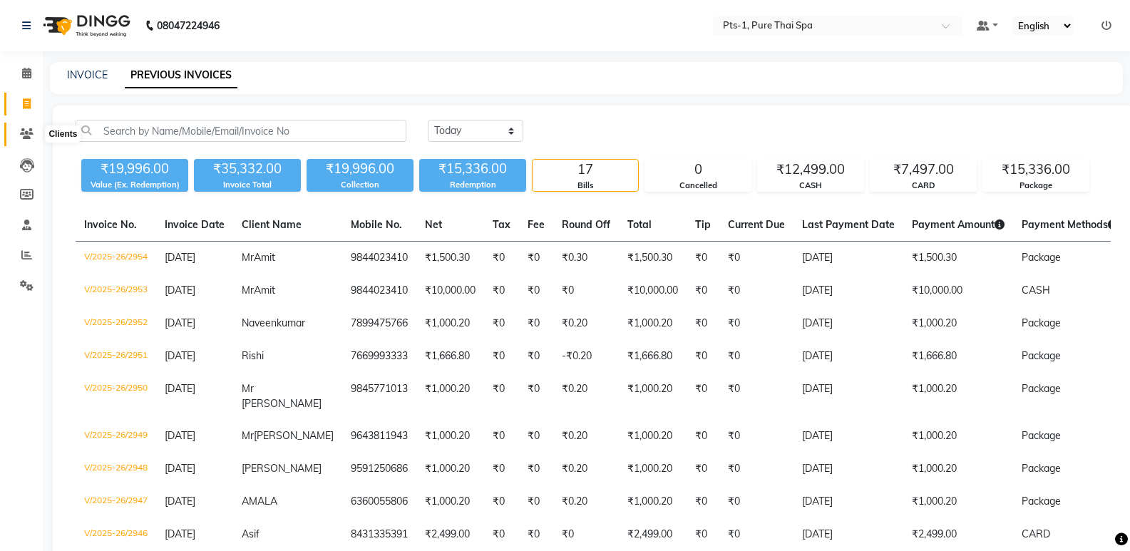
click at [26, 138] on icon at bounding box center [27, 133] width 14 height 11
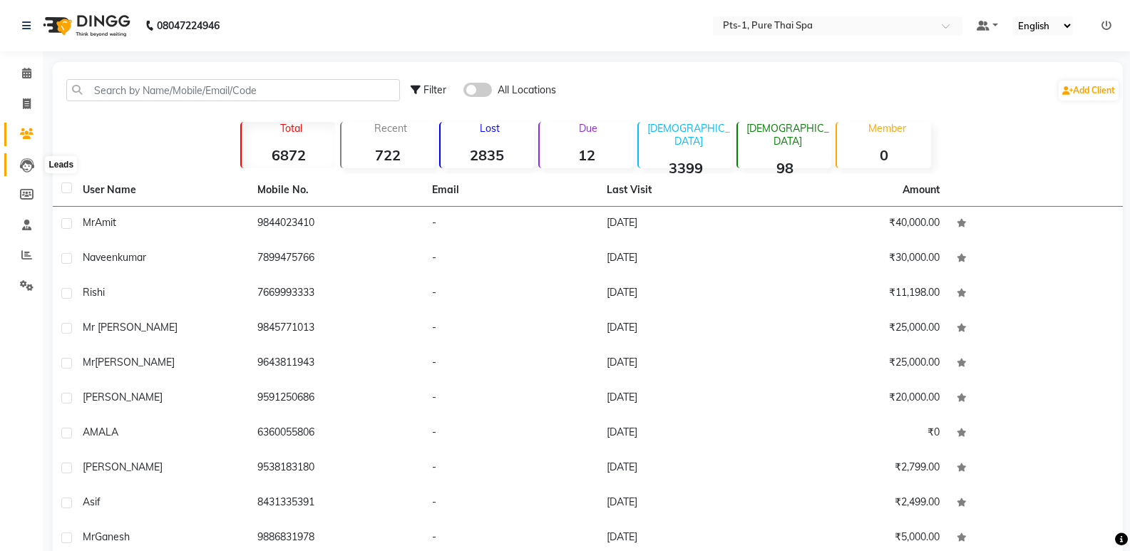
click at [27, 162] on icon at bounding box center [27, 165] width 14 height 14
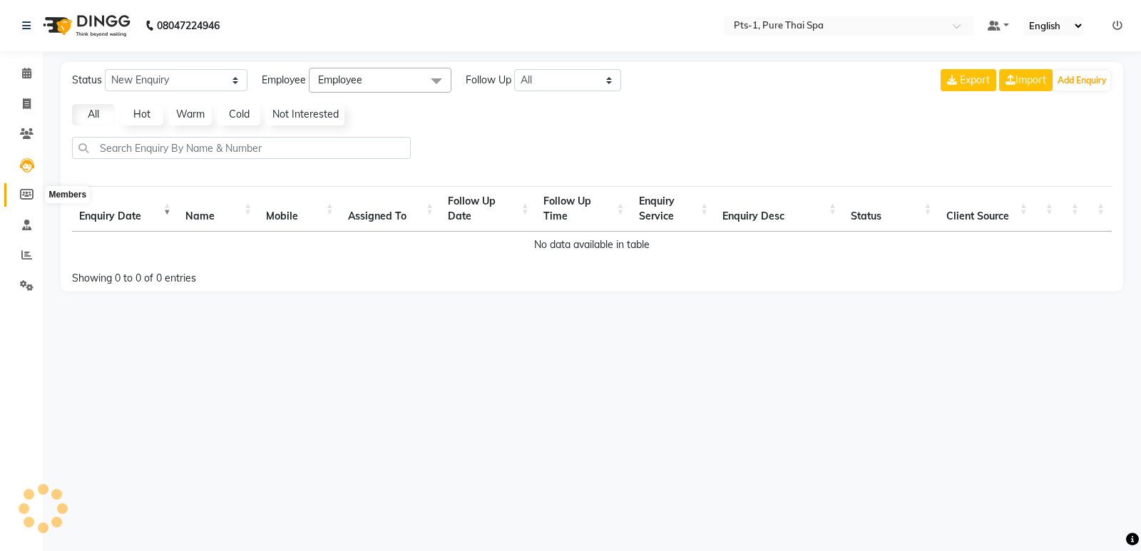
click at [23, 199] on icon at bounding box center [27, 194] width 14 height 11
select select
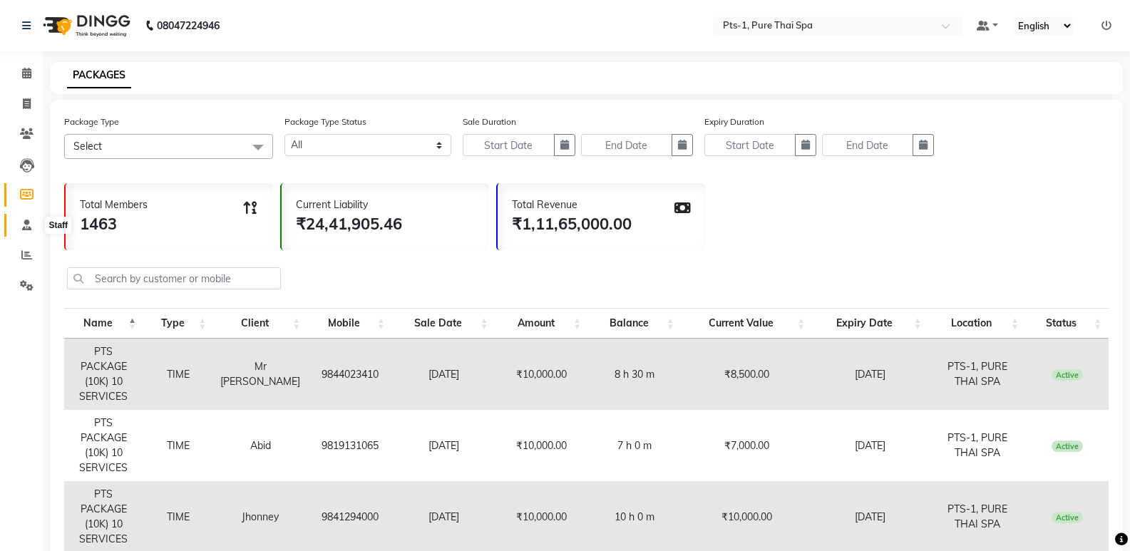
click at [27, 228] on icon at bounding box center [26, 225] width 9 height 11
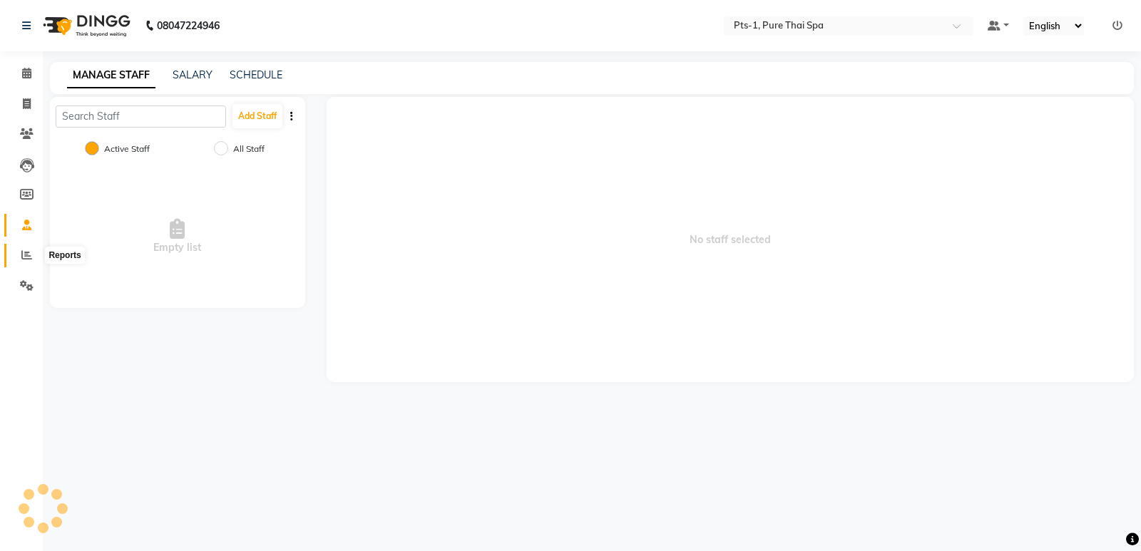
click at [32, 250] on span at bounding box center [26, 255] width 25 height 16
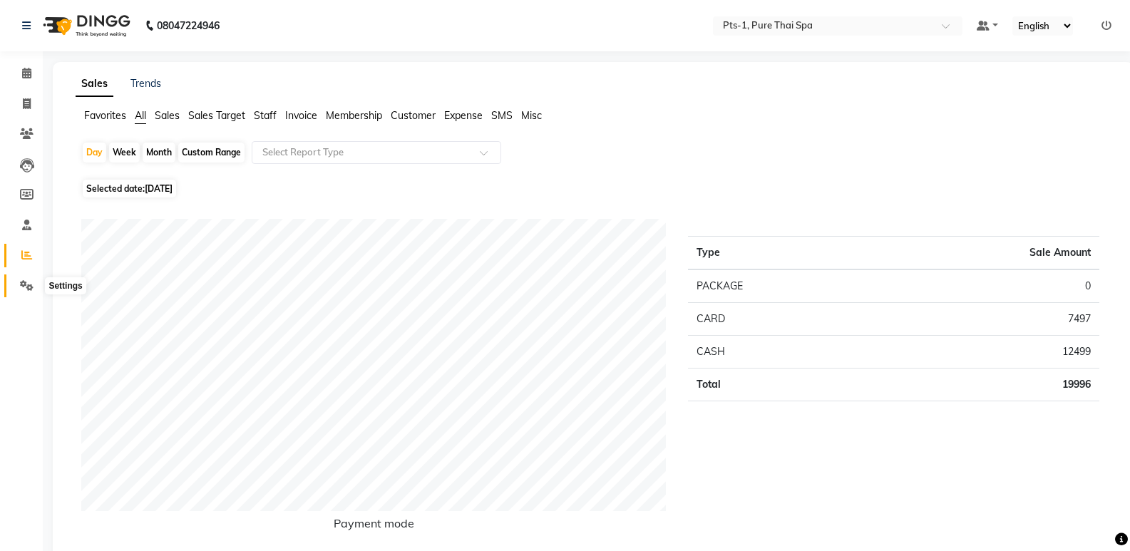
click at [21, 285] on icon at bounding box center [27, 285] width 14 height 11
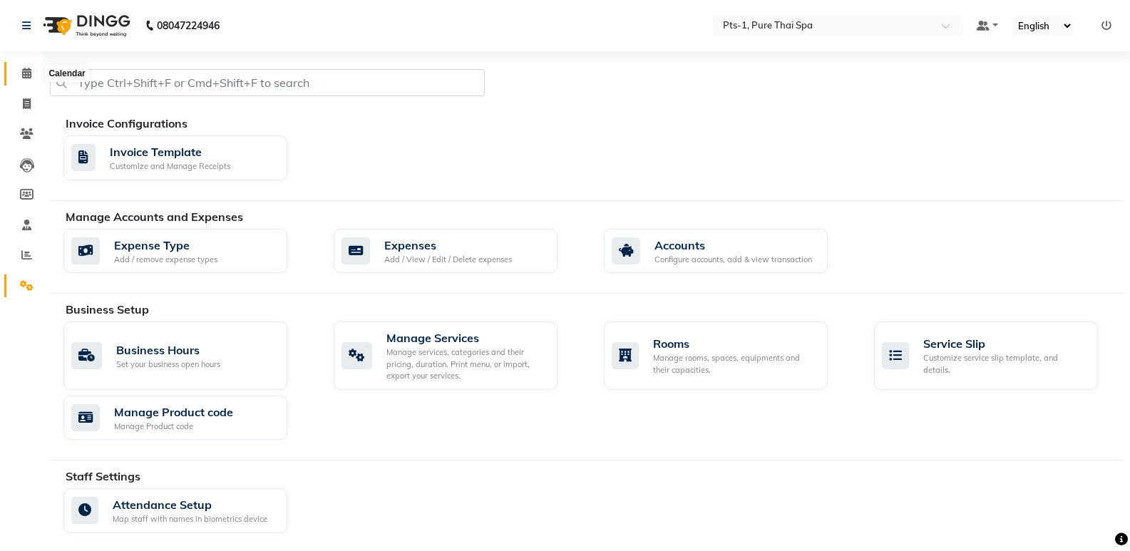
click at [26, 78] on icon at bounding box center [26, 73] width 9 height 11
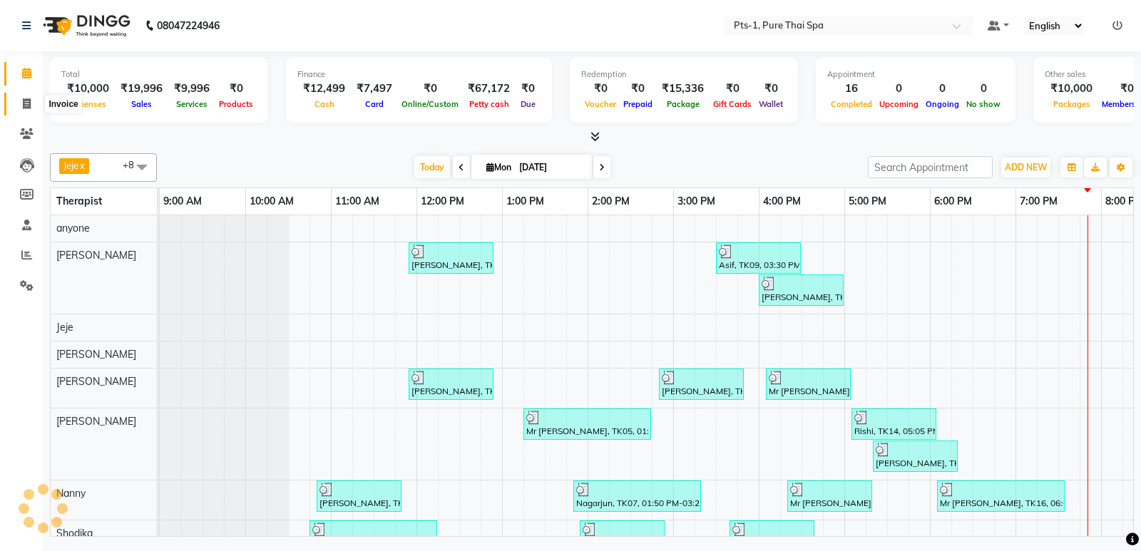
click at [30, 103] on icon at bounding box center [27, 103] width 8 height 11
select select "service"
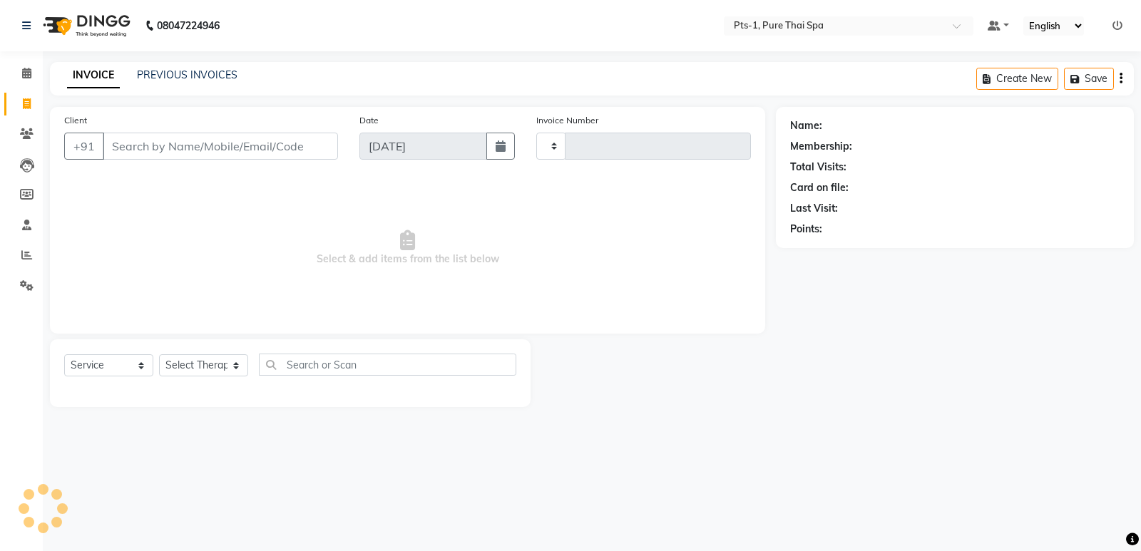
type input "2955"
select select "5296"
click at [27, 135] on icon at bounding box center [27, 133] width 14 height 11
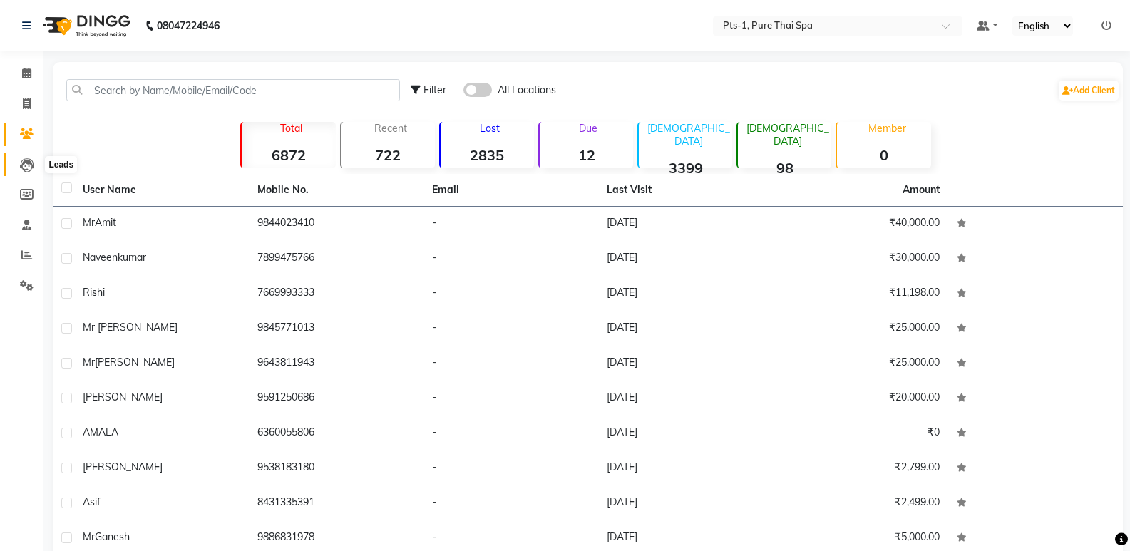
click at [30, 168] on icon at bounding box center [27, 165] width 14 height 14
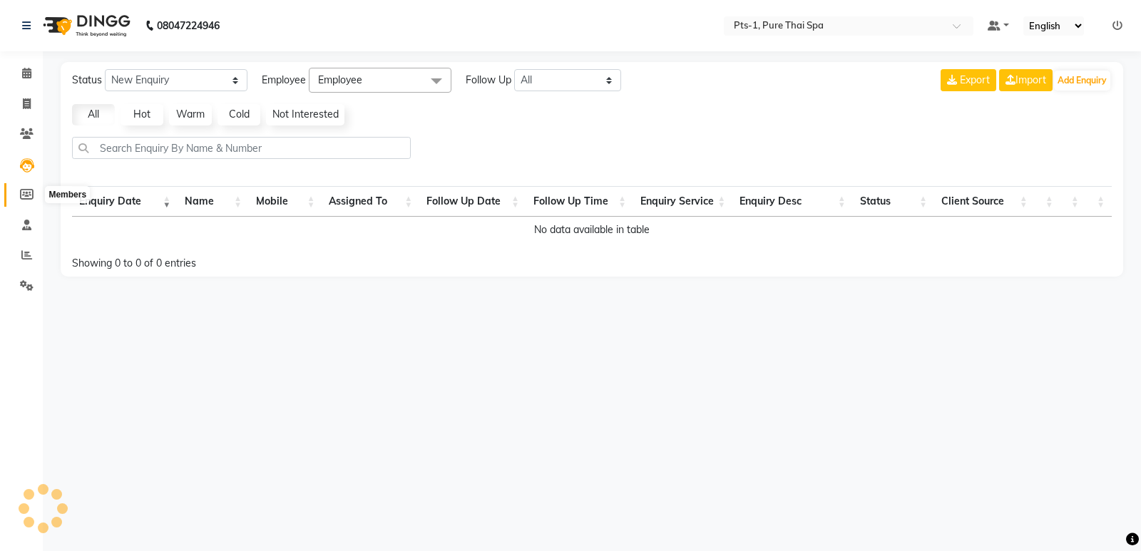
click at [29, 190] on icon at bounding box center [27, 194] width 14 height 11
select select
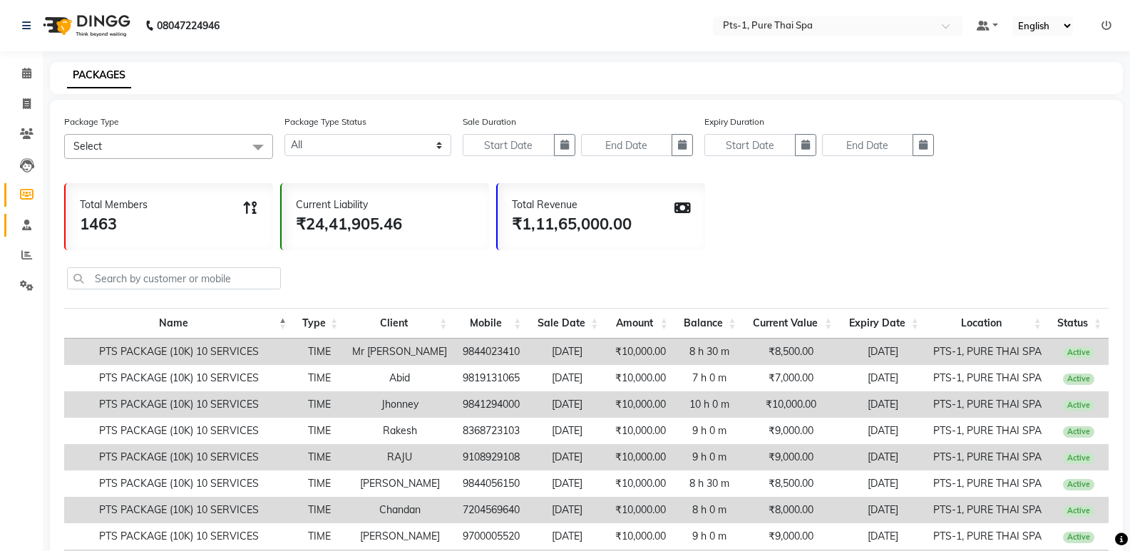
click at [28, 215] on link "Staff" at bounding box center [21, 226] width 34 height 24
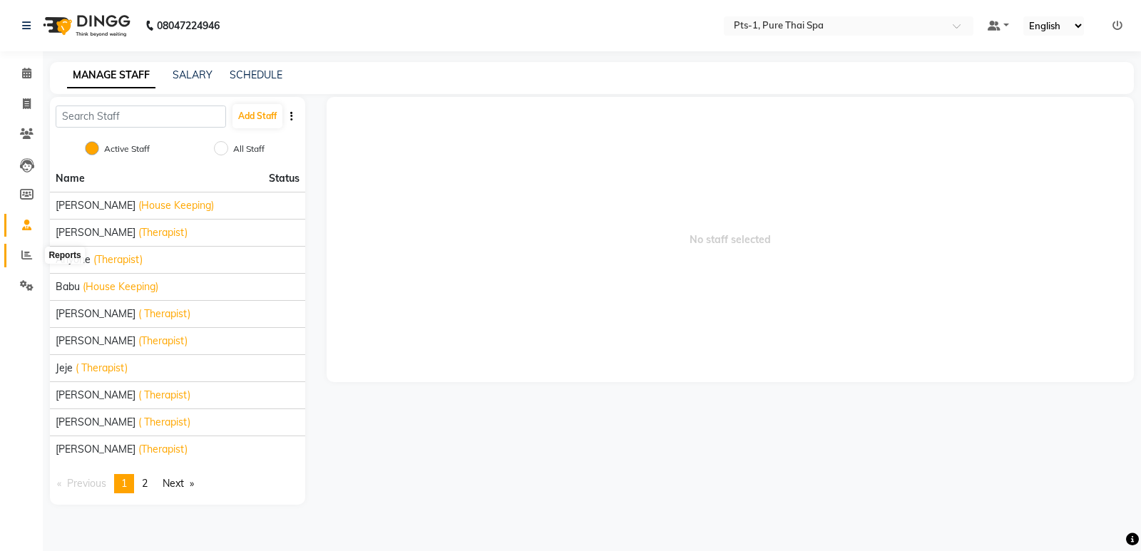
click at [16, 253] on span at bounding box center [26, 255] width 25 height 16
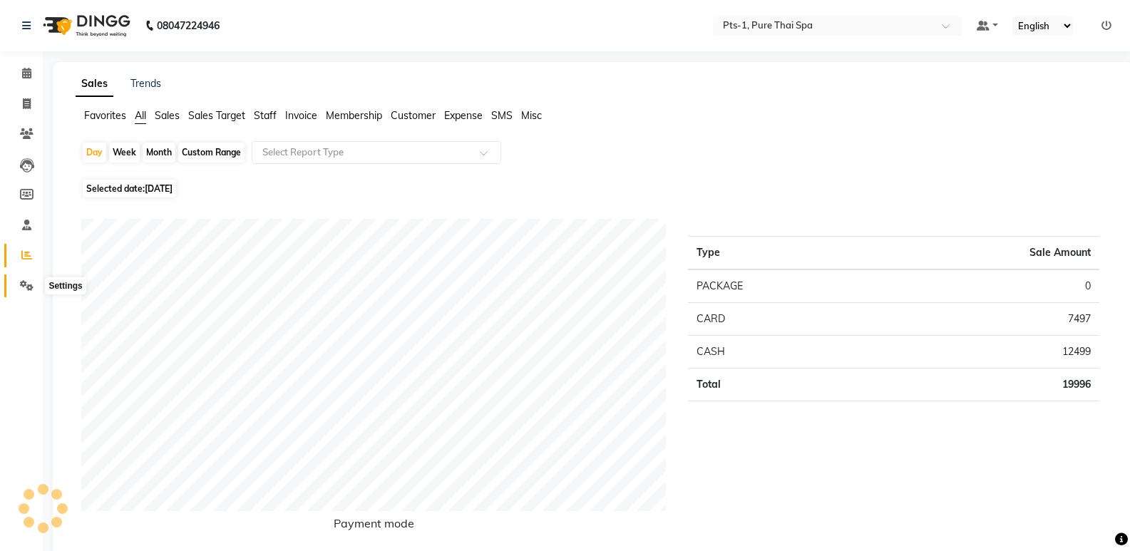
click at [27, 280] on icon at bounding box center [27, 285] width 14 height 11
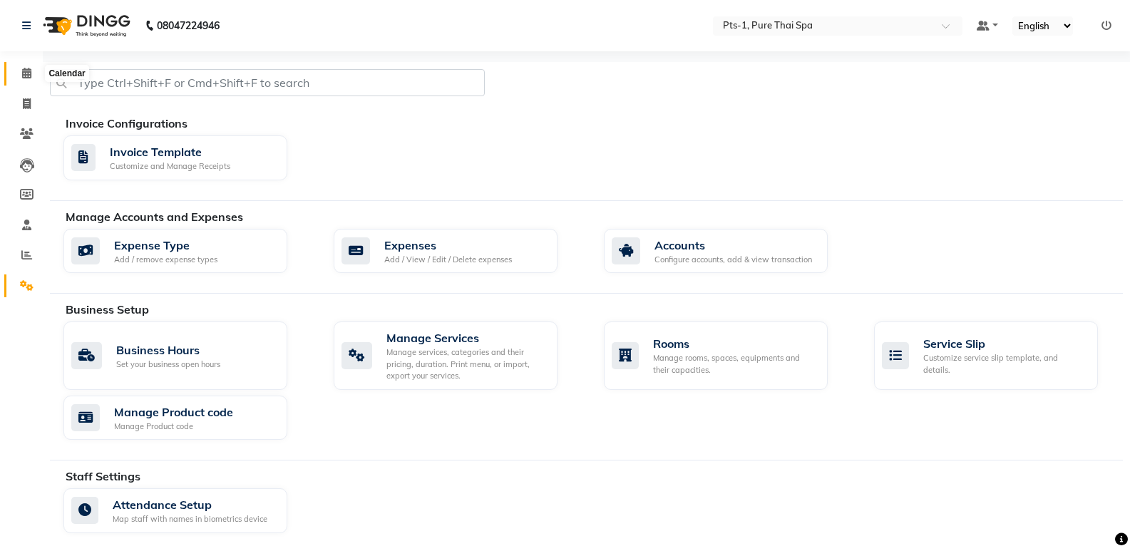
click at [24, 74] on icon at bounding box center [26, 73] width 9 height 11
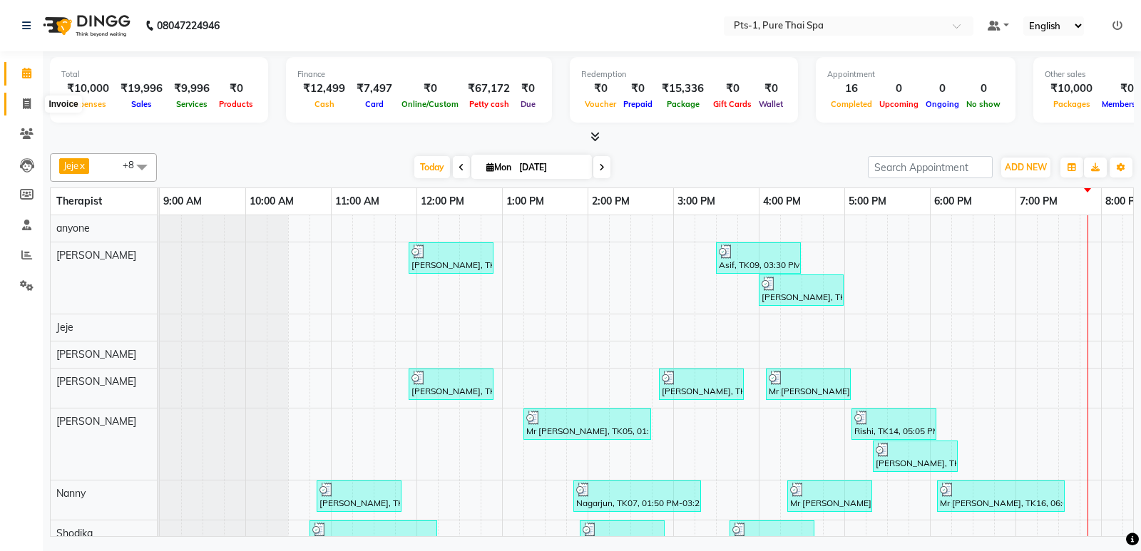
click at [27, 106] on icon at bounding box center [27, 103] width 8 height 11
select select "service"
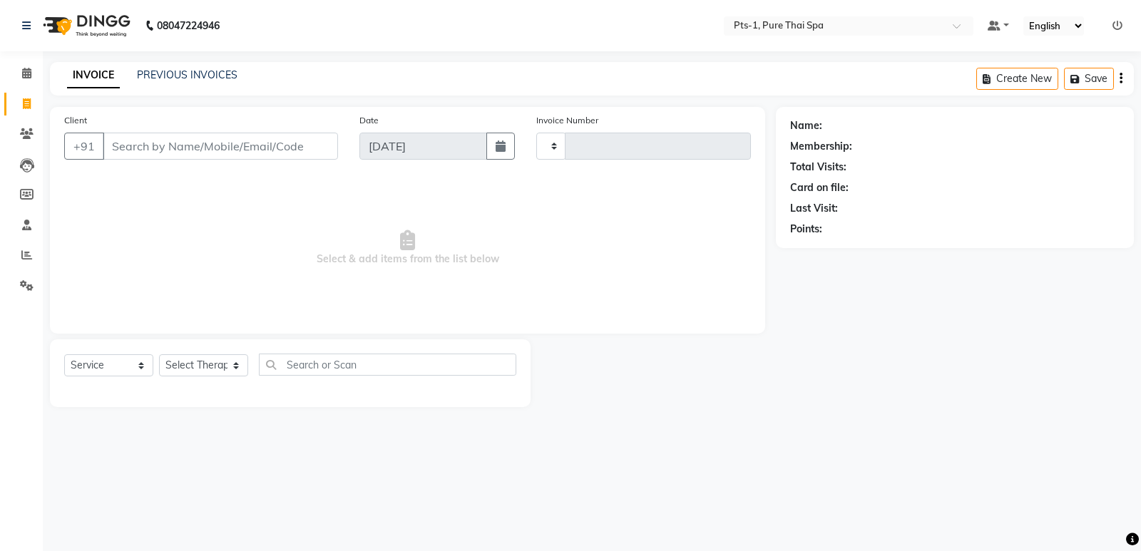
type input "2955"
select select "5296"
click at [28, 134] on icon at bounding box center [27, 133] width 14 height 11
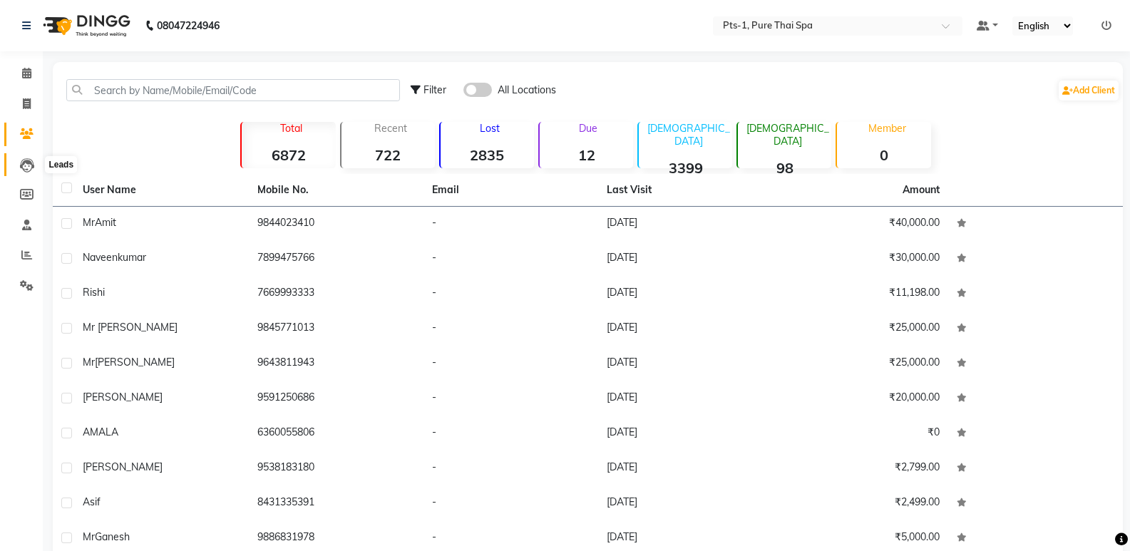
click at [23, 168] on icon at bounding box center [27, 165] width 14 height 14
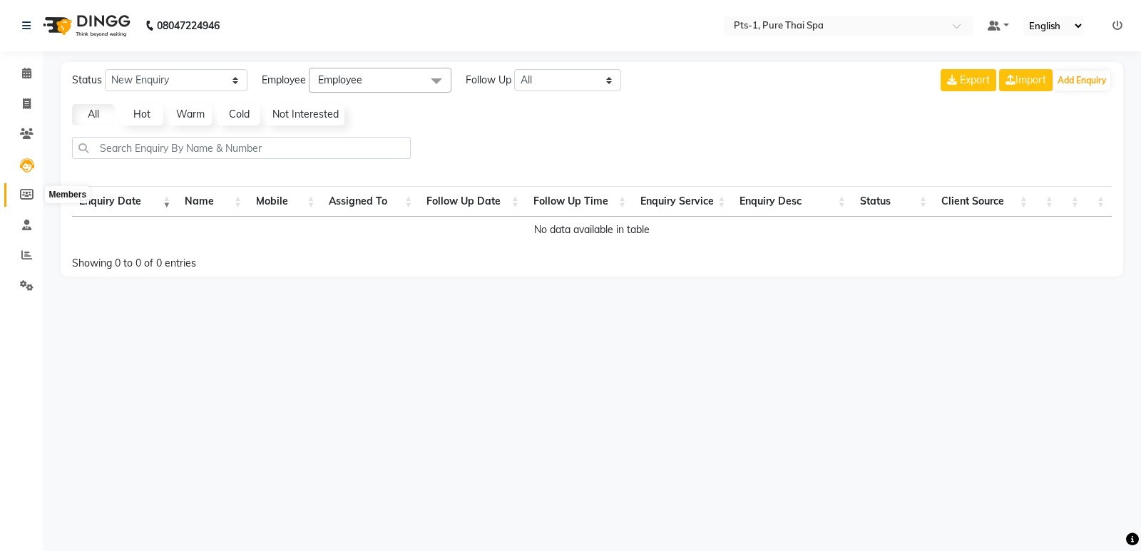
click at [23, 197] on icon at bounding box center [27, 194] width 14 height 11
select select
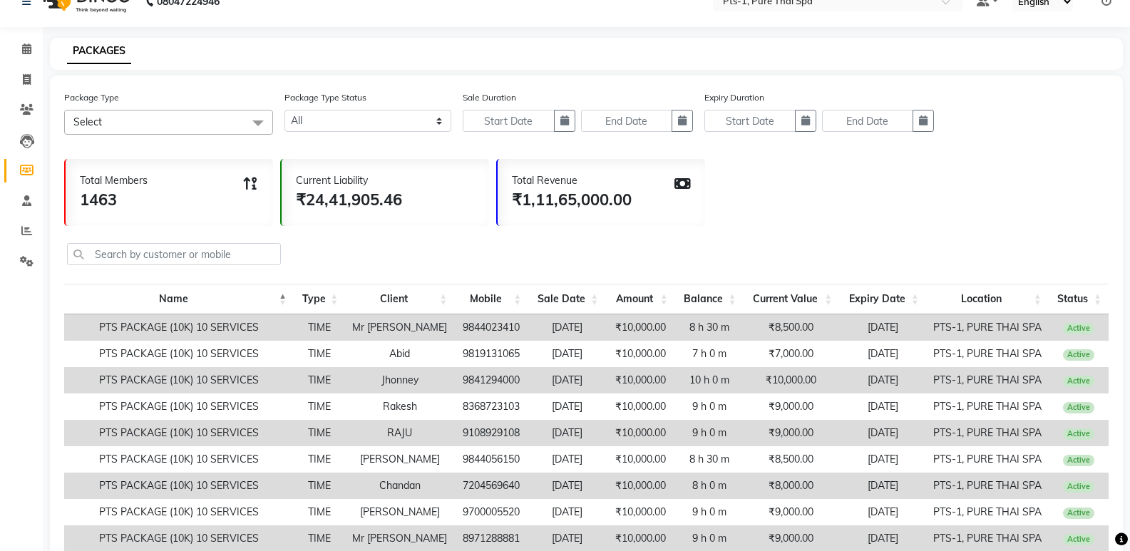
scroll to position [14, 0]
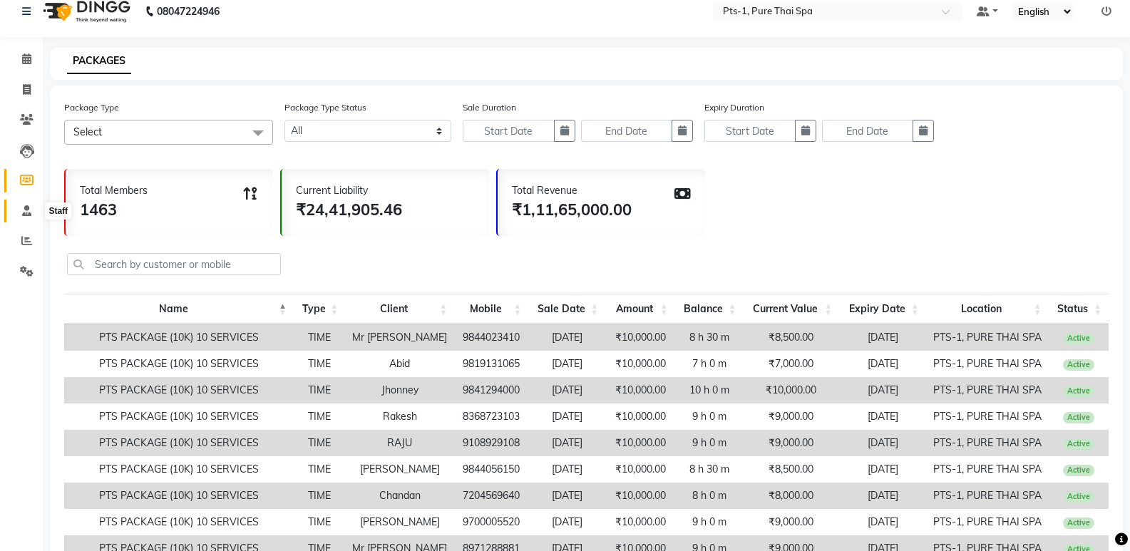
click at [29, 210] on icon at bounding box center [26, 210] width 9 height 11
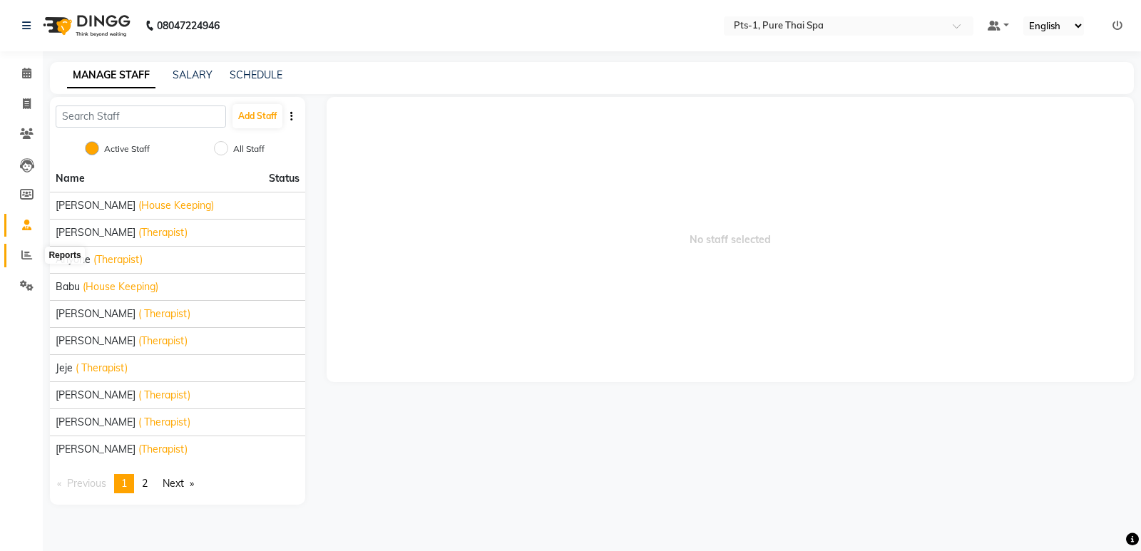
click at [22, 251] on icon at bounding box center [26, 255] width 11 height 11
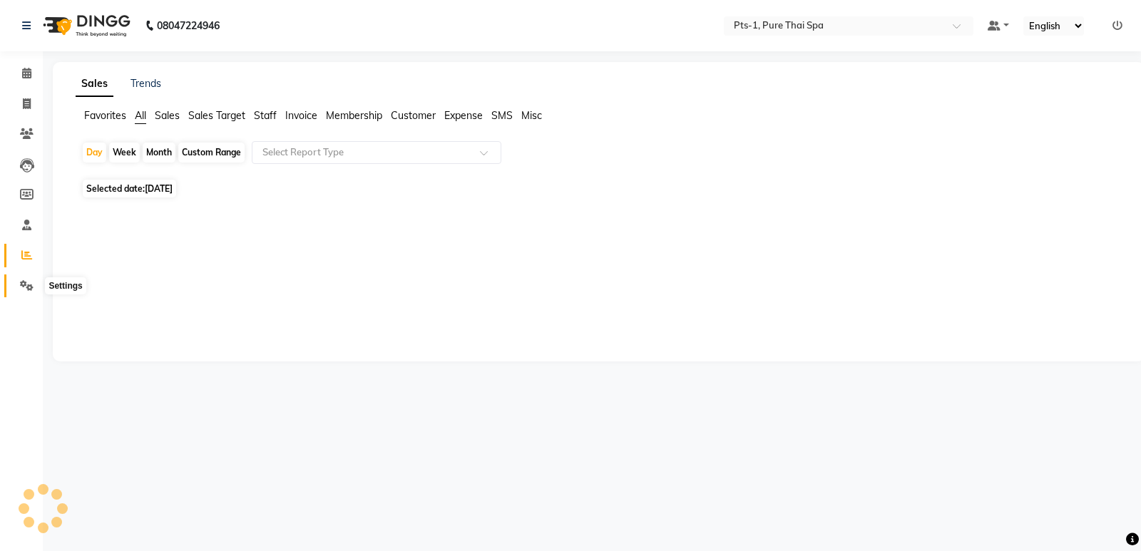
click at [32, 281] on icon at bounding box center [27, 285] width 14 height 11
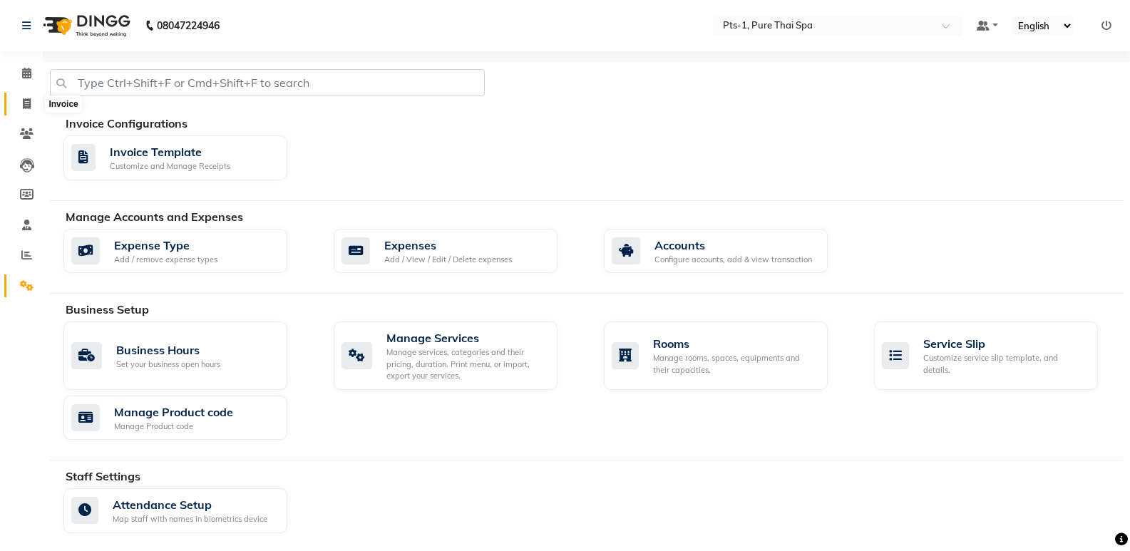
click at [32, 100] on span at bounding box center [26, 104] width 25 height 16
select select "5296"
select select "service"
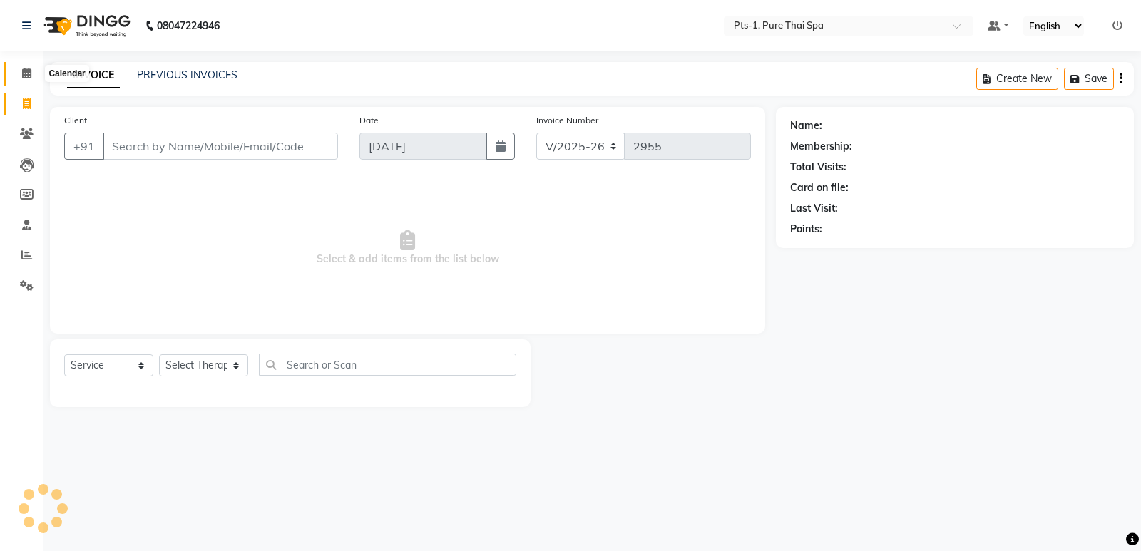
click at [25, 80] on span at bounding box center [26, 74] width 25 height 16
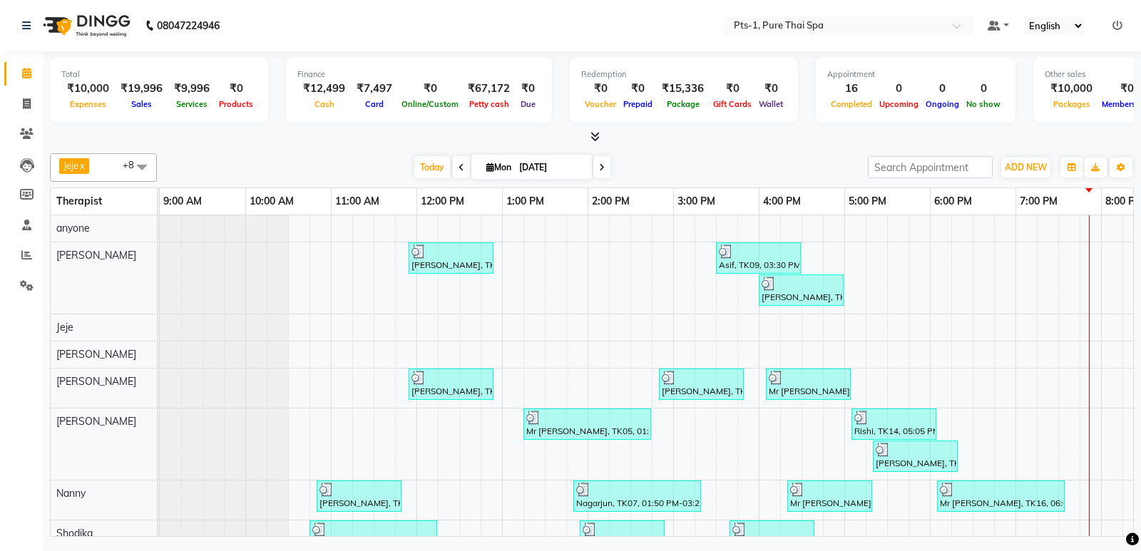
click at [591, 169] on div "Today Mon 01-09-2025" at bounding box center [512, 167] width 199 height 21
click at [596, 168] on span at bounding box center [601, 167] width 17 height 22
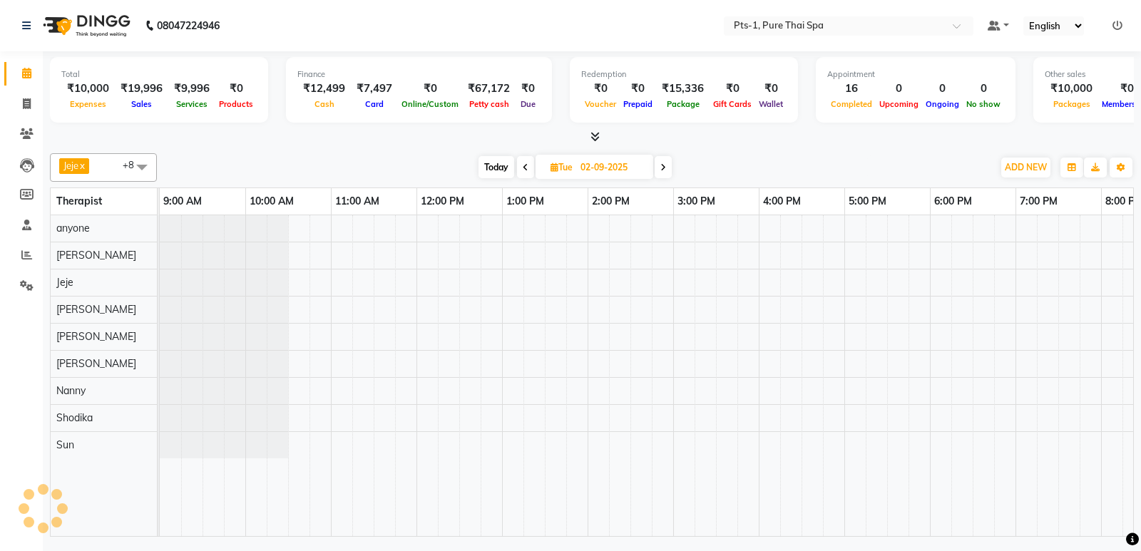
scroll to position [0, 139]
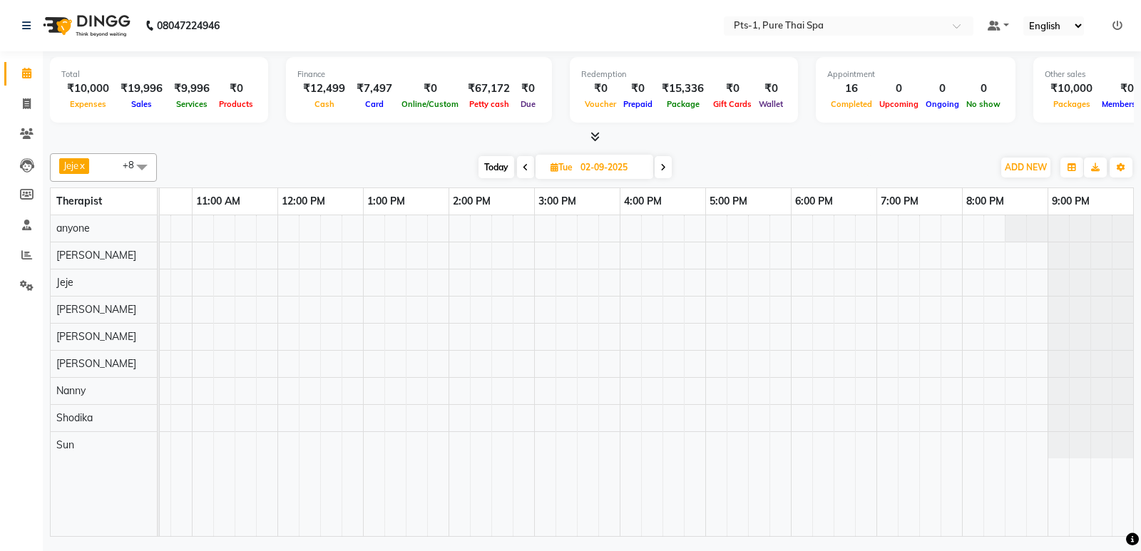
click at [528, 163] on span at bounding box center [525, 167] width 17 height 22
type input "[DATE]"
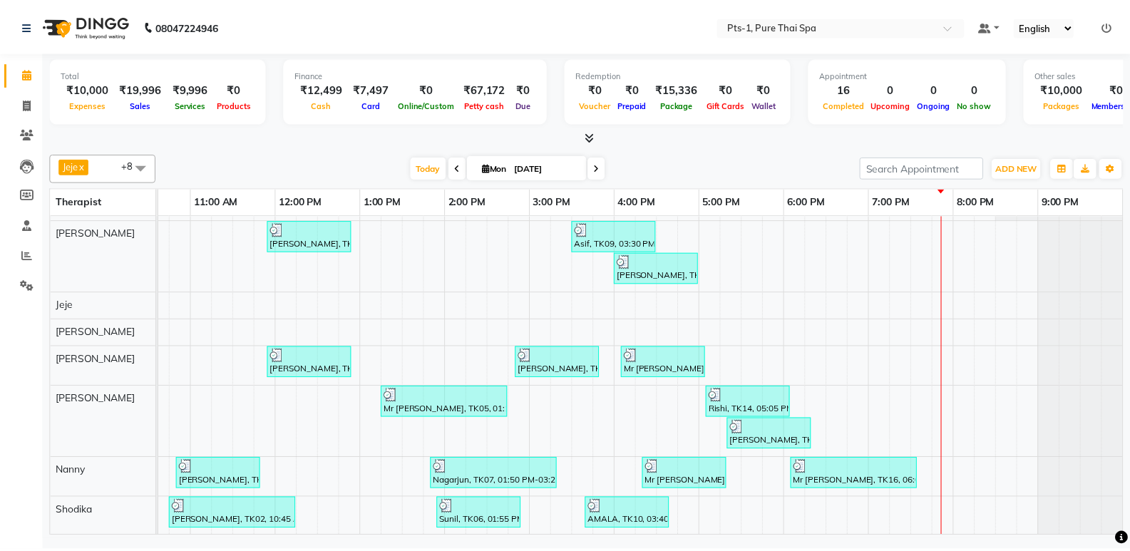
scroll to position [0, 0]
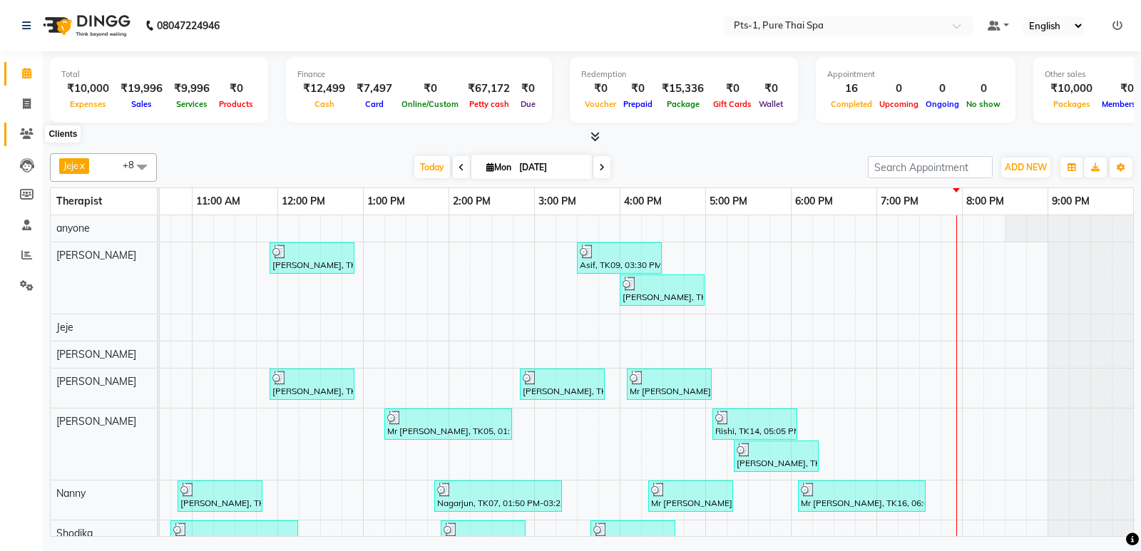
click at [24, 128] on icon at bounding box center [27, 133] width 14 height 11
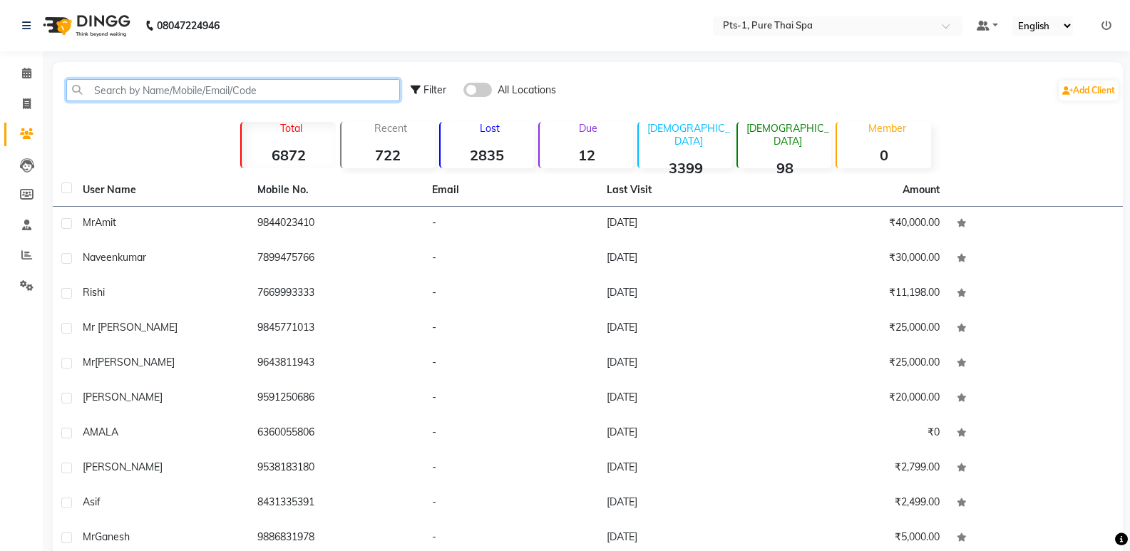
click at [106, 88] on input "text" at bounding box center [233, 90] width 334 height 22
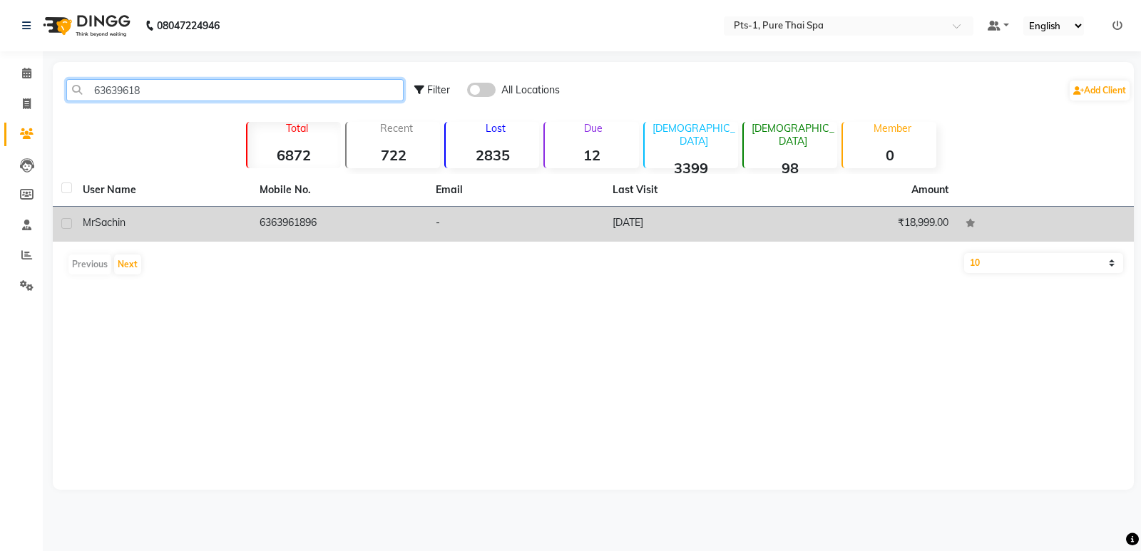
type input "63639618"
click at [195, 224] on div "Mr Sachin" at bounding box center [163, 222] width 160 height 15
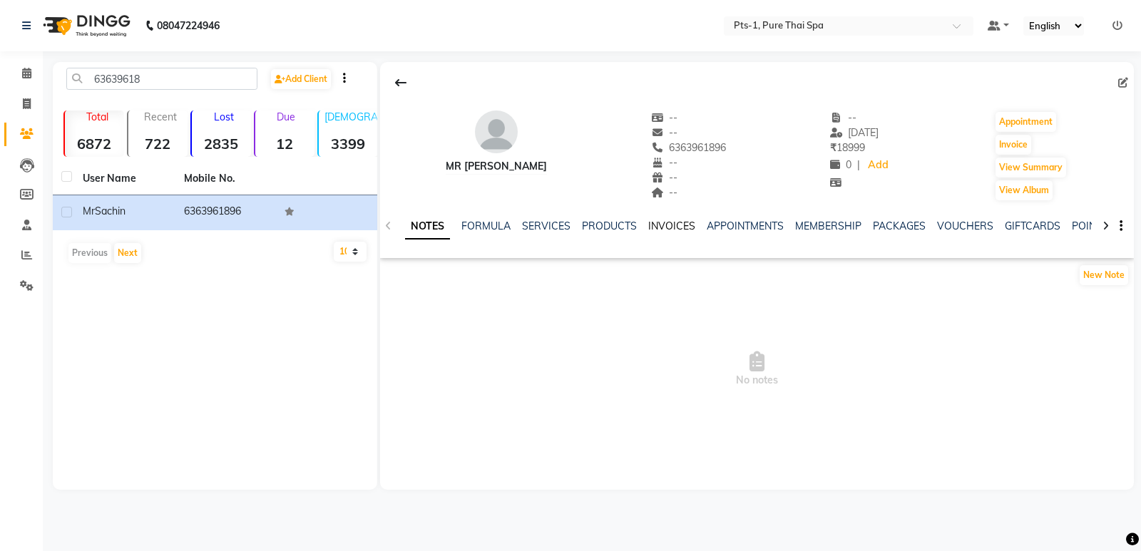
click at [660, 224] on link "INVOICES" at bounding box center [671, 226] width 47 height 13
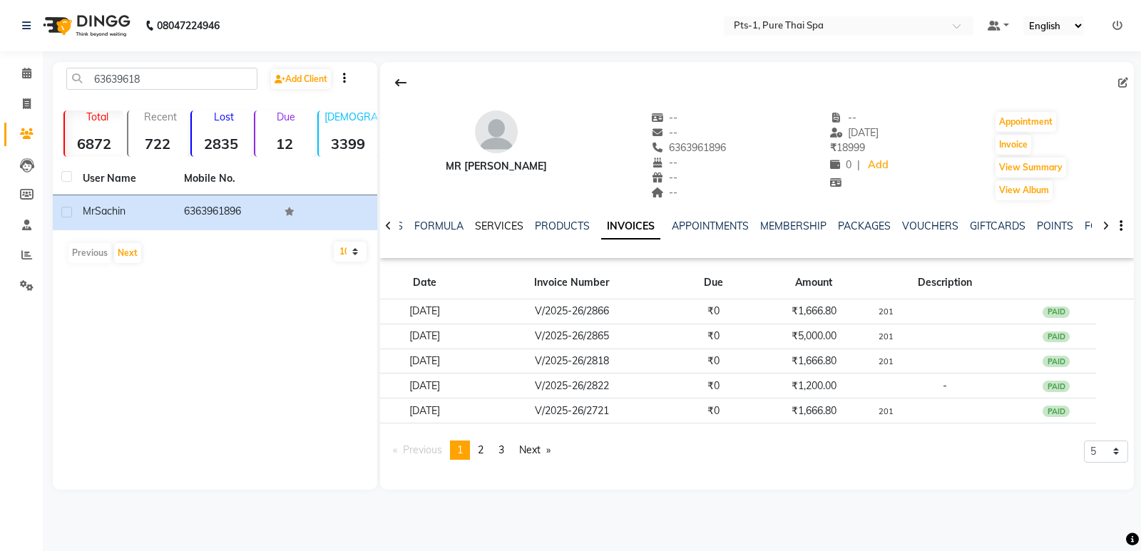
click at [499, 231] on link "SERVICES" at bounding box center [499, 226] width 49 height 13
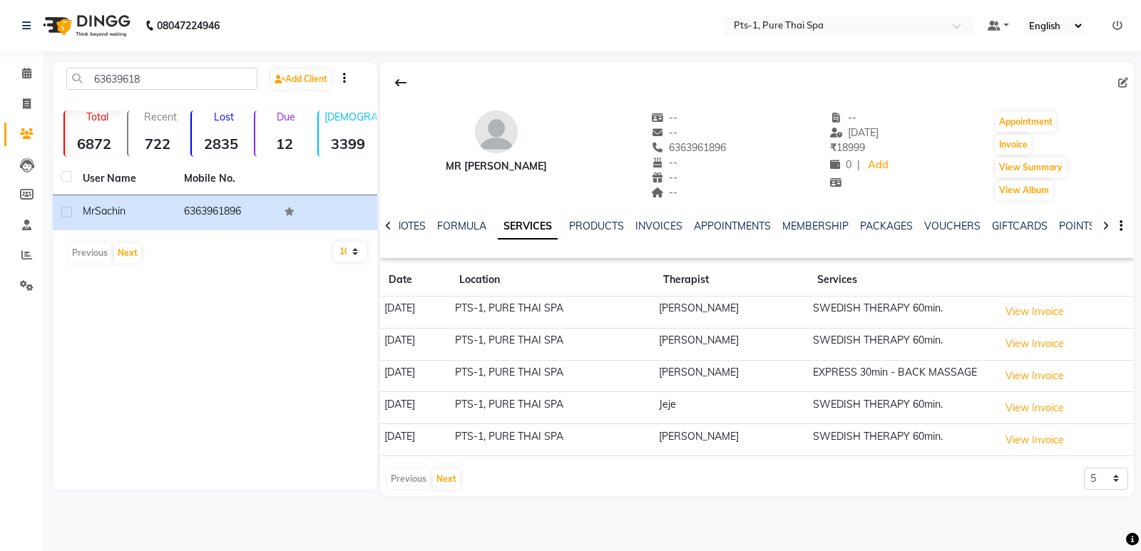
drag, startPoint x: 700, startPoint y: 146, endPoint x: 618, endPoint y: 155, distance: 83.3
click at [618, 155] on div "Mr Sachin -- -- 6363961896 -- -- -- -- 28-08-2025 ₹ 18999 0 | Add Appointment I…" at bounding box center [757, 149] width 754 height 106
click at [680, 121] on div "--" at bounding box center [689, 118] width 76 height 15
drag, startPoint x: 699, startPoint y: 149, endPoint x: 628, endPoint y: 149, distance: 70.6
click at [628, 149] on div "Mr Sachin -- -- 6363961896 Mobile No. -- -- -- -- 28-08-2025 ₹ 18999 0 | Add Ap…" at bounding box center [757, 149] width 754 height 106
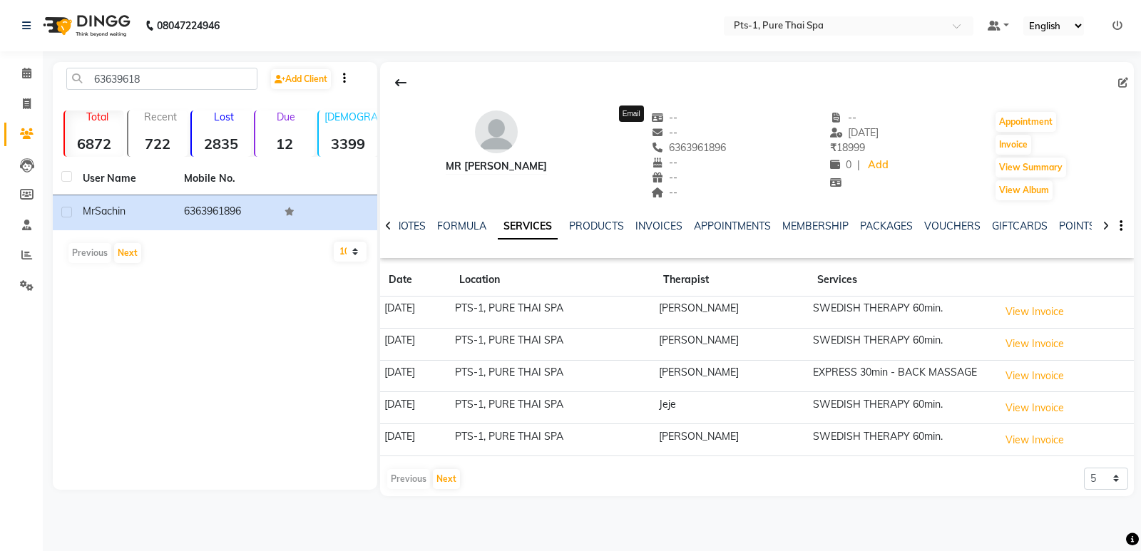
copy span "6363961896"
drag, startPoint x: 25, startPoint y: 101, endPoint x: 39, endPoint y: 95, distance: 14.7
click at [26, 99] on icon at bounding box center [27, 103] width 8 height 11
select select "5296"
select select "service"
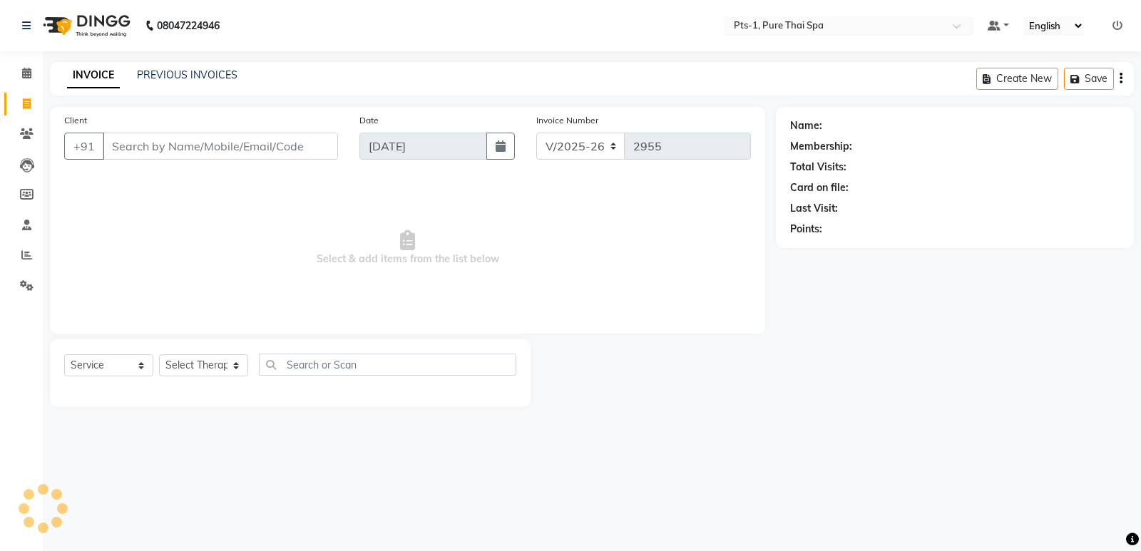
click at [204, 141] on input "Client" at bounding box center [220, 146] width 235 height 27
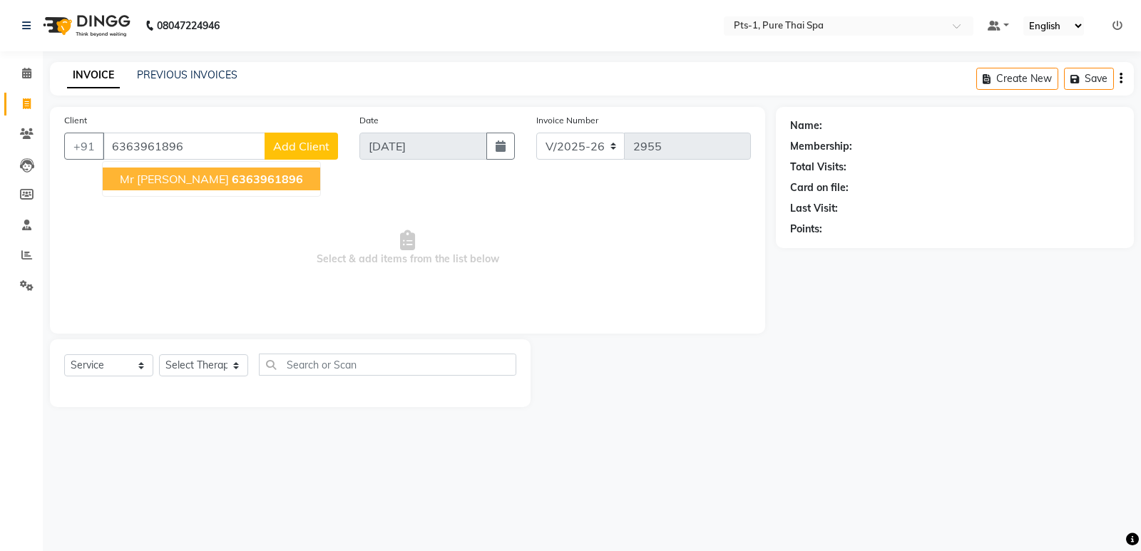
click at [232, 183] on span "6363961896" at bounding box center [267, 179] width 71 height 14
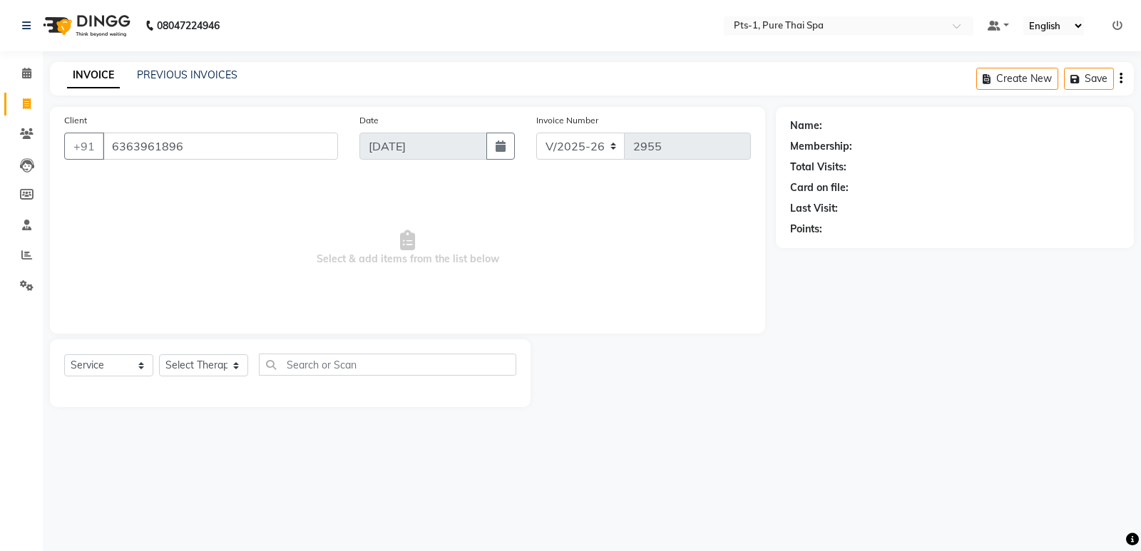
type input "6363961896"
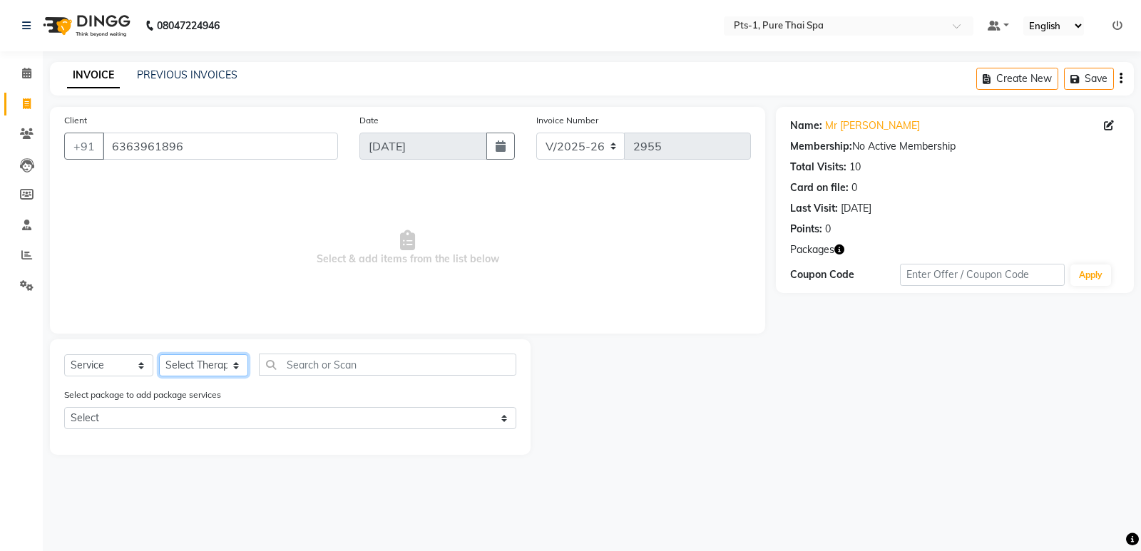
click at [233, 362] on select "Select Therapist [PERSON_NAME] anyone Babu Bela Gia Jeje [PERSON_NAME] [PERSON_…" at bounding box center [203, 365] width 89 height 22
select select "51729"
click at [159, 354] on select "Select Therapist [PERSON_NAME] anyone Babu Bela Gia Jeje [PERSON_NAME] [PERSON_…" at bounding box center [203, 365] width 89 height 22
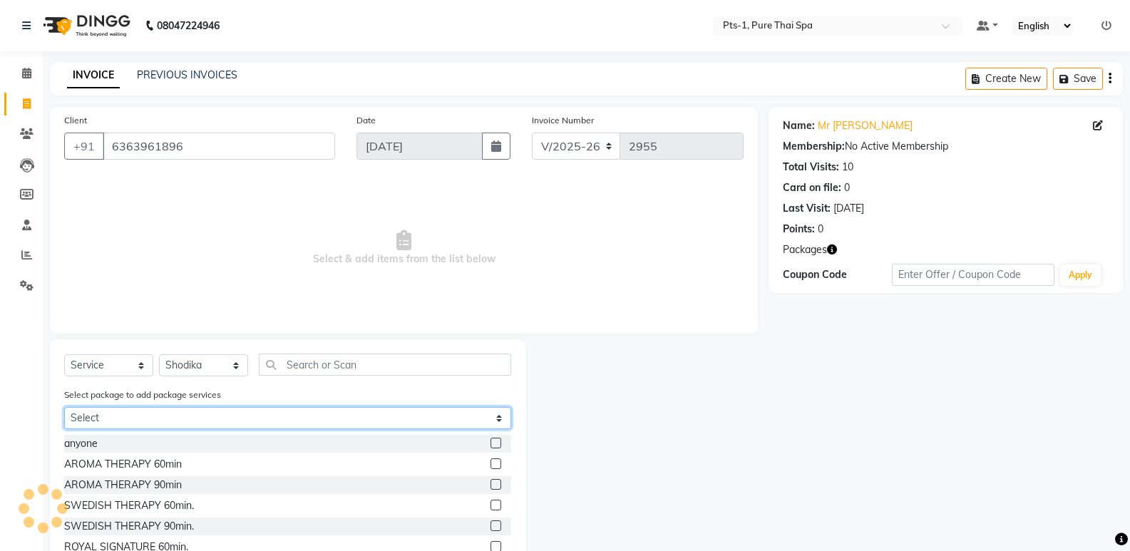
drag, startPoint x: 175, startPoint y: 418, endPoint x: 175, endPoint y: 425, distance: 7.2
click at [175, 419] on select "Select PTS PACKAGE (5K) 3 SERVICES WITH STEAM PTS PACKAGE (5K) 3 SERVICES WITH …" at bounding box center [287, 418] width 447 height 22
select select "1: Object"
click at [64, 407] on select "Select PTS PACKAGE (5K) 3 SERVICES WITH STEAM PTS PACKAGE (5K) 3 SERVICES WITH …" at bounding box center [287, 418] width 447 height 22
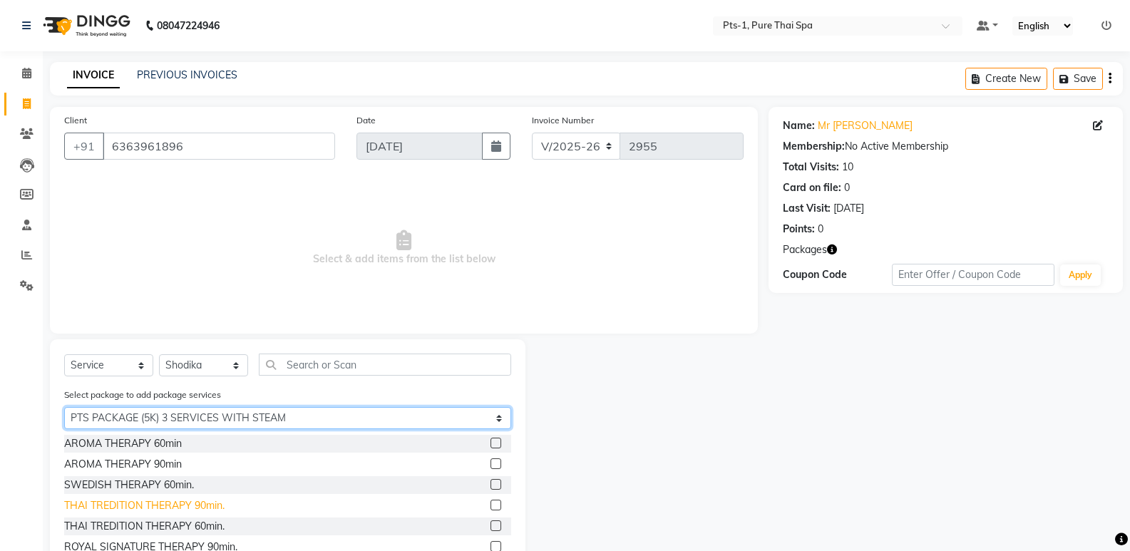
scroll to position [64, 0]
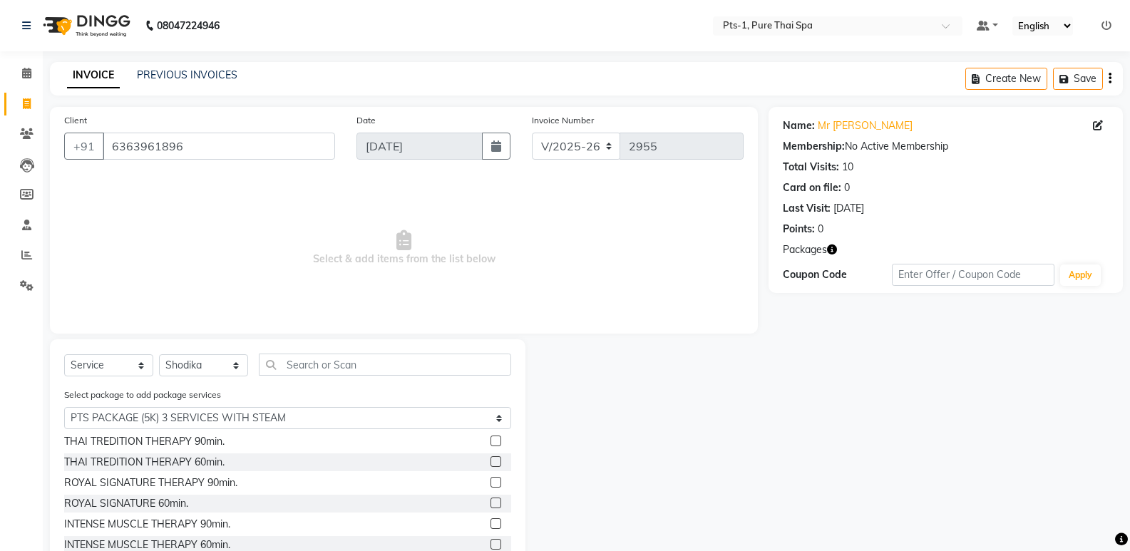
click at [491, 505] on label at bounding box center [496, 503] width 11 height 11
click at [491, 505] on input "checkbox" at bounding box center [495, 503] width 9 height 9
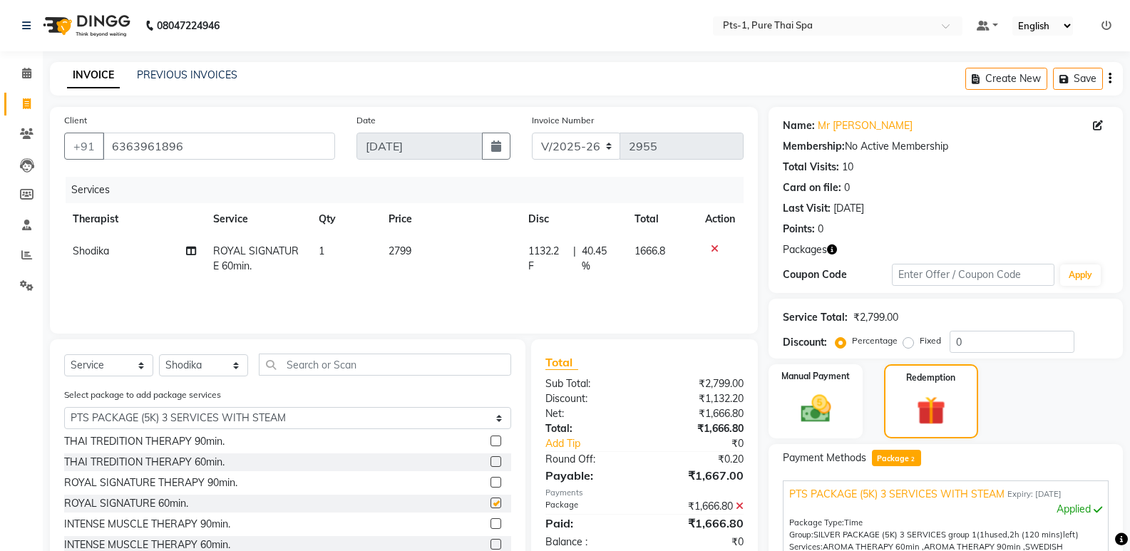
checkbox input "false"
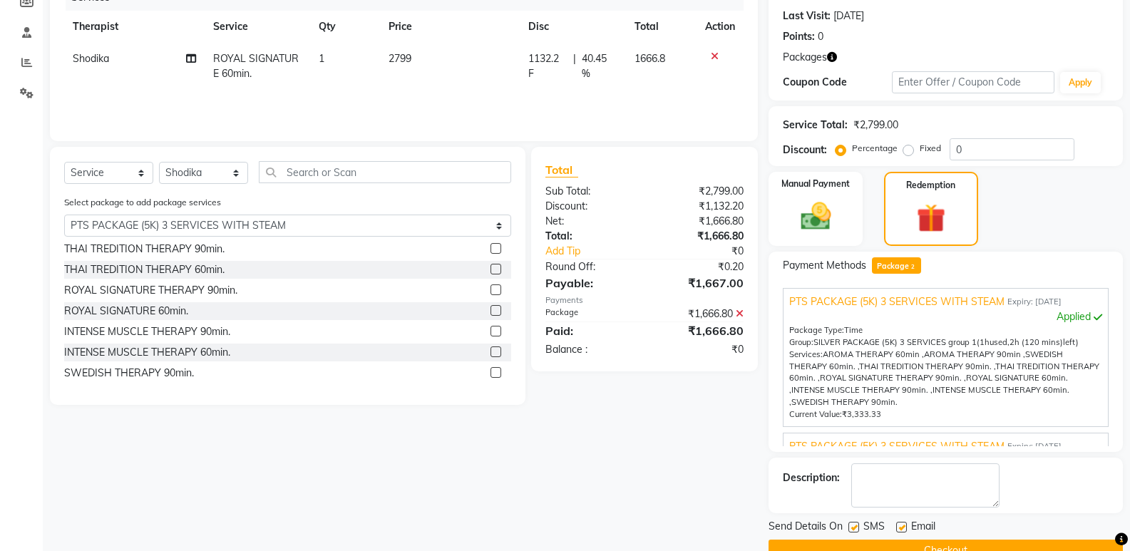
scroll to position [214, 0]
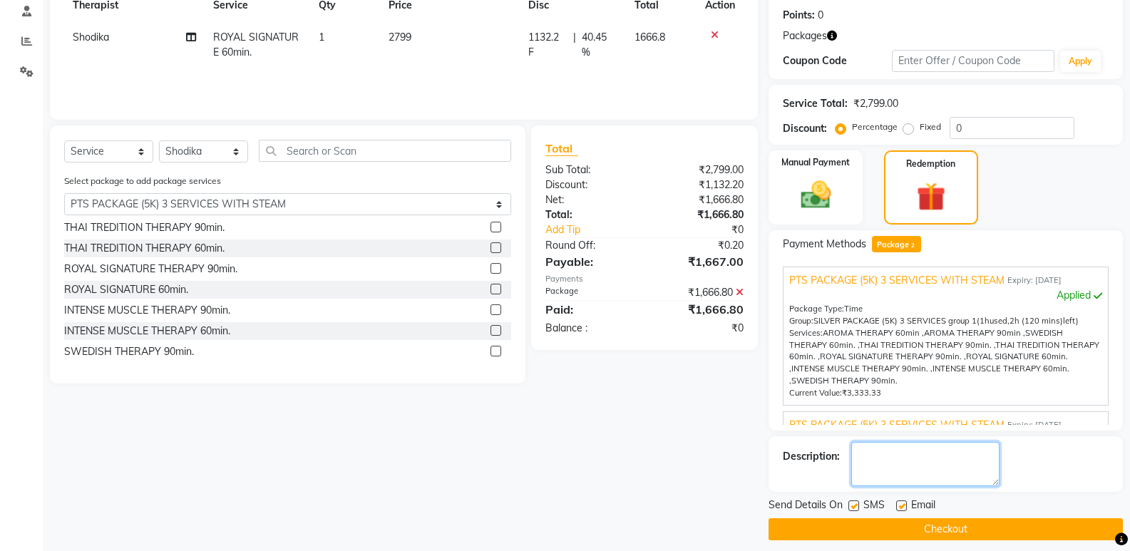
click at [907, 468] on textarea at bounding box center [926, 464] width 148 height 44
type textarea "201"
click at [895, 507] on div "SMS" at bounding box center [873, 507] width 48 height 18
click at [899, 506] on label at bounding box center [902, 506] width 11 height 11
click at [899, 506] on input "checkbox" at bounding box center [901, 506] width 9 height 9
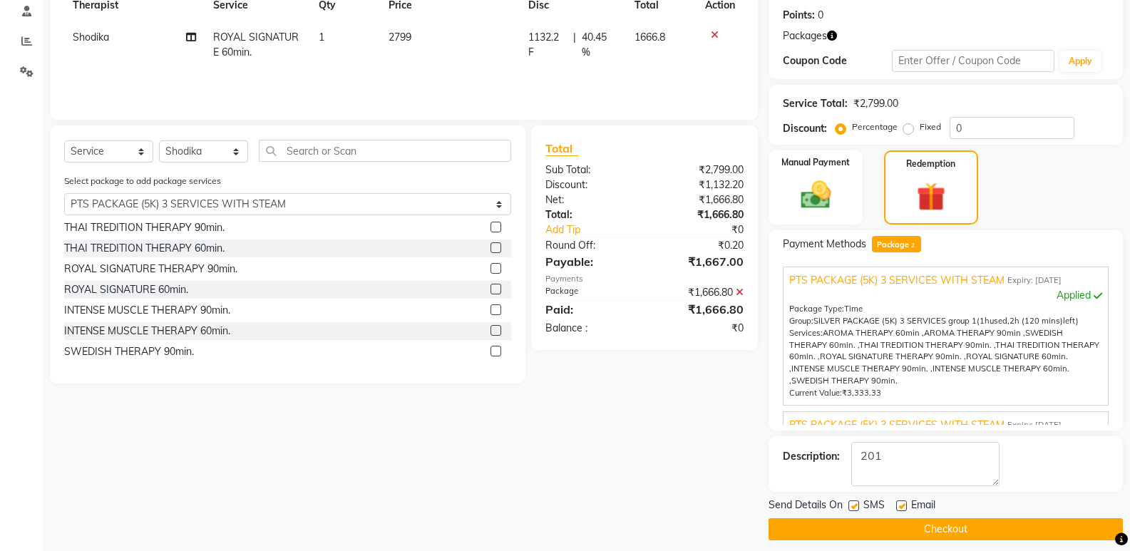
checkbox input "false"
click at [858, 506] on label at bounding box center [854, 506] width 11 height 11
click at [858, 506] on input "checkbox" at bounding box center [853, 506] width 9 height 9
checkbox input "false"
click at [867, 523] on button "Checkout" at bounding box center [946, 530] width 354 height 22
